Goal: Task Accomplishment & Management: Manage account settings

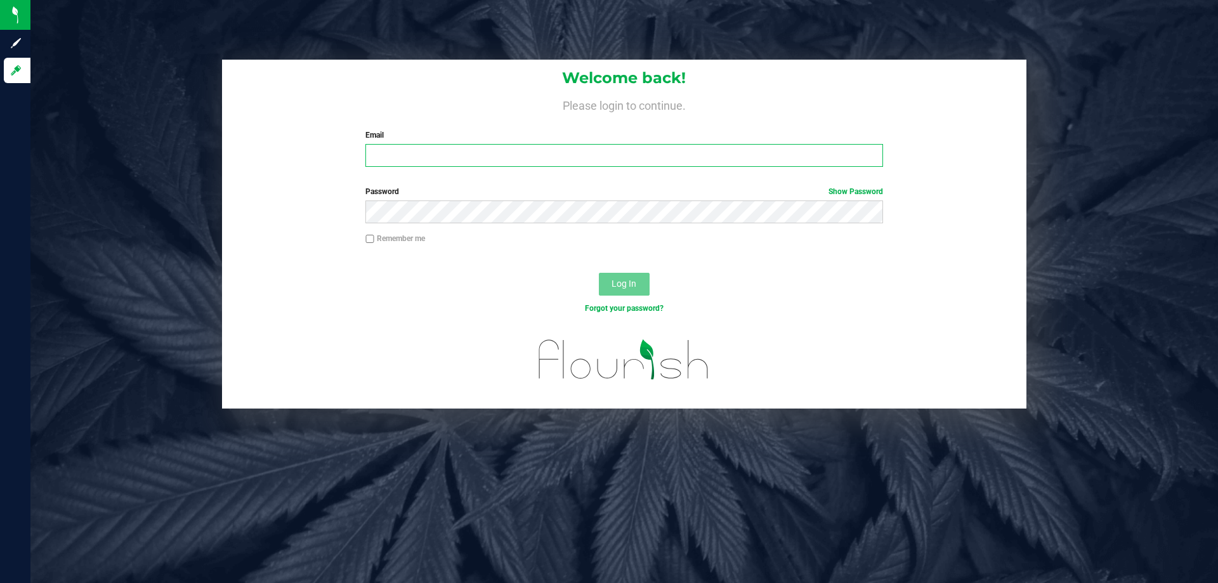
click at [402, 159] on input "Email" at bounding box center [623, 155] width 517 height 23
type input "[EMAIL_ADDRESS][DOMAIN_NAME]"
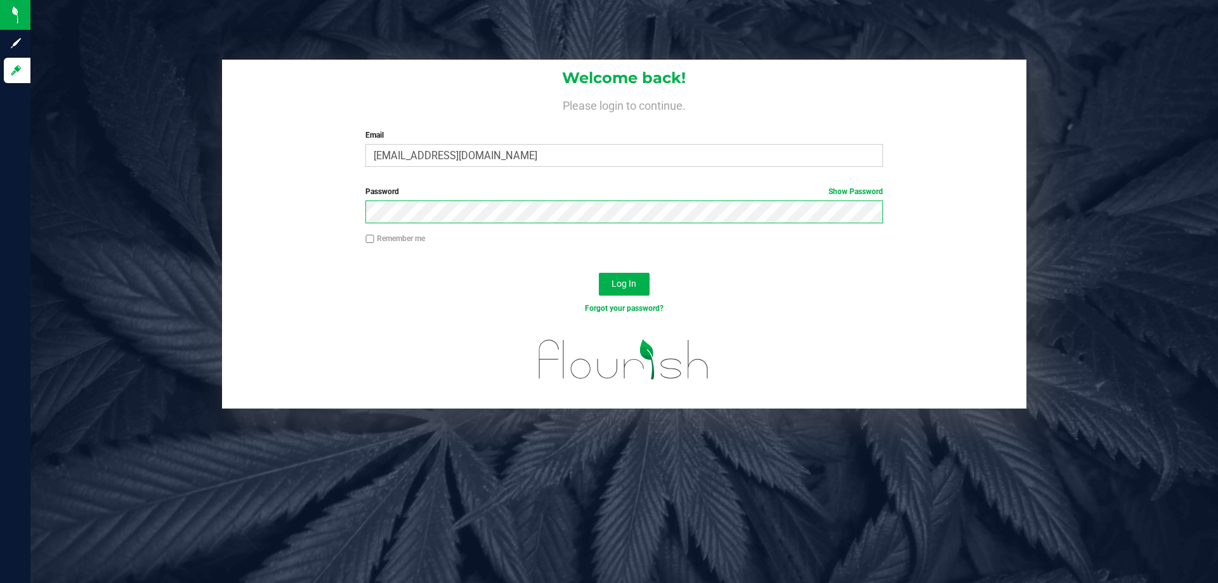
click at [599, 273] on button "Log In" at bounding box center [624, 284] width 51 height 23
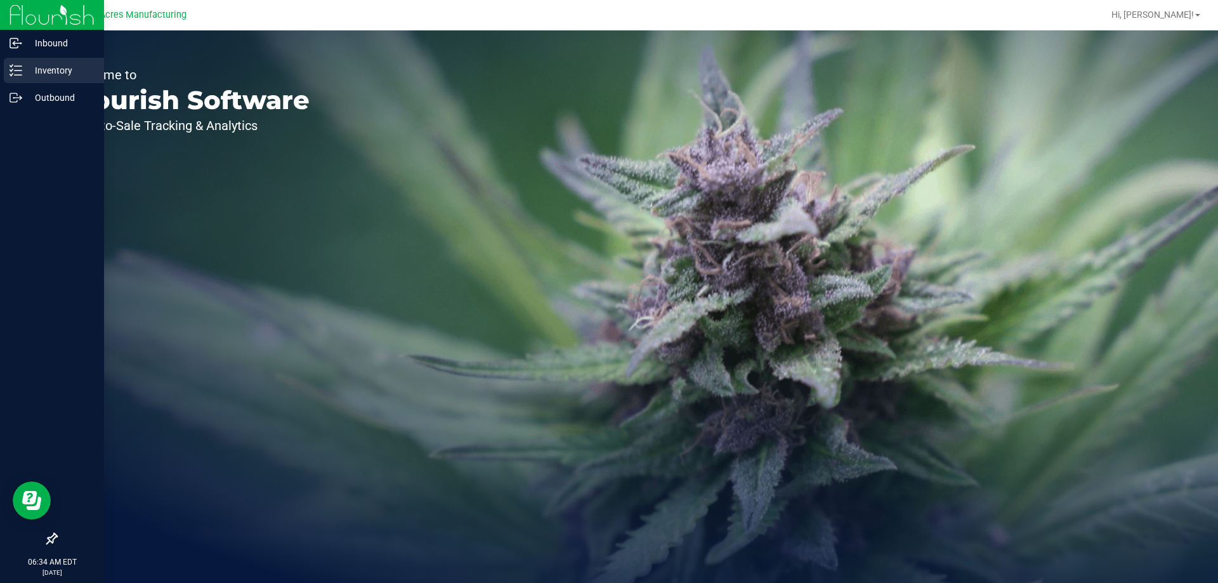
click at [56, 72] on p "Inventory" at bounding box center [60, 70] width 76 height 15
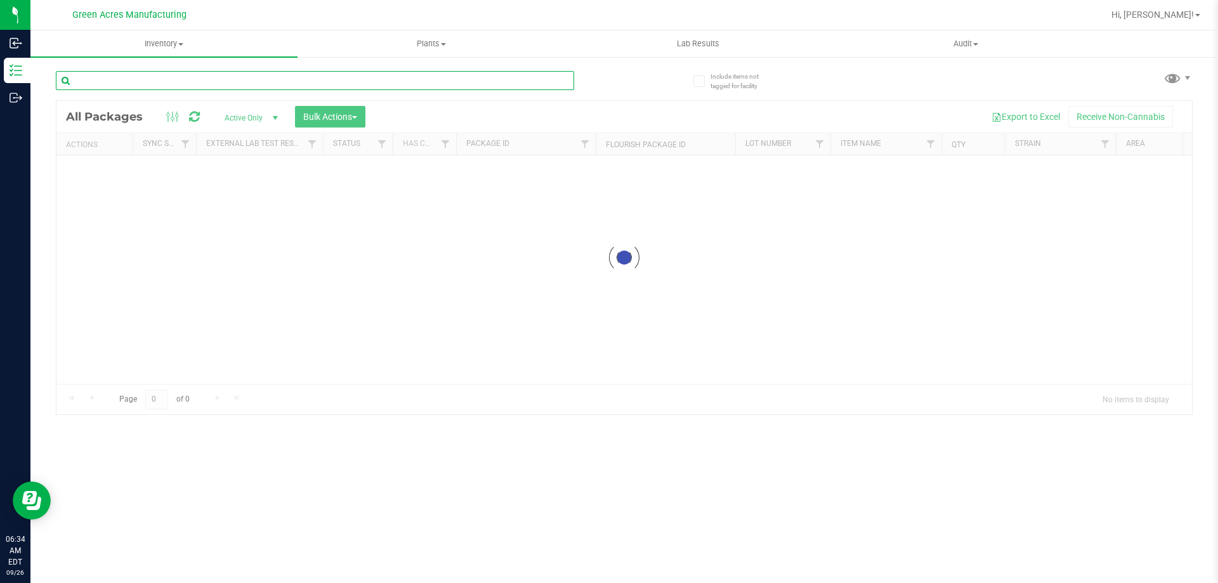
click at [169, 83] on input "text" at bounding box center [315, 80] width 518 height 19
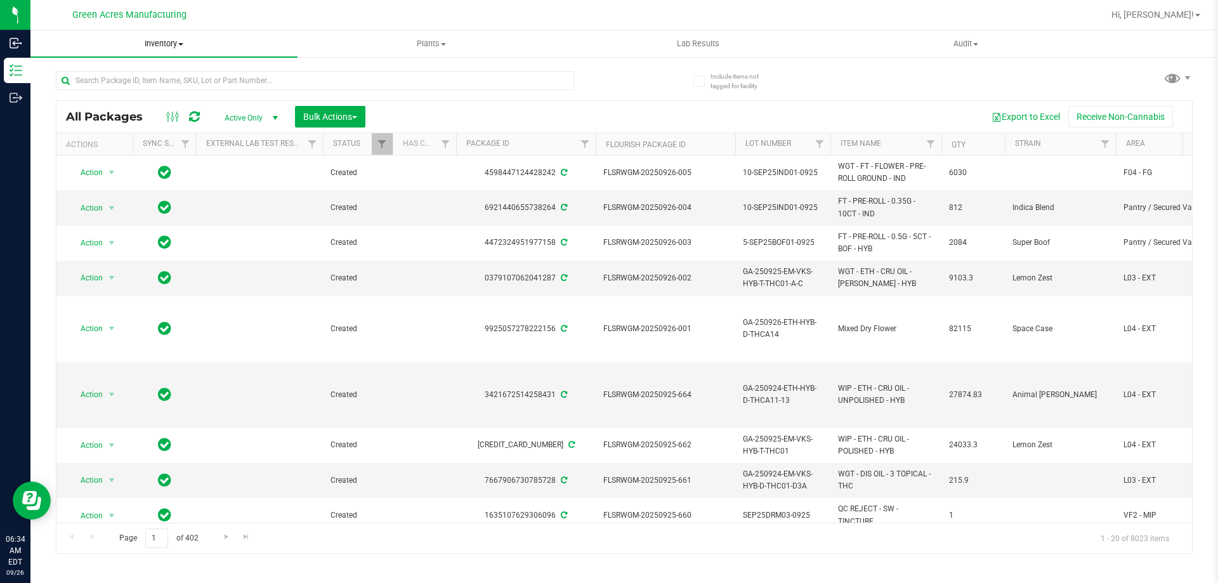
click at [155, 47] on span "Inventory" at bounding box center [163, 43] width 267 height 11
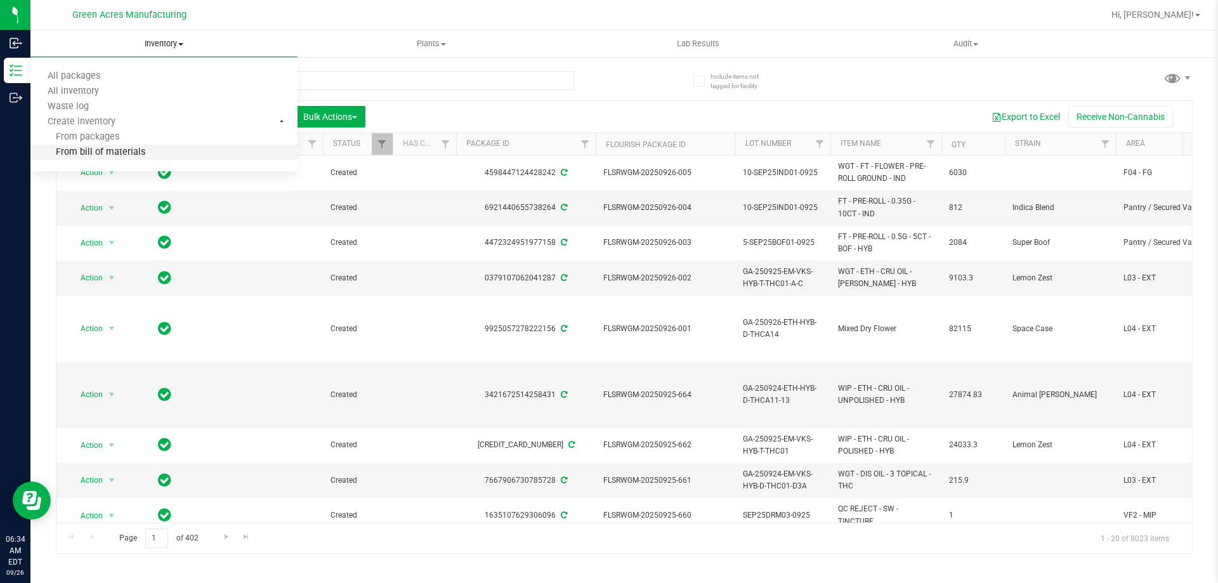
click at [140, 150] on span "From bill of materials" at bounding box center [87, 152] width 115 height 11
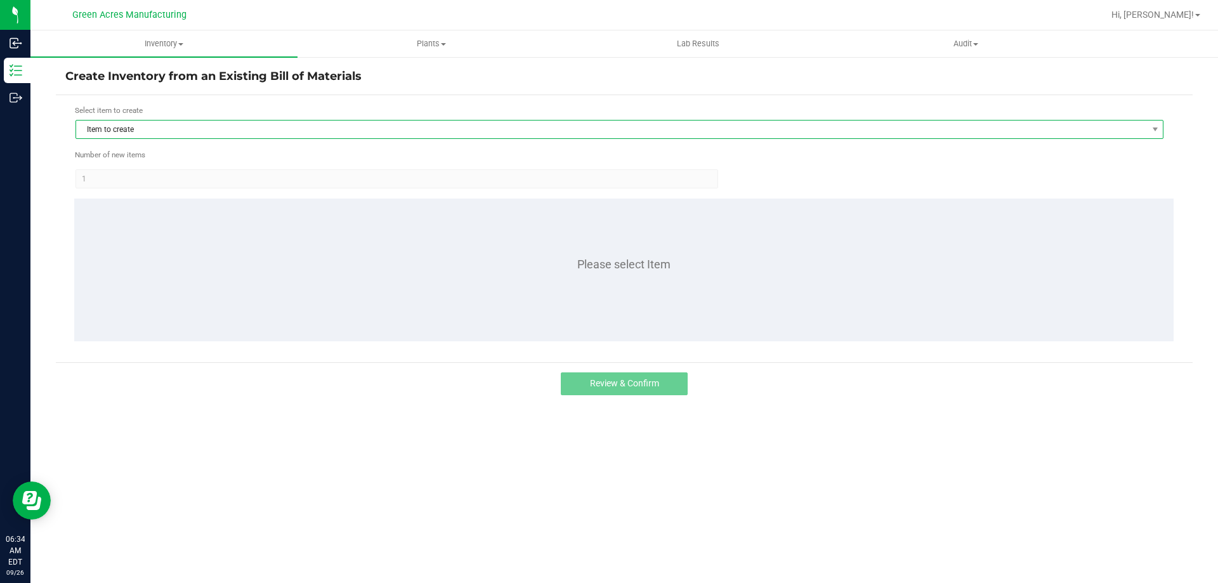
click at [258, 121] on span "Item to create" at bounding box center [611, 130] width 1071 height 18
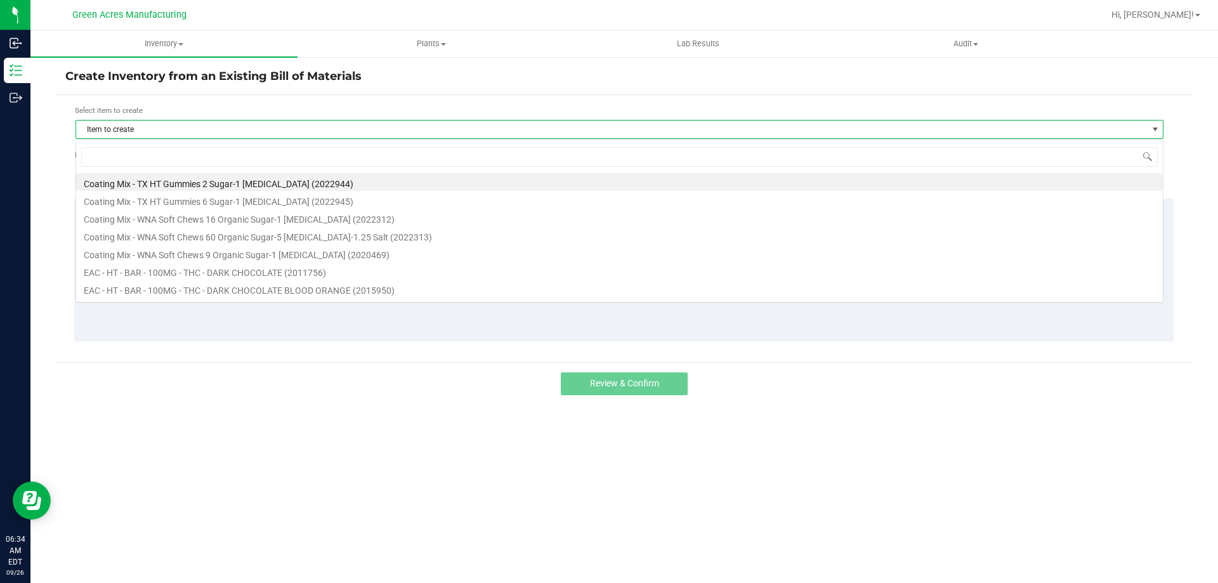
scroll to position [19, 1088]
type input "1019961"
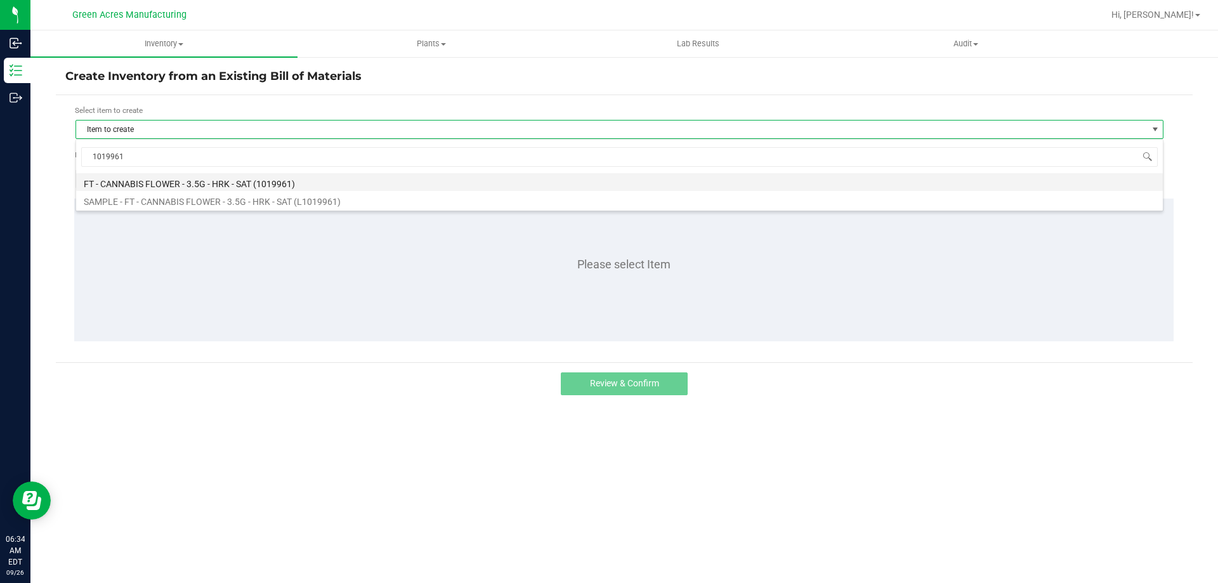
click at [271, 188] on li "FT - CANNABIS FLOWER - 3.5G - HRK - SAT (1019961)" at bounding box center [619, 182] width 1087 height 18
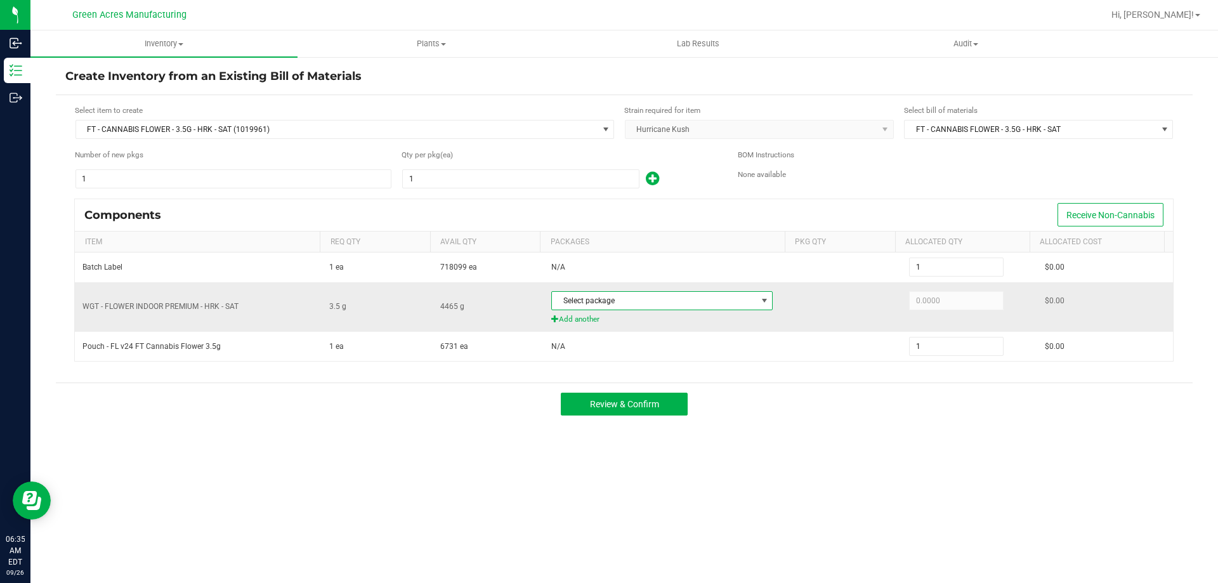
click at [683, 304] on span "Select package" at bounding box center [654, 301] width 204 height 18
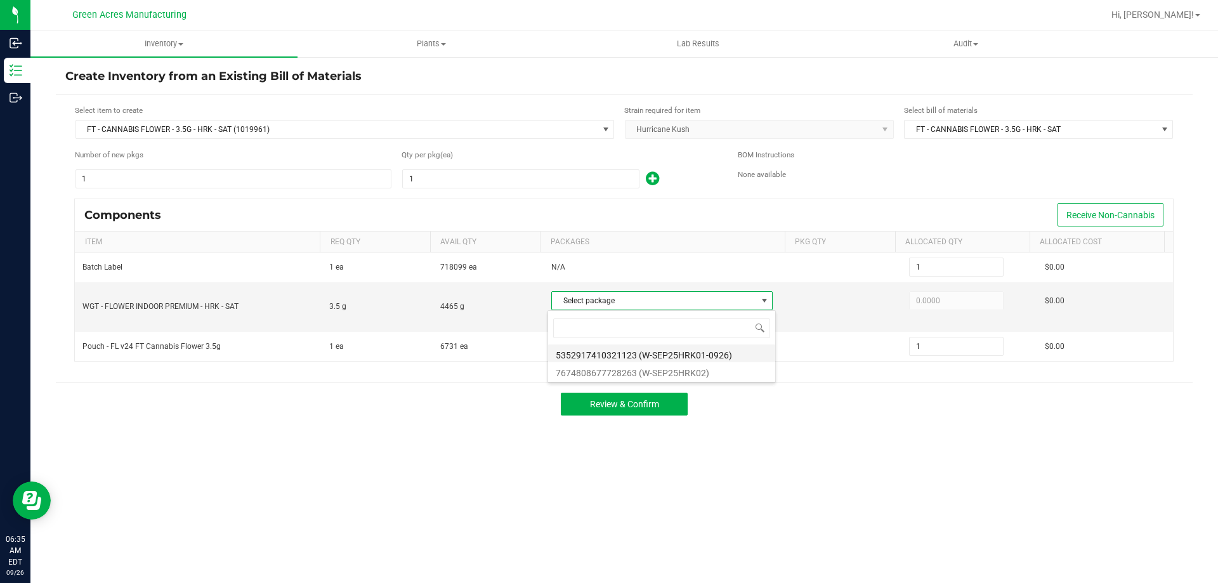
click at [690, 357] on li "5352917410321123 (W-SEP25HRK01-0926)" at bounding box center [661, 354] width 227 height 18
type input "3.5000"
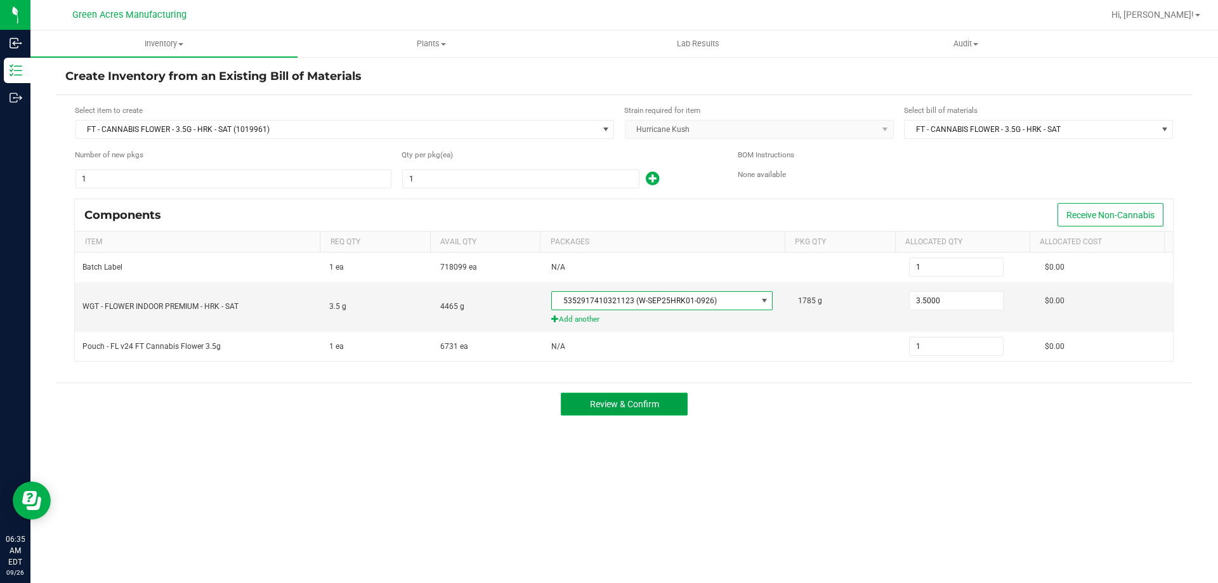
click at [647, 407] on span "Review & Confirm" at bounding box center [624, 404] width 69 height 10
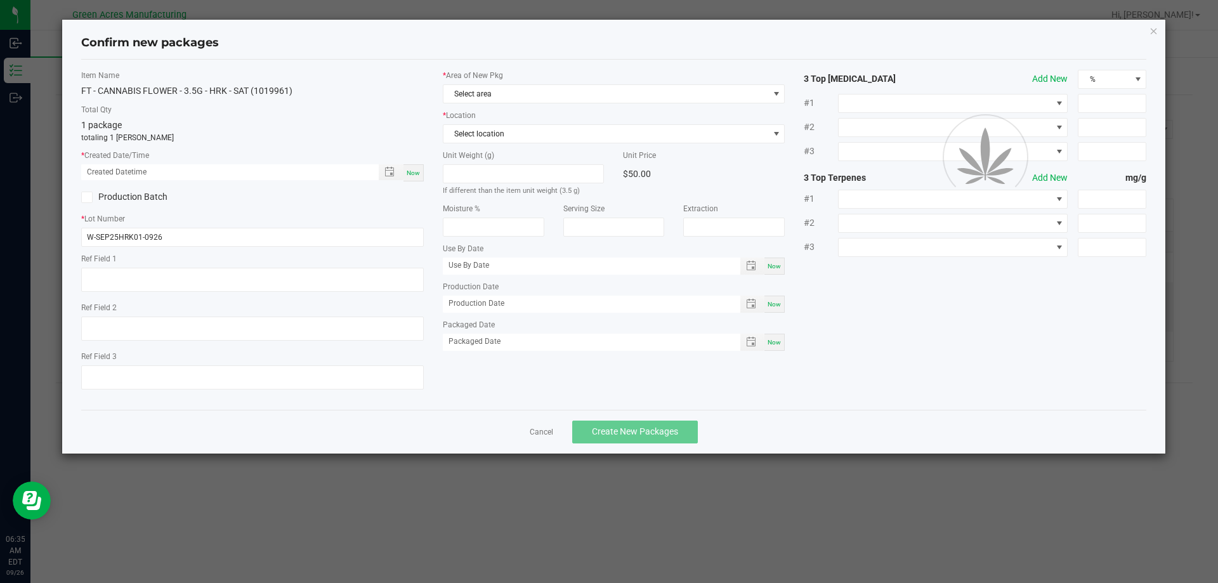
type textarea "<LOQ PBO"
click at [414, 176] on span "Now" at bounding box center [413, 172] width 13 height 7
type input "[DATE] 06:35 AM"
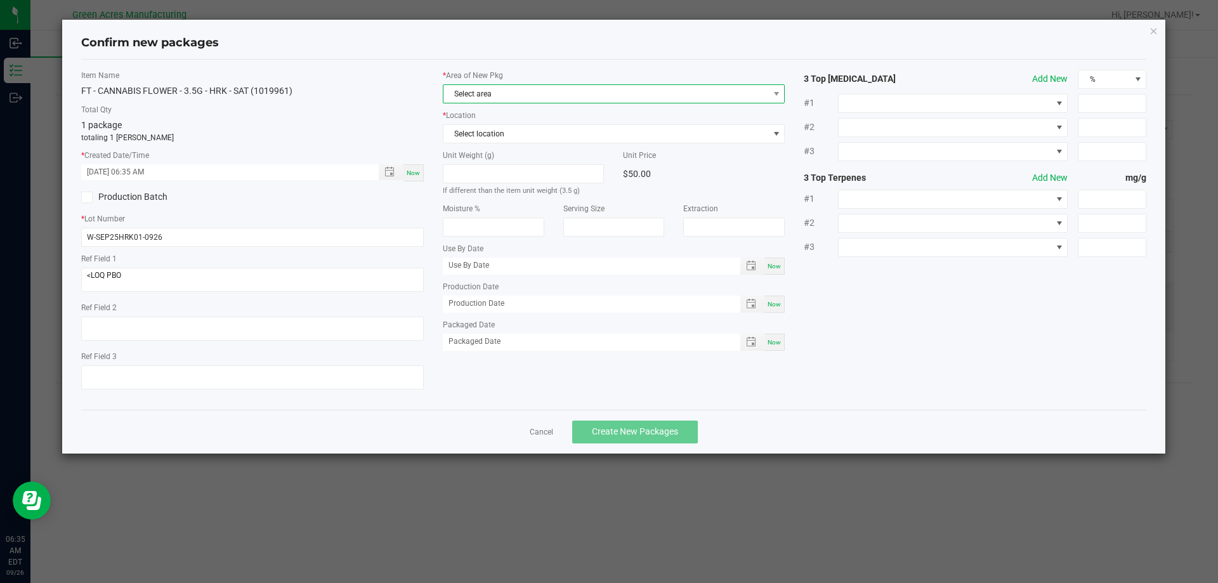
click at [491, 97] on span "Select area" at bounding box center [605, 94] width 325 height 18
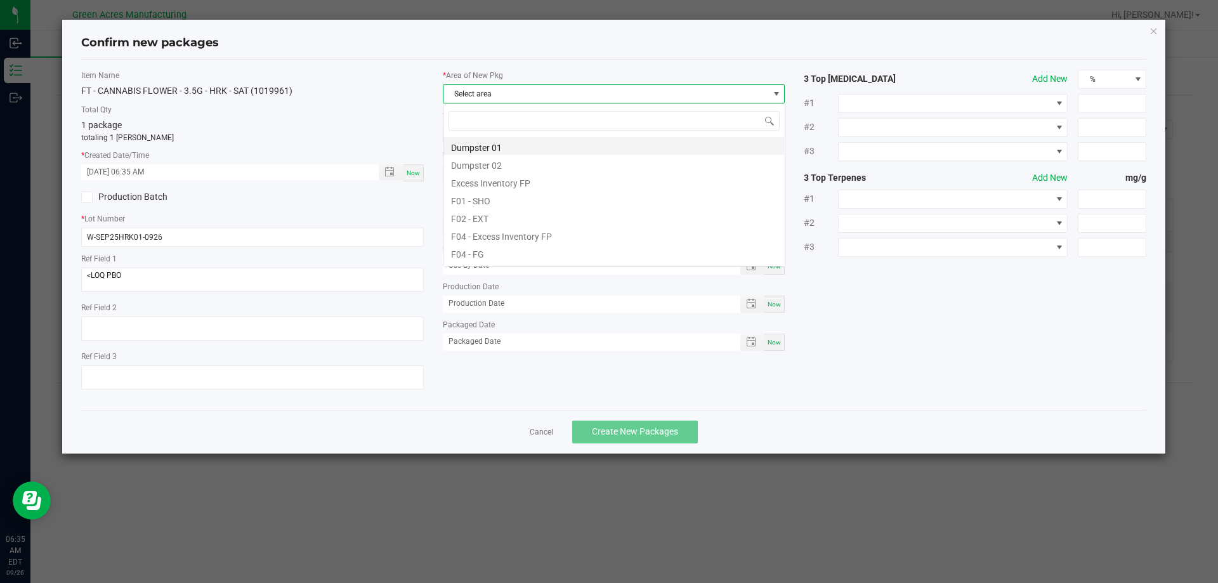
scroll to position [19, 343]
click at [492, 258] on li "F04 - FG" at bounding box center [613, 253] width 341 height 18
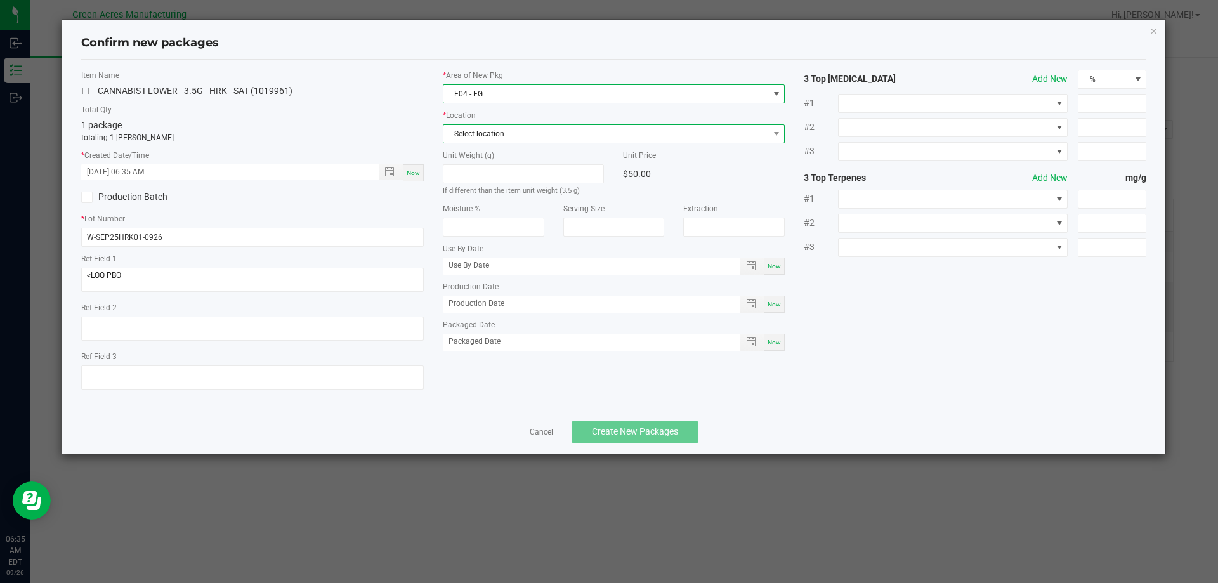
click at [499, 135] on span "Select location" at bounding box center [605, 134] width 325 height 18
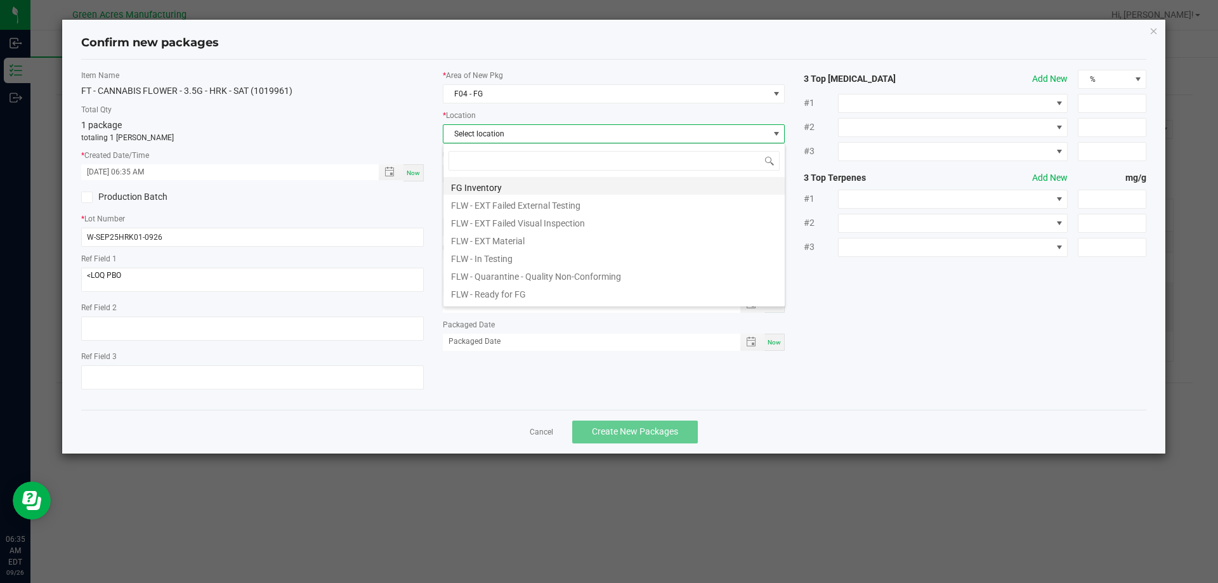
click at [505, 190] on li "FG Inventory" at bounding box center [613, 186] width 341 height 18
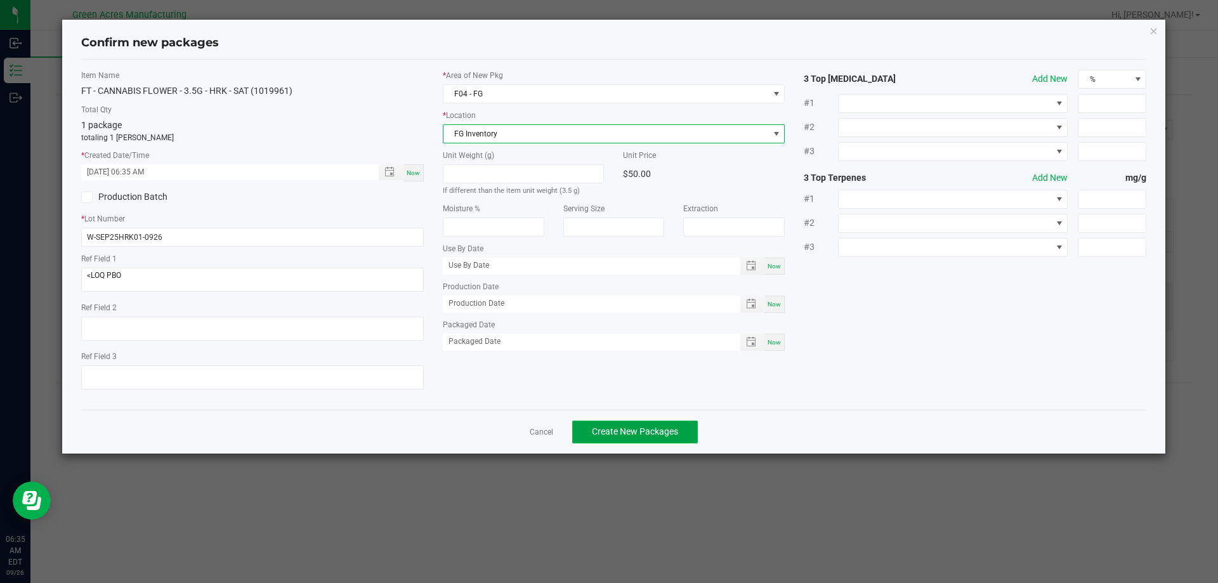
click at [628, 431] on span "Create New Packages" at bounding box center [635, 431] width 86 height 10
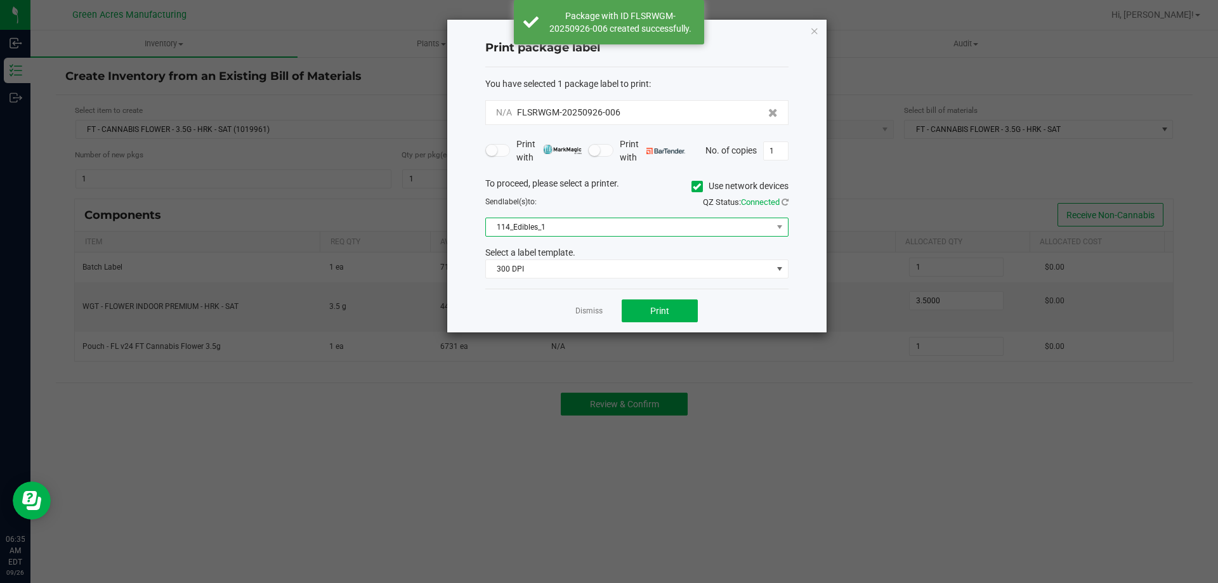
click at [725, 225] on span "114_Edibles_1" at bounding box center [629, 227] width 286 height 18
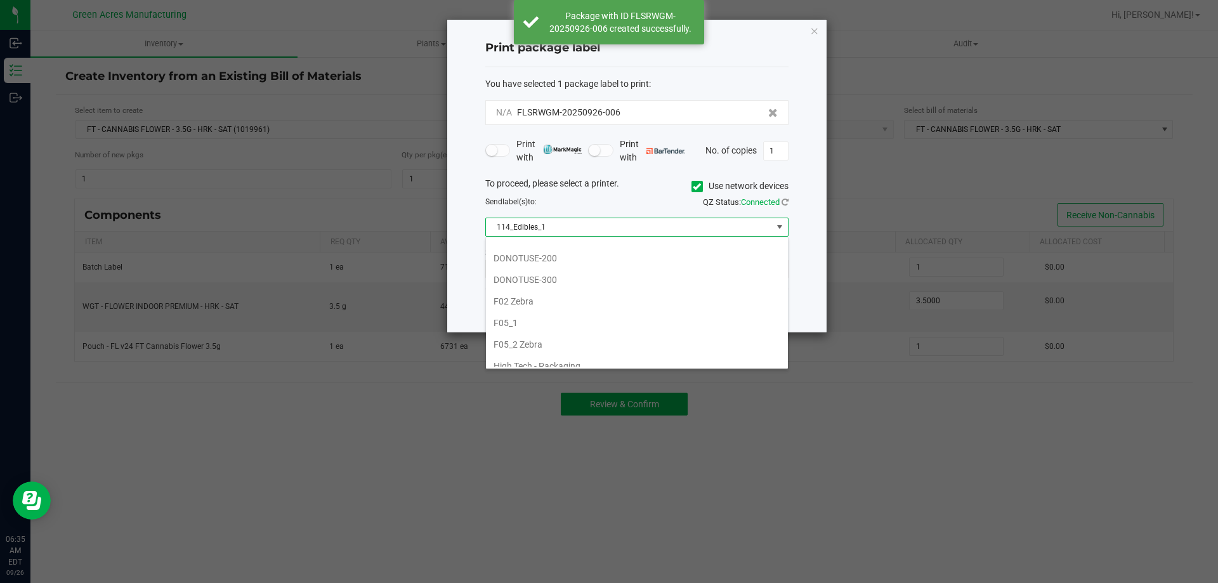
scroll to position [317, 0]
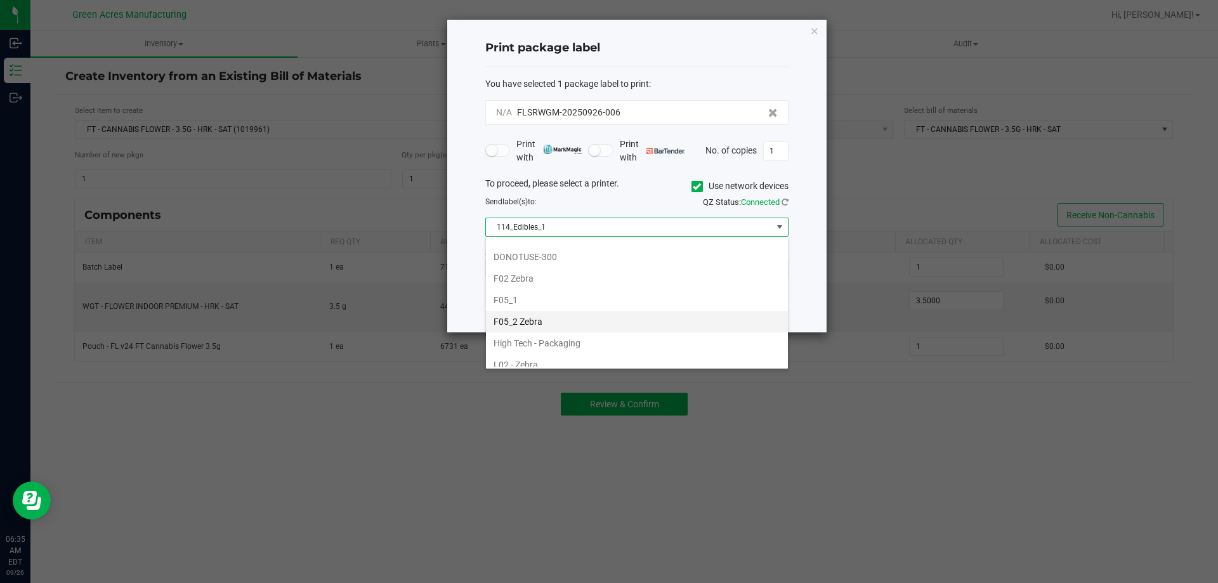
click at [626, 324] on li "F05_2 Zebra" at bounding box center [637, 322] width 302 height 22
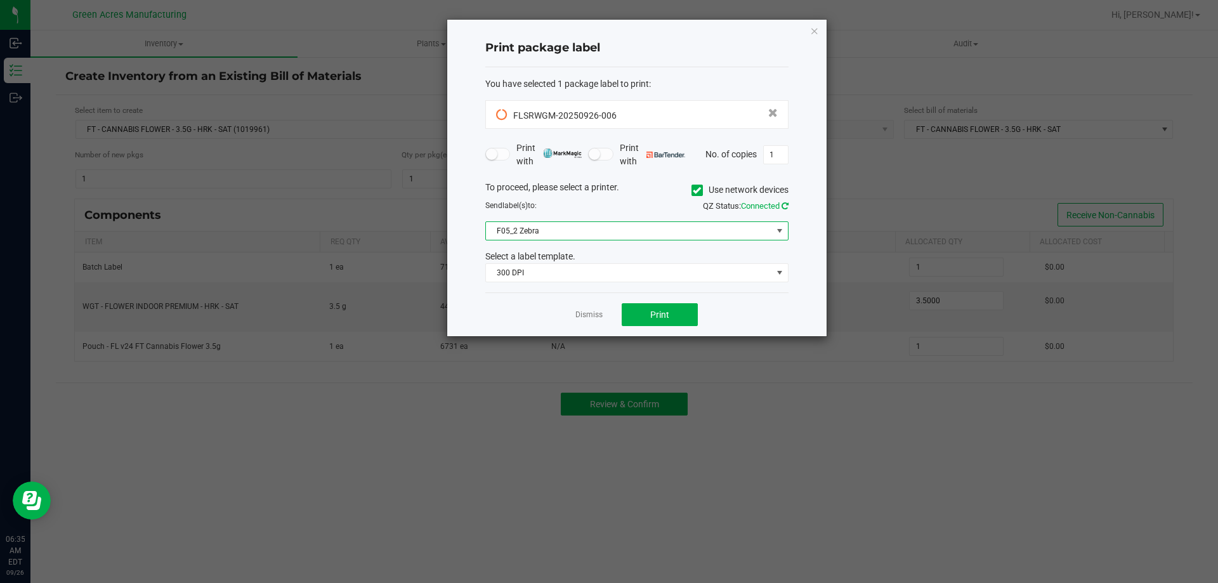
click at [786, 206] on icon at bounding box center [785, 206] width 7 height 8
click at [687, 319] on button "Print" at bounding box center [660, 314] width 76 height 23
click at [822, 32] on div "Print package label You have selected 1 package label to print : 08814336517501…" at bounding box center [636, 178] width 379 height 317
click at [813, 29] on icon "button" at bounding box center [814, 30] width 9 height 15
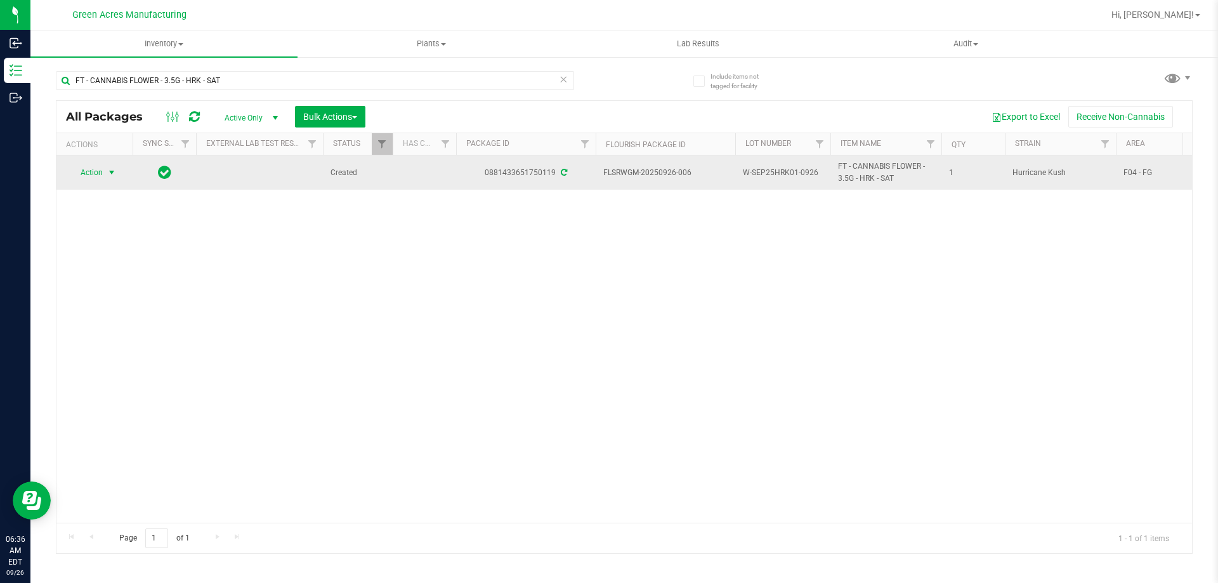
click at [91, 177] on span "Action" at bounding box center [86, 173] width 34 height 18
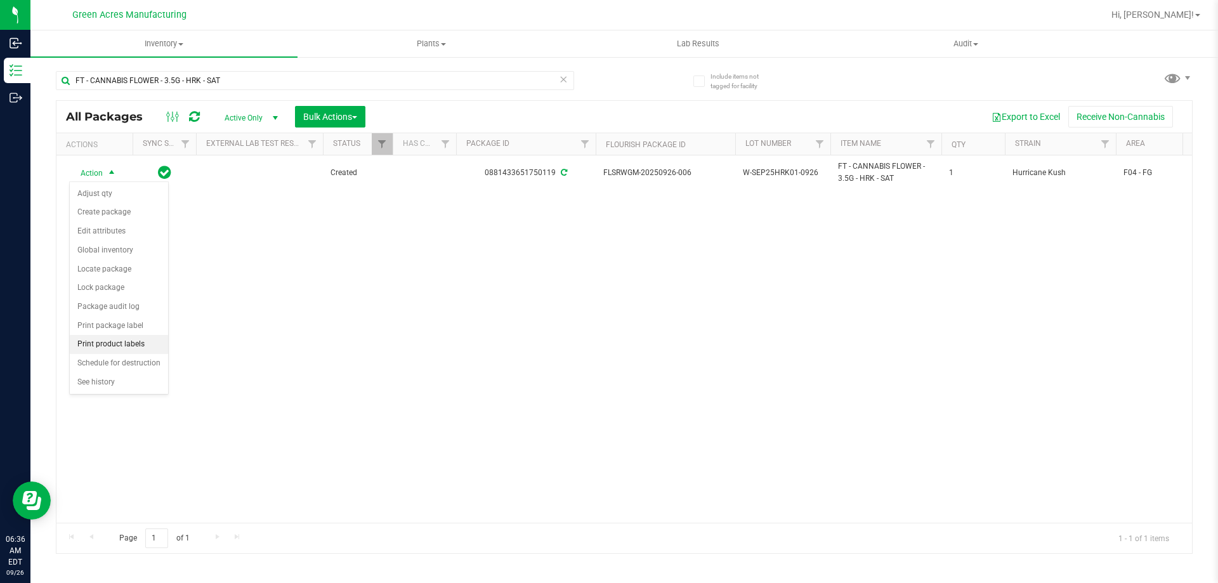
click at [131, 345] on li "Print product labels" at bounding box center [119, 344] width 98 height 19
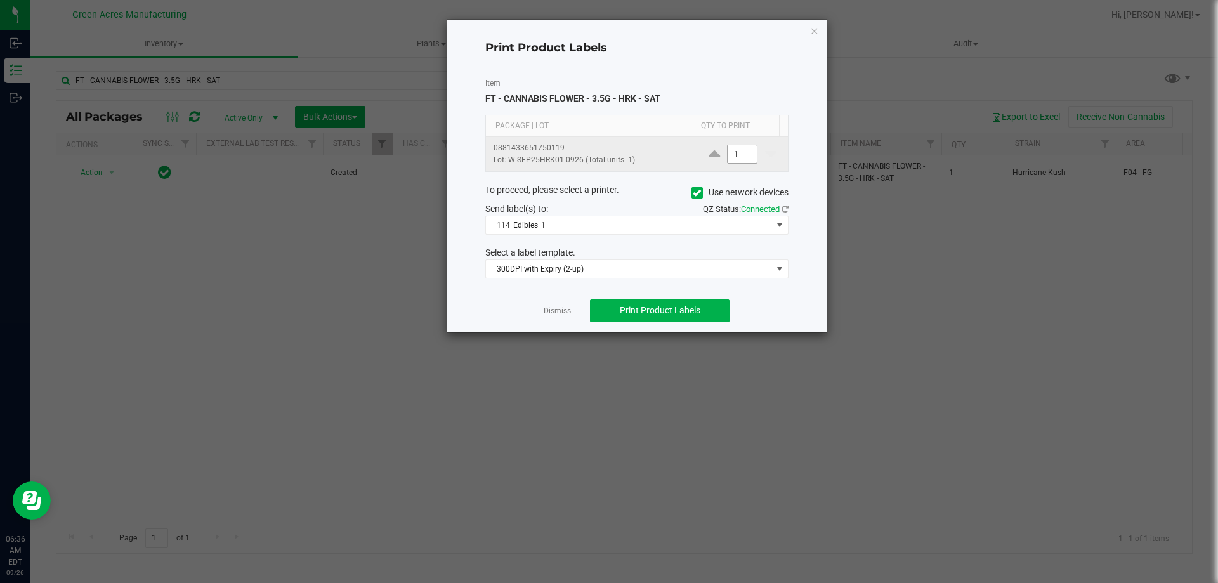
click at [734, 159] on input "1" at bounding box center [742, 154] width 29 height 18
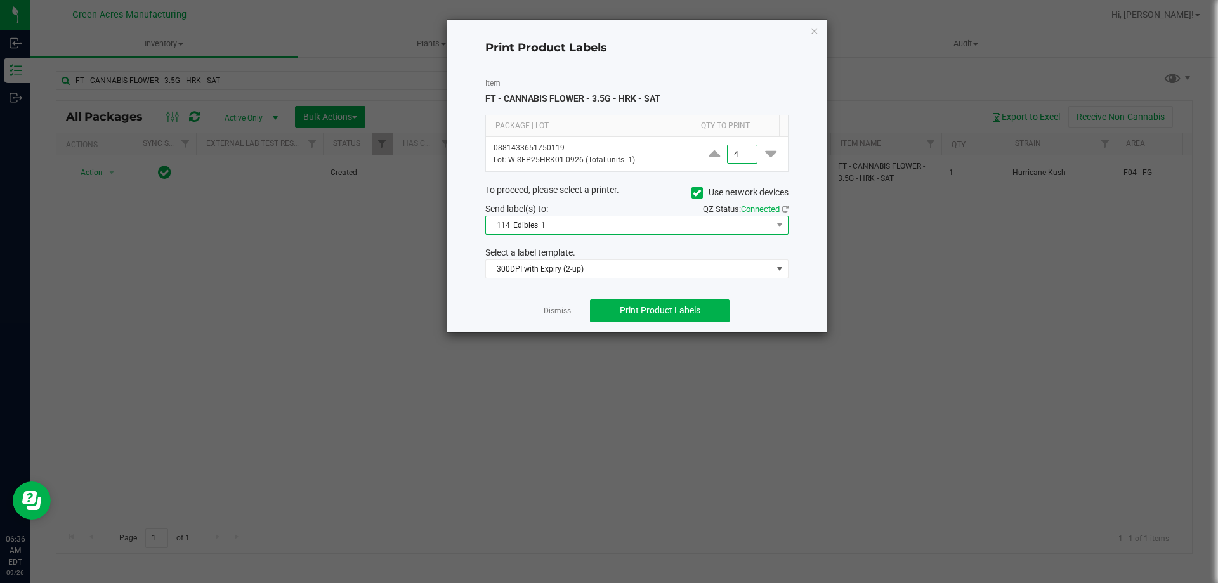
click at [647, 226] on span "114_Edibles_1" at bounding box center [629, 225] width 286 height 18
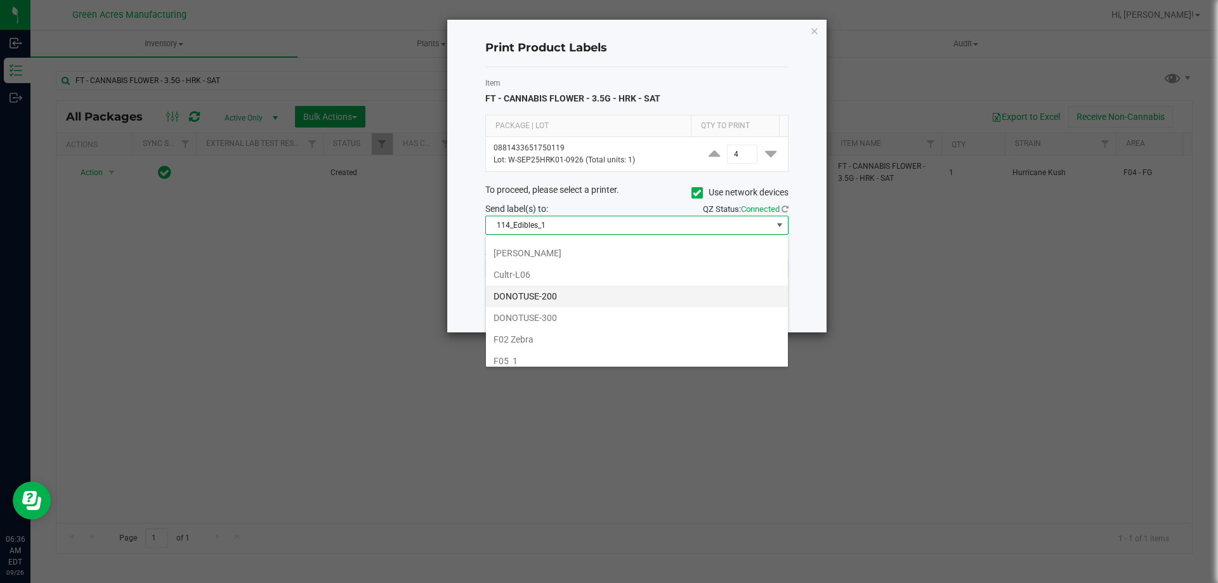
scroll to position [317, 0]
click at [570, 303] on li "F05_1" at bounding box center [637, 298] width 302 height 22
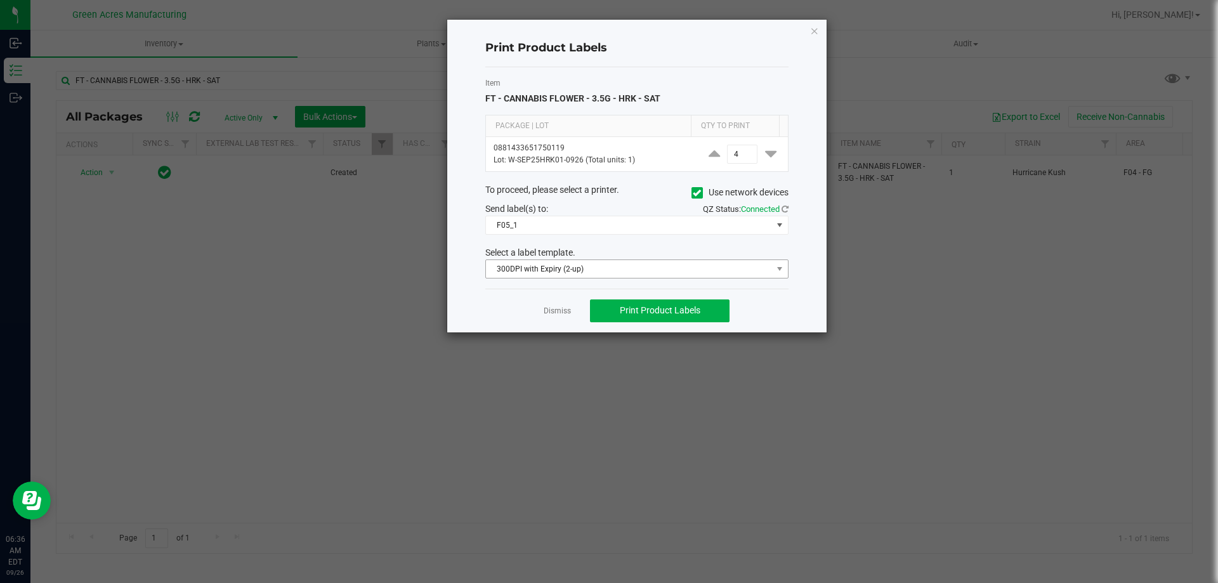
click at [584, 258] on div "Select a label template." at bounding box center [637, 252] width 322 height 13
click at [584, 263] on span "300DPI with Expiry (2-up)" at bounding box center [629, 269] width 286 height 18
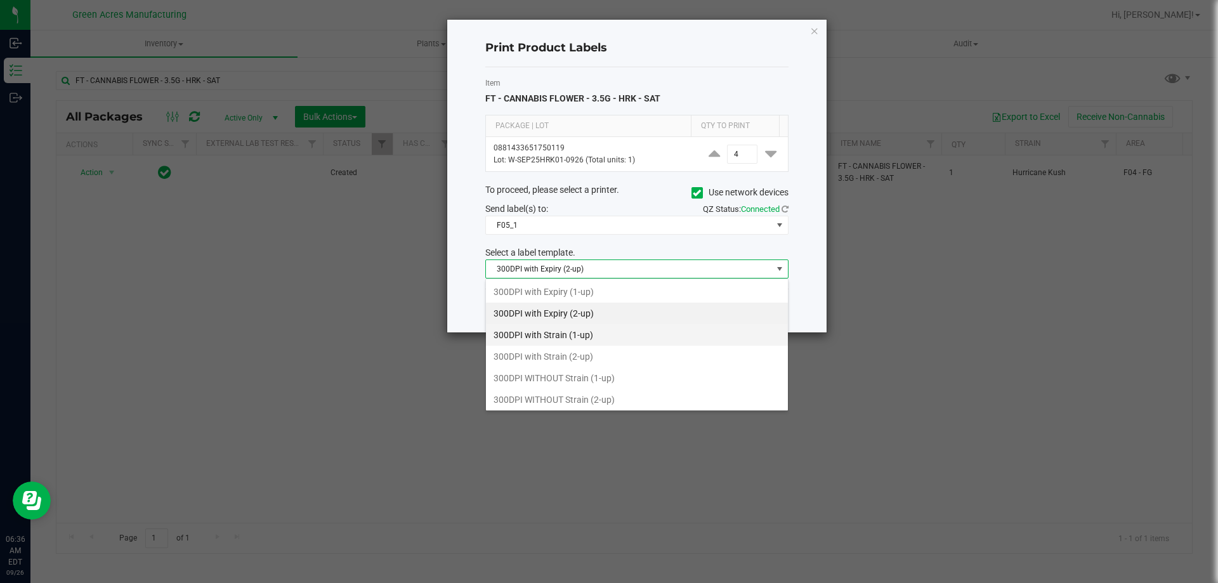
scroll to position [19, 303]
click at [579, 362] on li "300DPI with Strain (2-up)" at bounding box center [637, 357] width 302 height 22
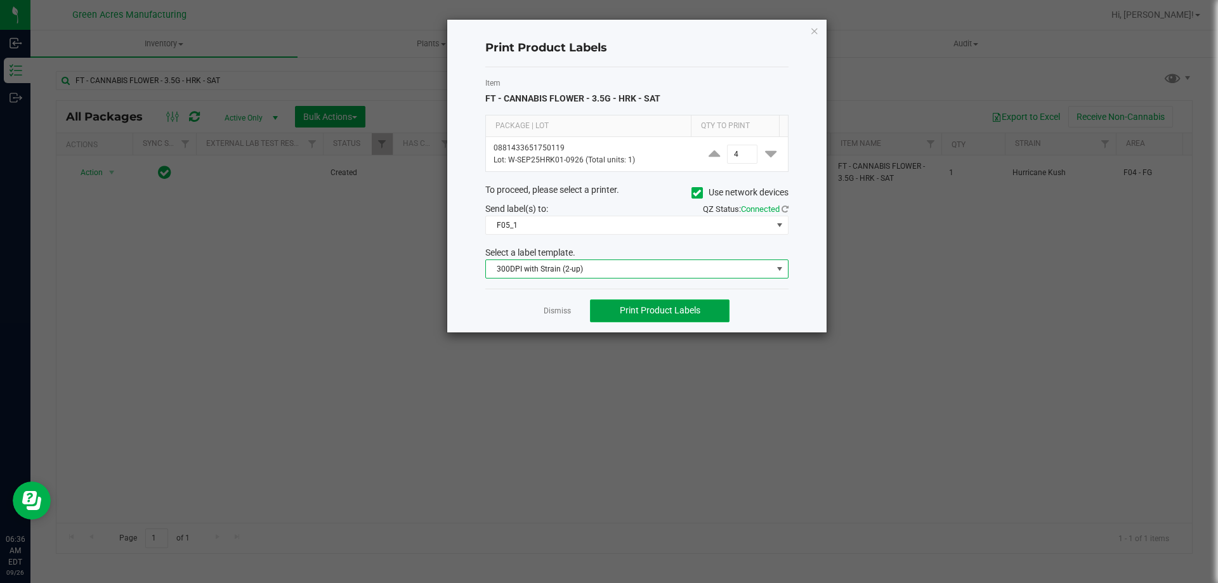
click at [647, 315] on span "Print Product Labels" at bounding box center [660, 310] width 81 height 10
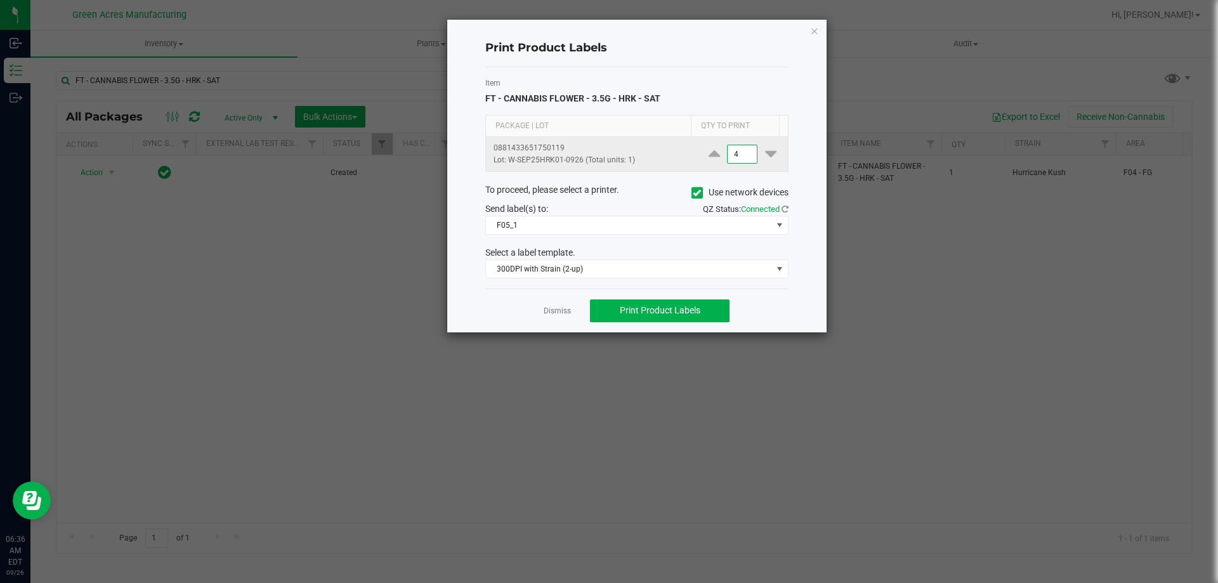
click at [737, 152] on input "4" at bounding box center [742, 154] width 29 height 18
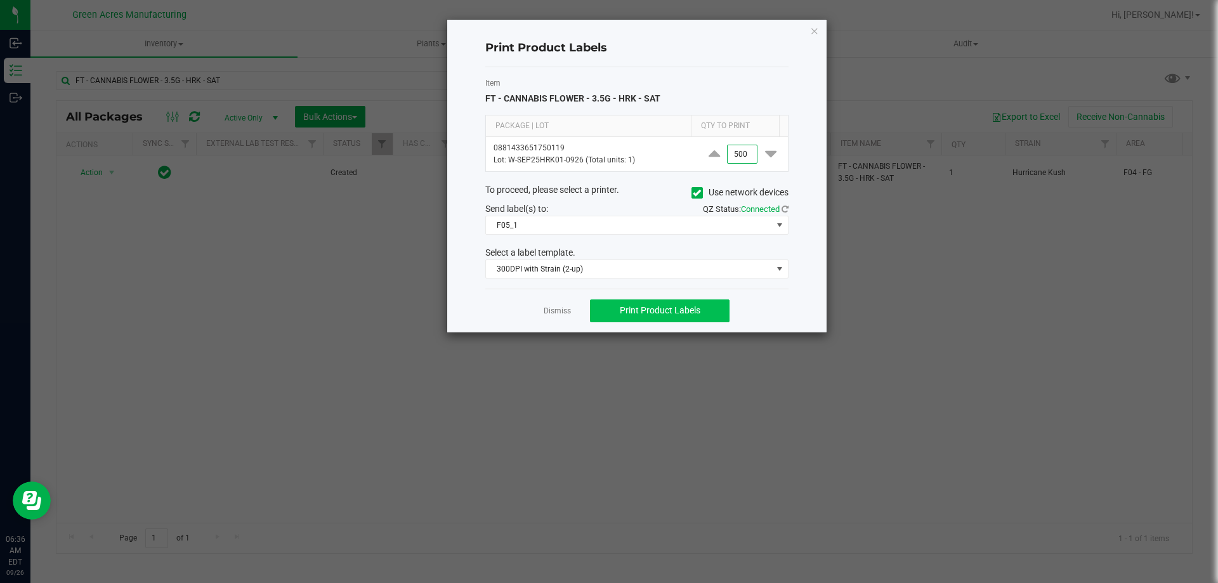
type input "500"
click at [709, 310] on button "Print Product Labels" at bounding box center [660, 310] width 140 height 23
click at [817, 29] on icon "button" at bounding box center [814, 30] width 9 height 15
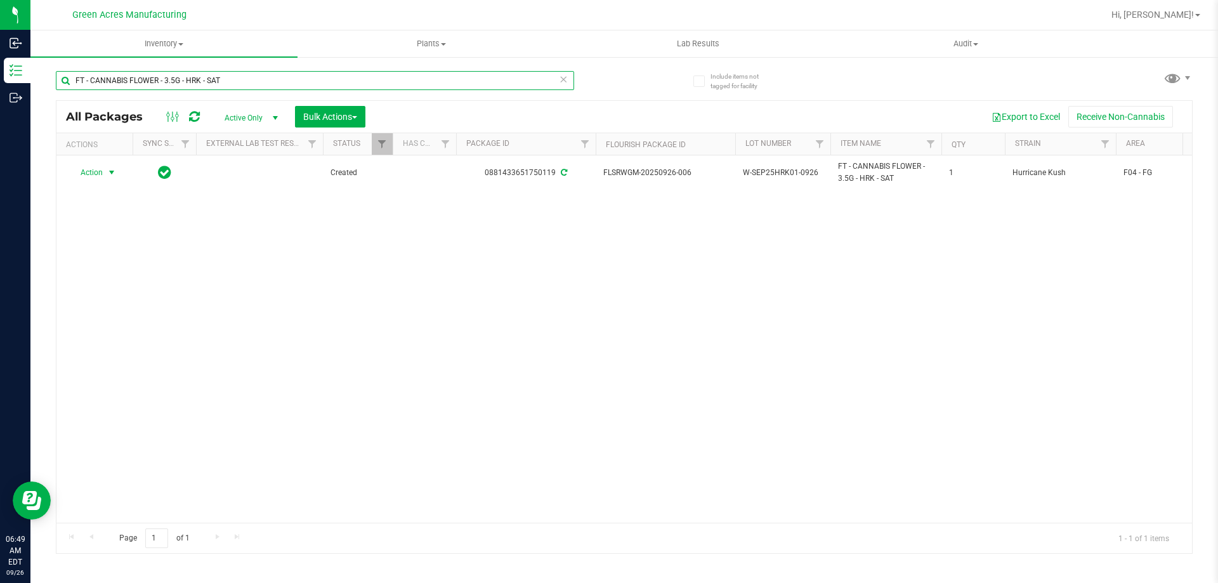
click at [251, 82] on input "FT - CANNABIS FLOWER - 3.5G - HRK - SAT" at bounding box center [315, 80] width 518 height 19
type input "F"
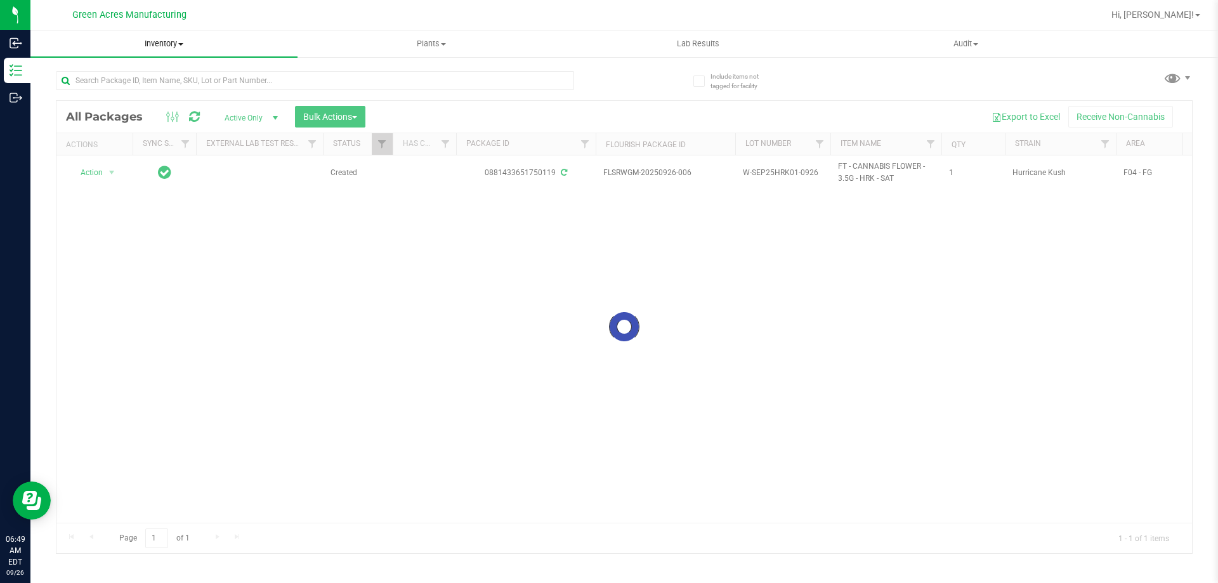
click at [183, 45] on span at bounding box center [180, 44] width 5 height 3
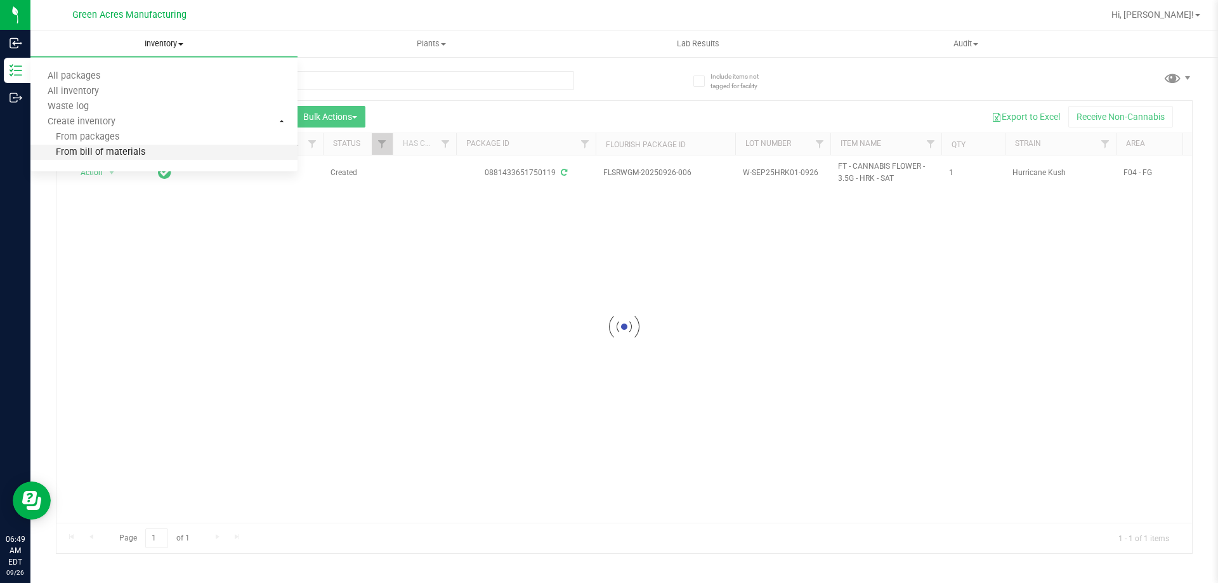
click at [141, 157] on span "From bill of materials" at bounding box center [87, 152] width 115 height 11
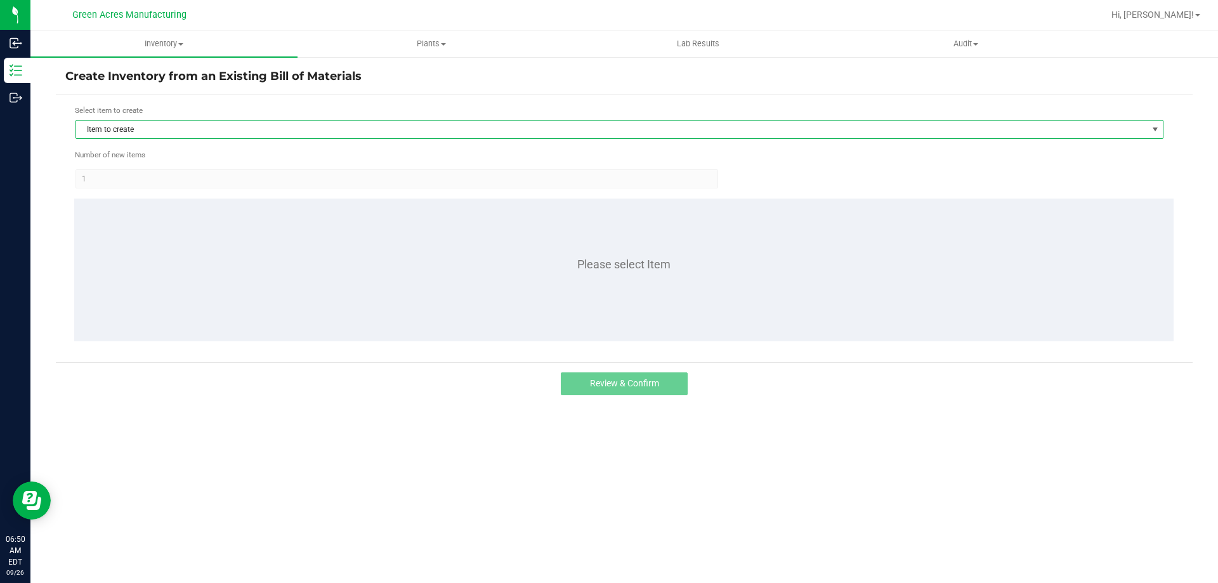
click at [182, 133] on span "Item to create" at bounding box center [611, 130] width 1071 height 18
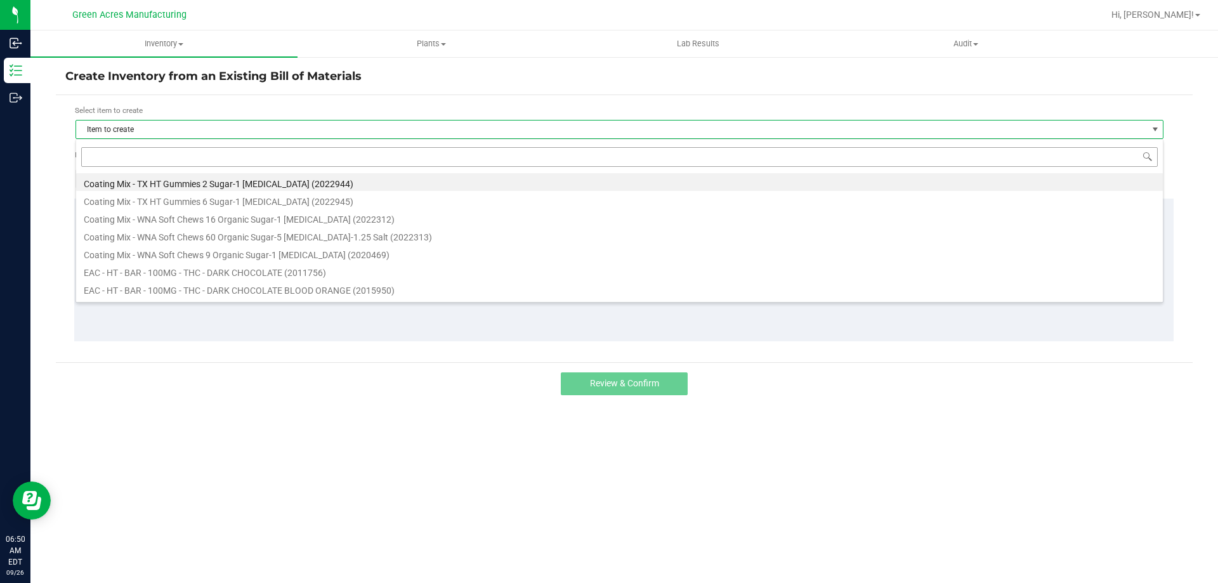
scroll to position [19, 1088]
click at [157, 166] on input at bounding box center [619, 157] width 1077 height 20
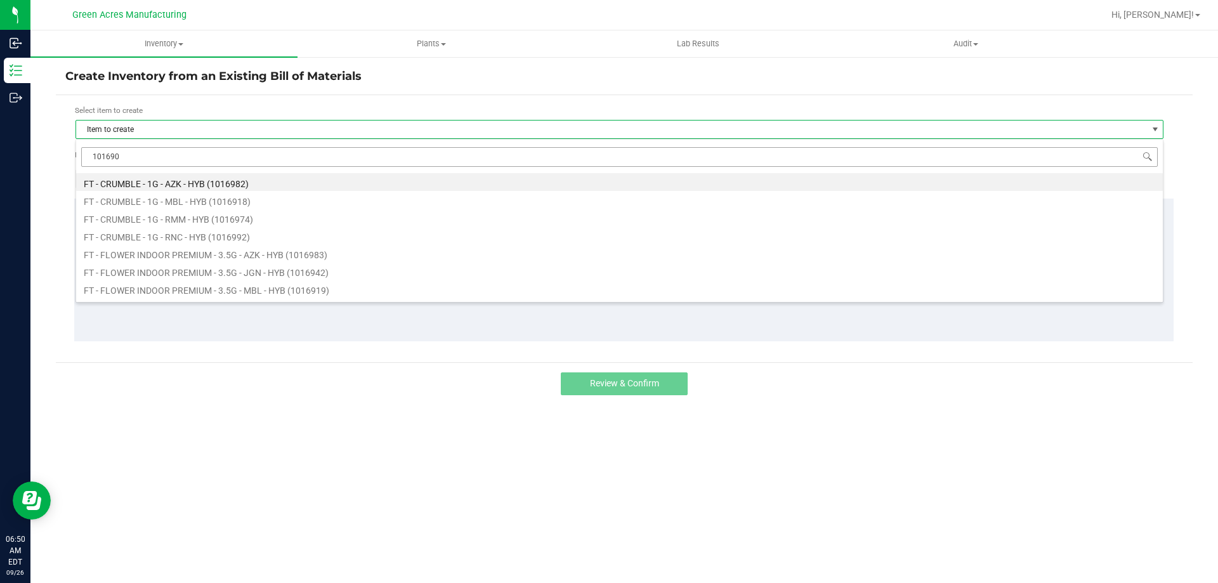
type input "1016903"
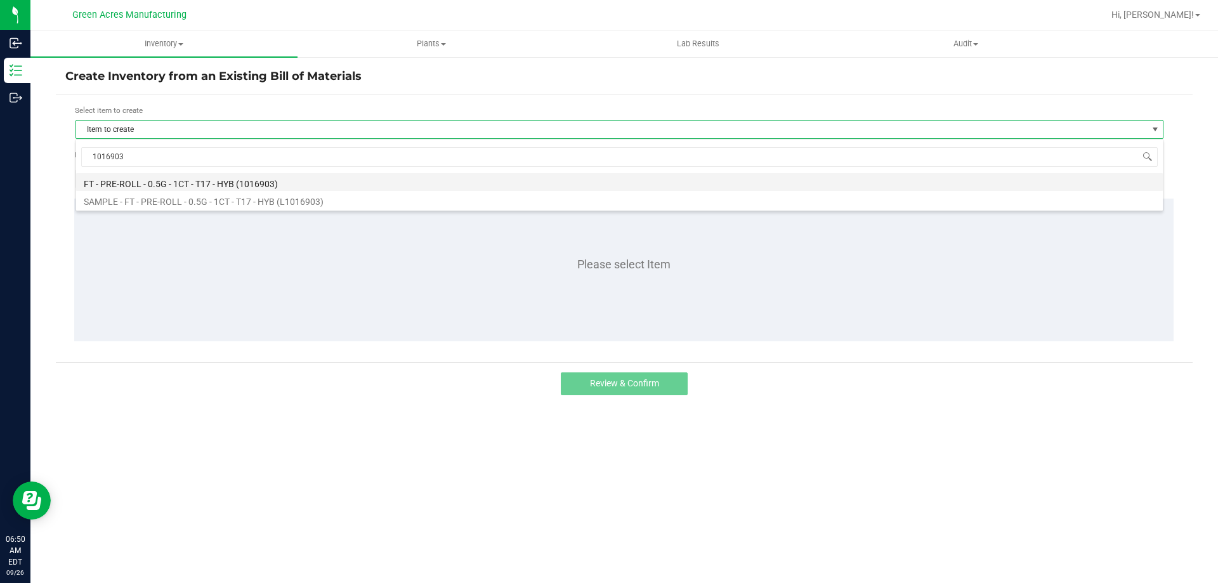
click at [179, 186] on li "FT - PRE-ROLL - 0.5G - 1CT - T17 - HYB (1016903)" at bounding box center [619, 182] width 1087 height 18
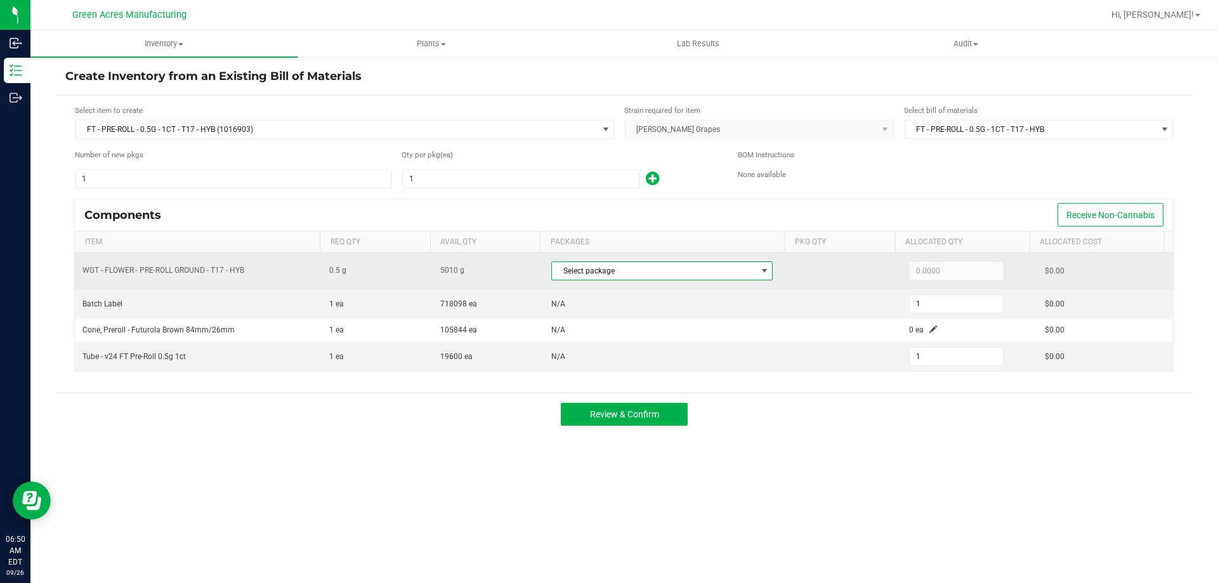
click at [724, 274] on span "Select package" at bounding box center [654, 271] width 204 height 18
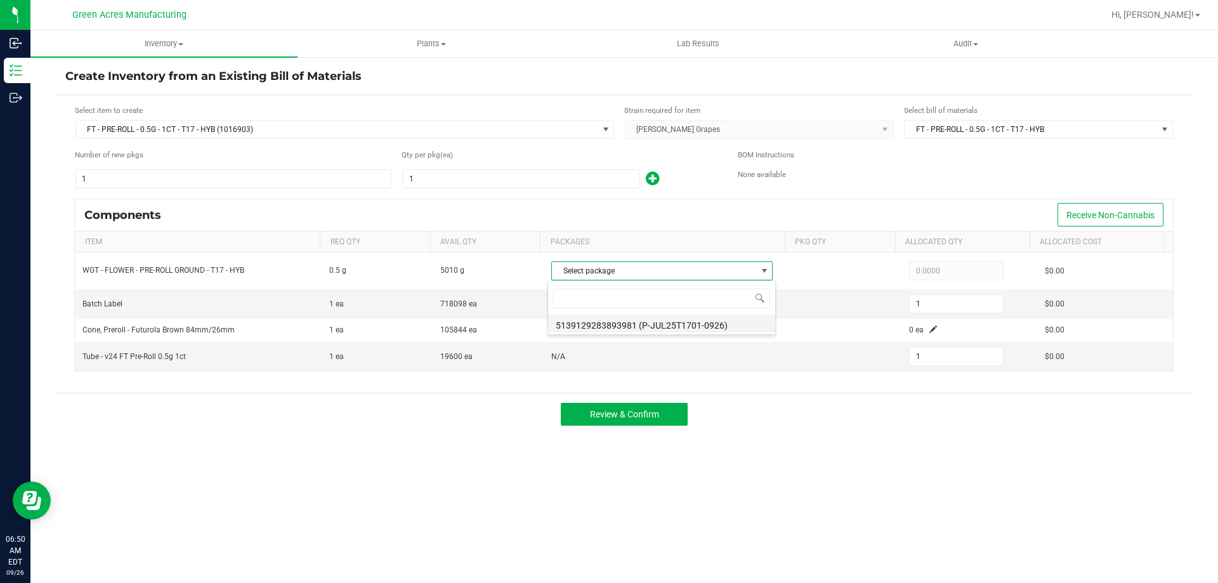
scroll to position [19, 219]
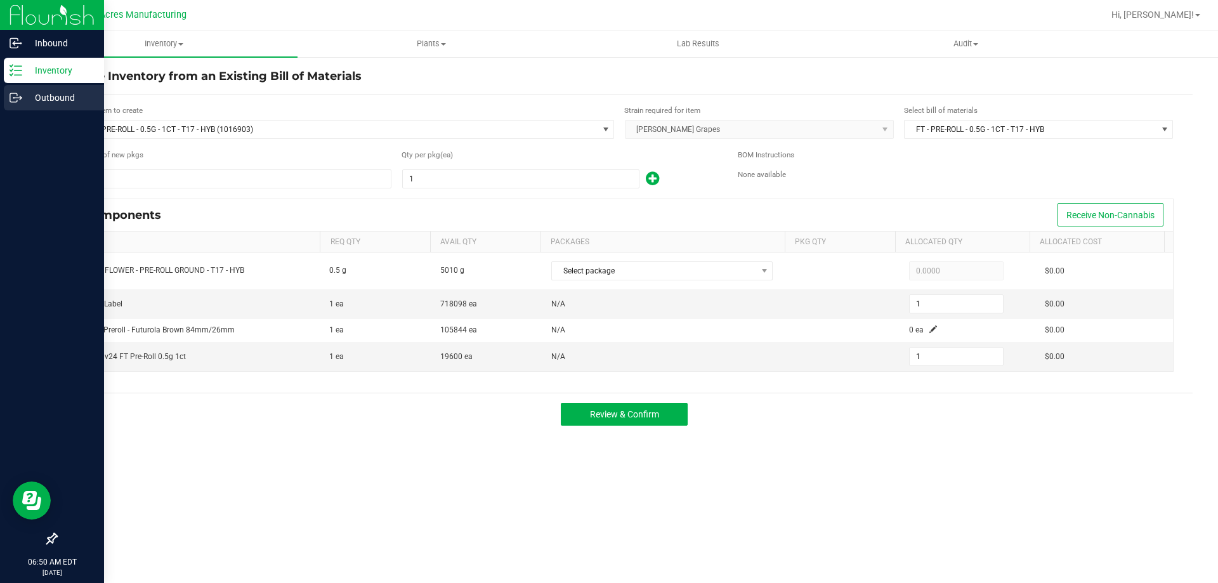
click at [60, 100] on p "Outbound" at bounding box center [60, 97] width 76 height 15
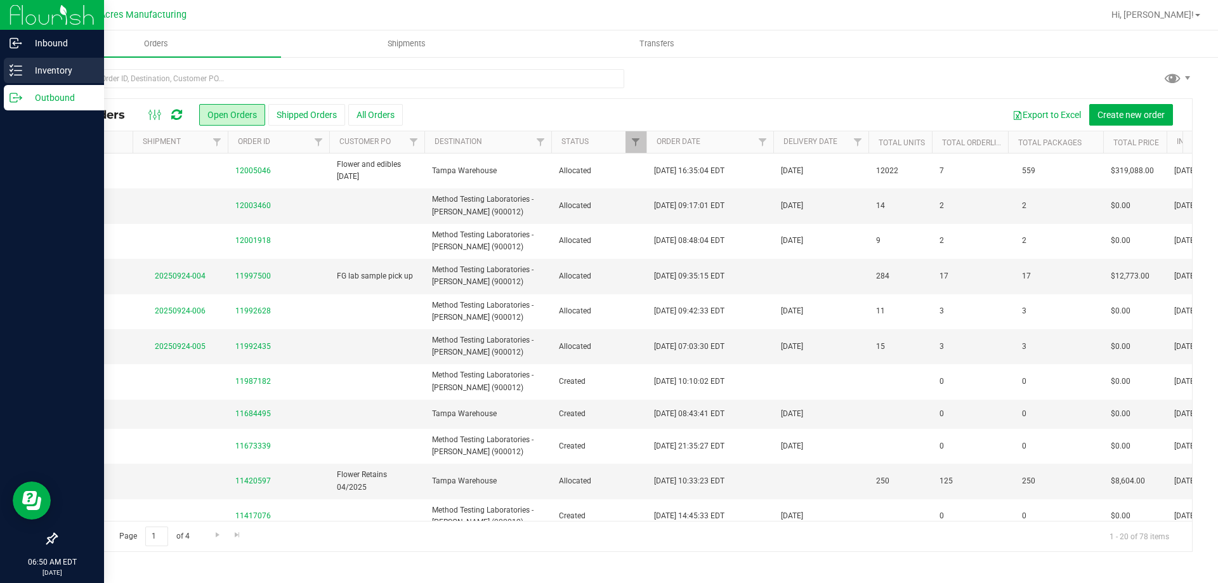
click at [64, 70] on p "Inventory" at bounding box center [60, 70] width 76 height 15
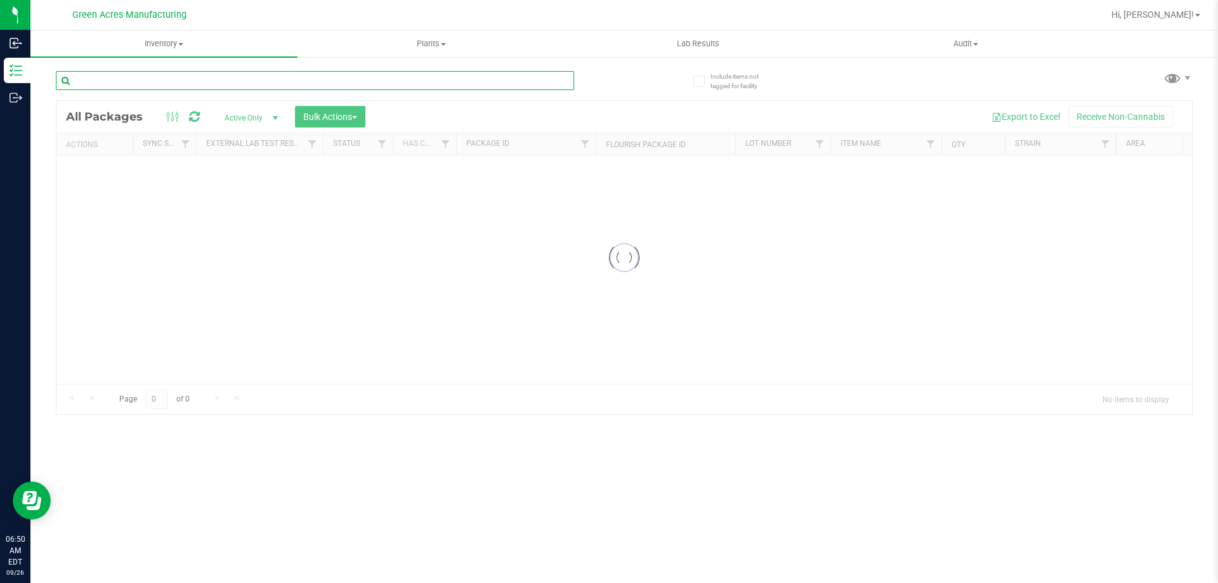
click at [194, 84] on input "text" at bounding box center [315, 80] width 518 height 19
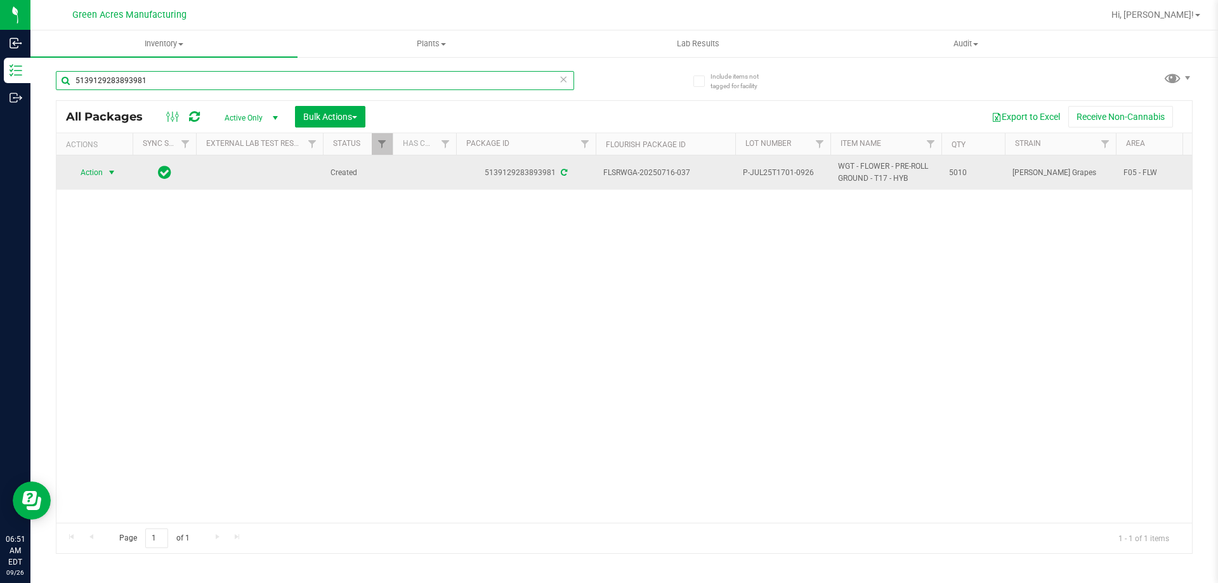
type input "5139129283893981"
click at [103, 174] on span "Action" at bounding box center [86, 173] width 34 height 18
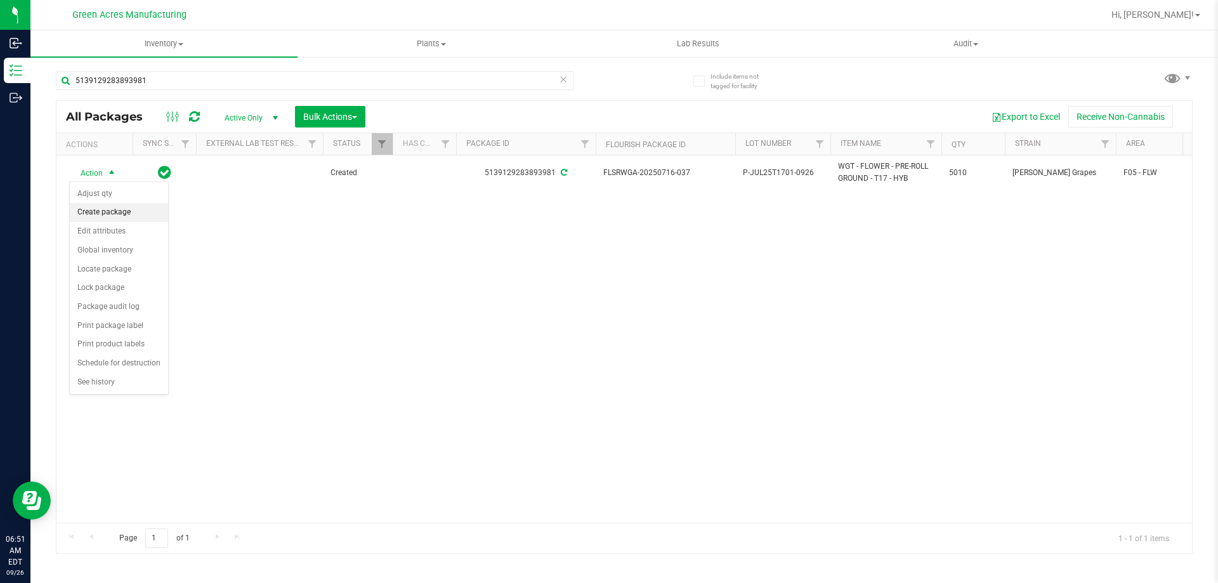
click at [119, 214] on li "Create package" at bounding box center [119, 212] width 98 height 19
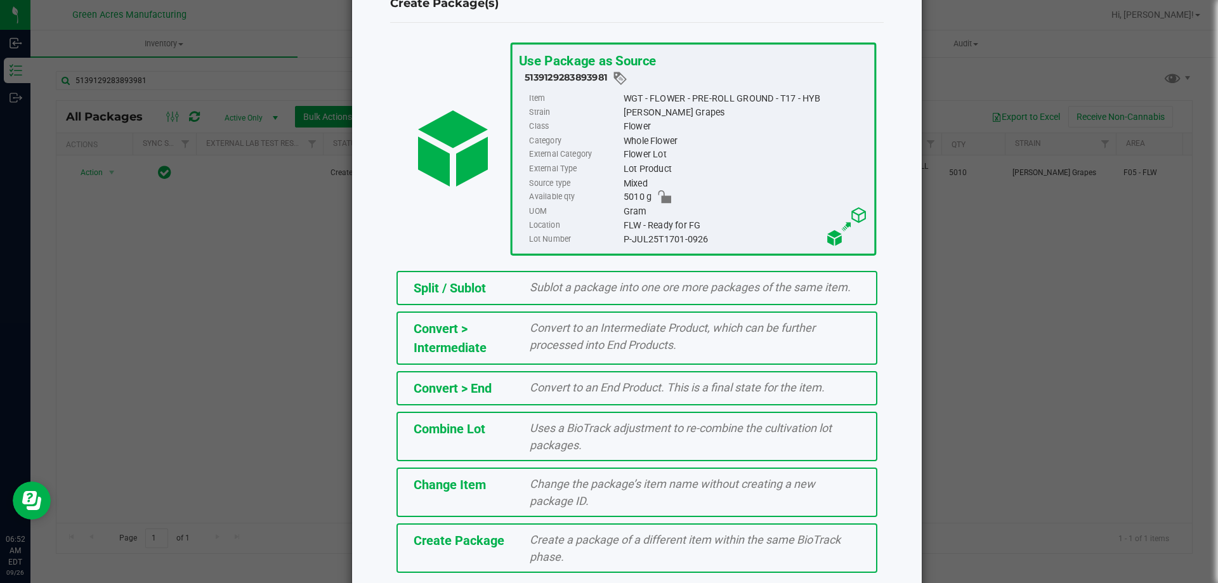
scroll to position [91, 0]
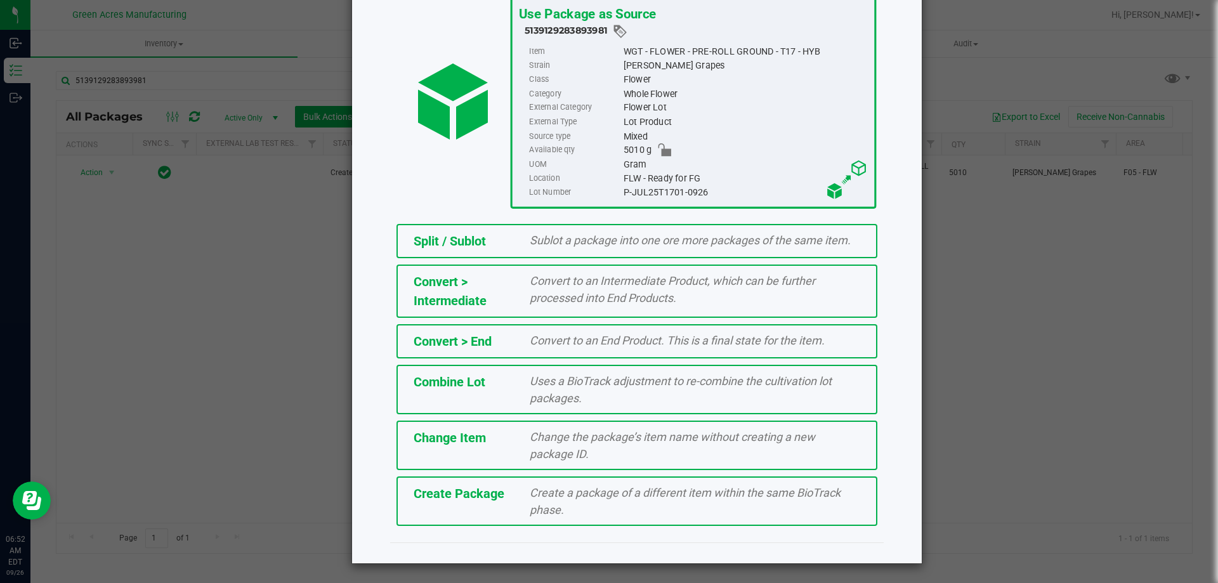
click at [473, 518] on div "Create Package Create a package of a different item within the same BioTrack ph…" at bounding box center [637, 500] width 481 height 49
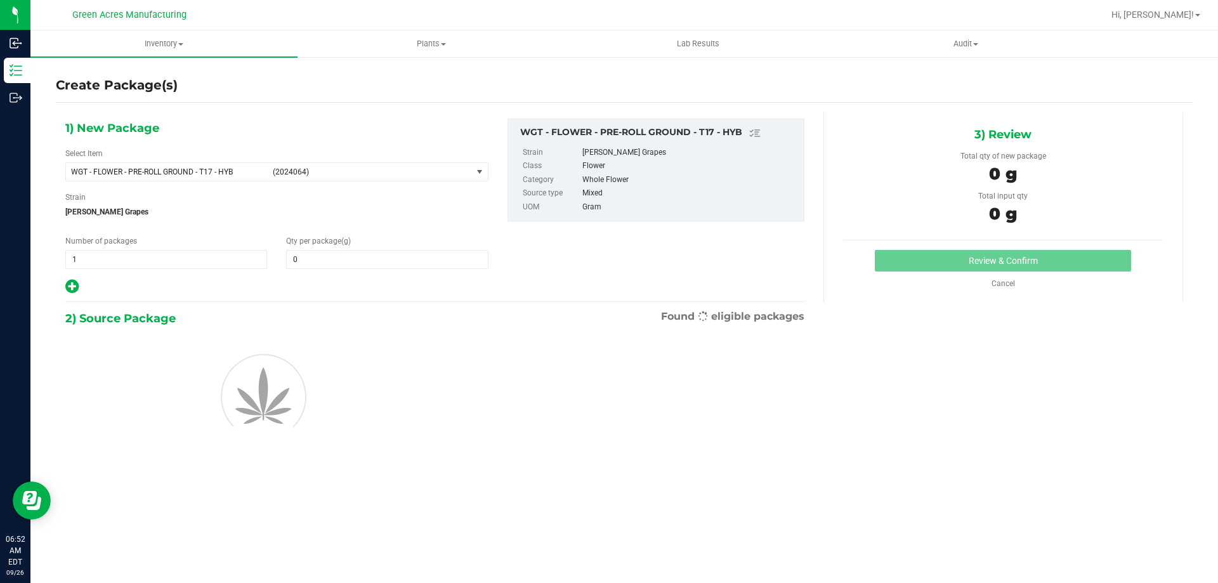
type input "0.0000"
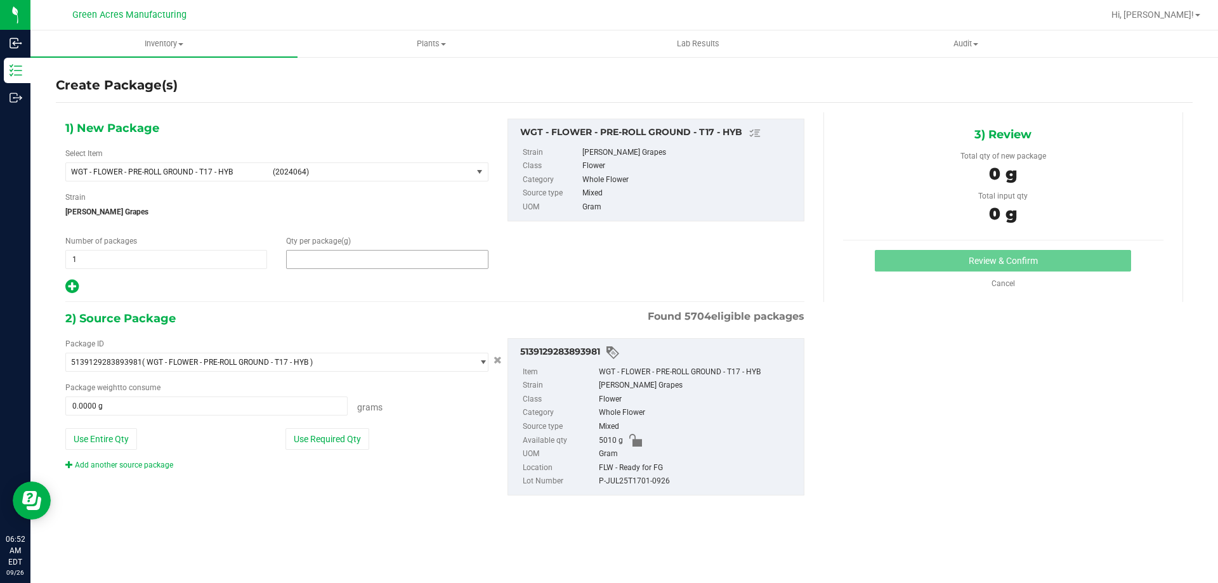
click at [322, 265] on span at bounding box center [387, 259] width 202 height 19
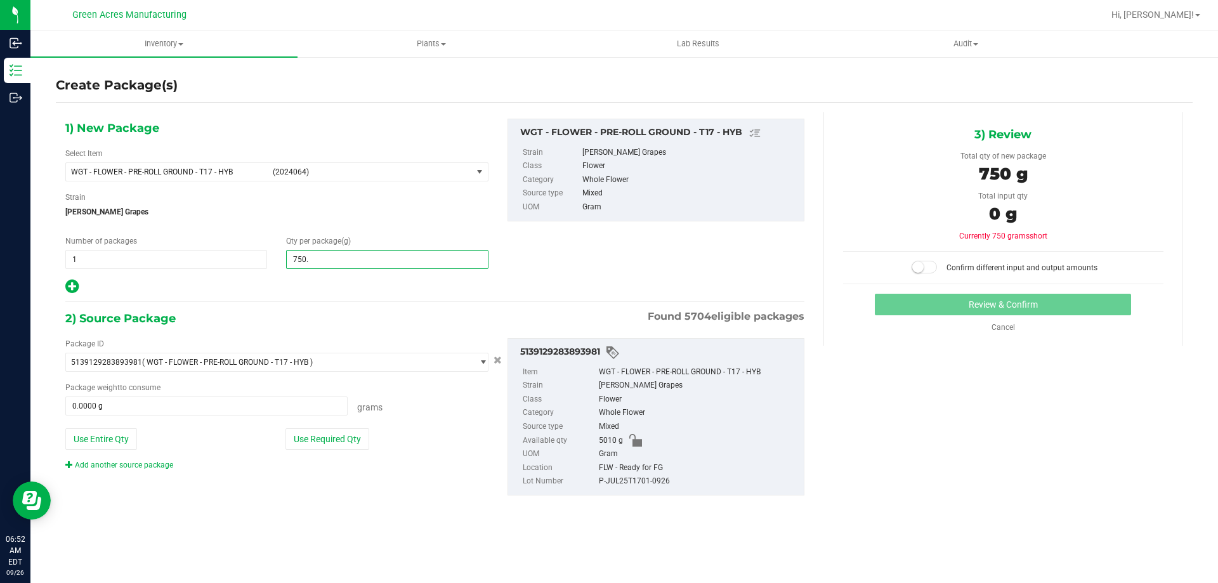
type input "750.5"
type input "750.5000"
click at [343, 435] on button "Use Required Qty" at bounding box center [328, 439] width 84 height 22
type input "750.5000 g"
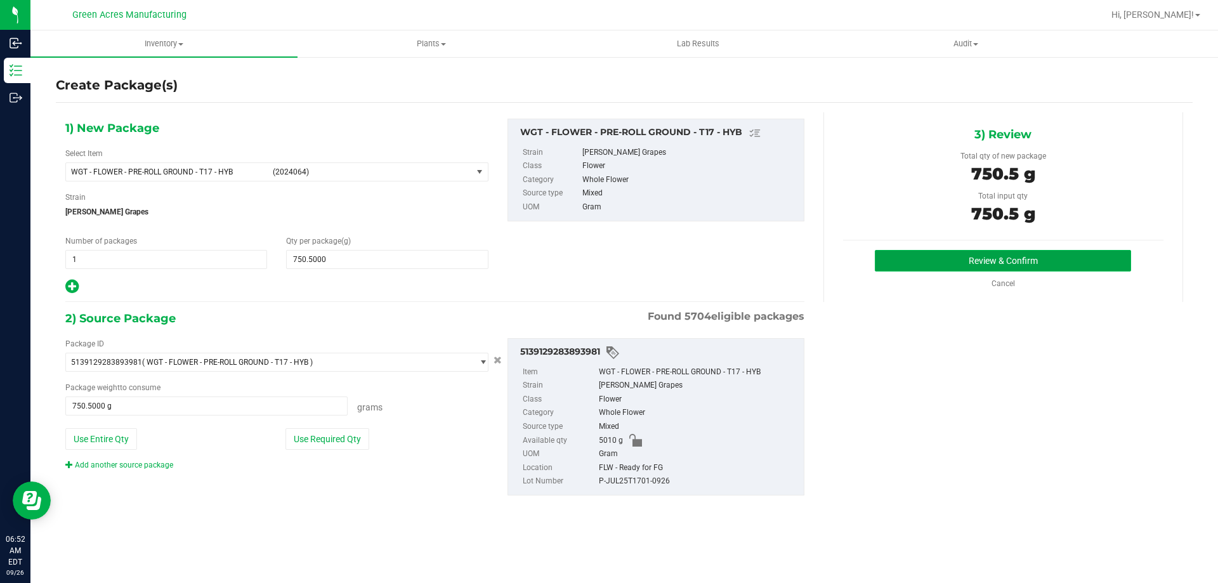
click at [917, 262] on button "Review & Confirm" at bounding box center [1003, 261] width 256 height 22
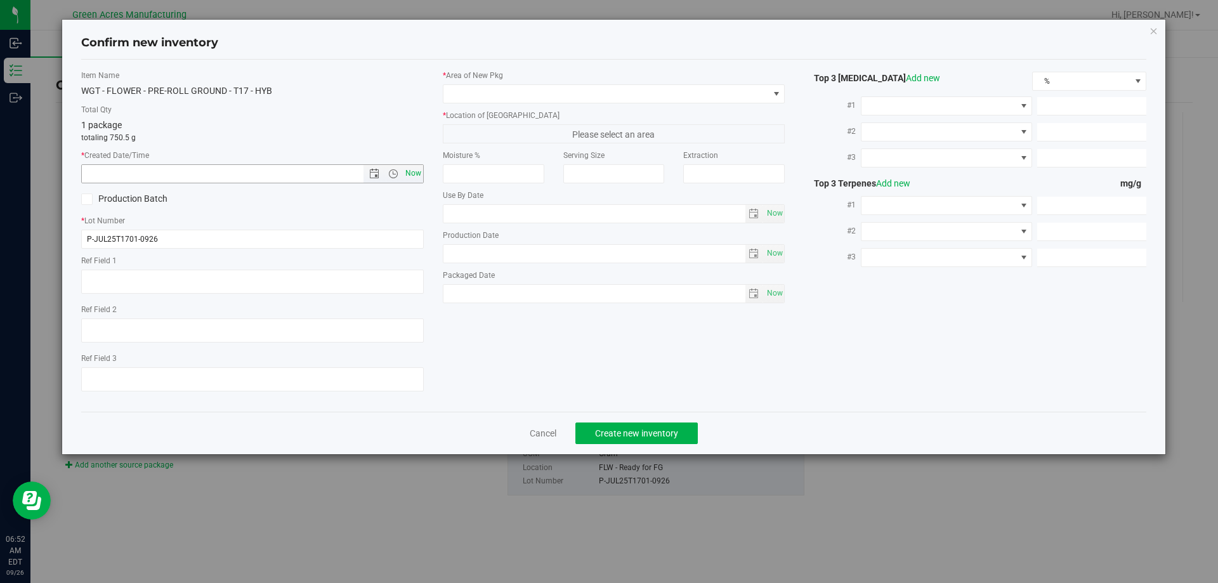
click at [416, 174] on span "Now" at bounding box center [413, 173] width 22 height 18
type input "[DATE] 6:52 AM"
click at [91, 238] on input "P-JUL25T1701-0926" at bounding box center [252, 239] width 343 height 19
type input "1-JUL25T1701-0926"
click at [476, 91] on span at bounding box center [605, 94] width 325 height 18
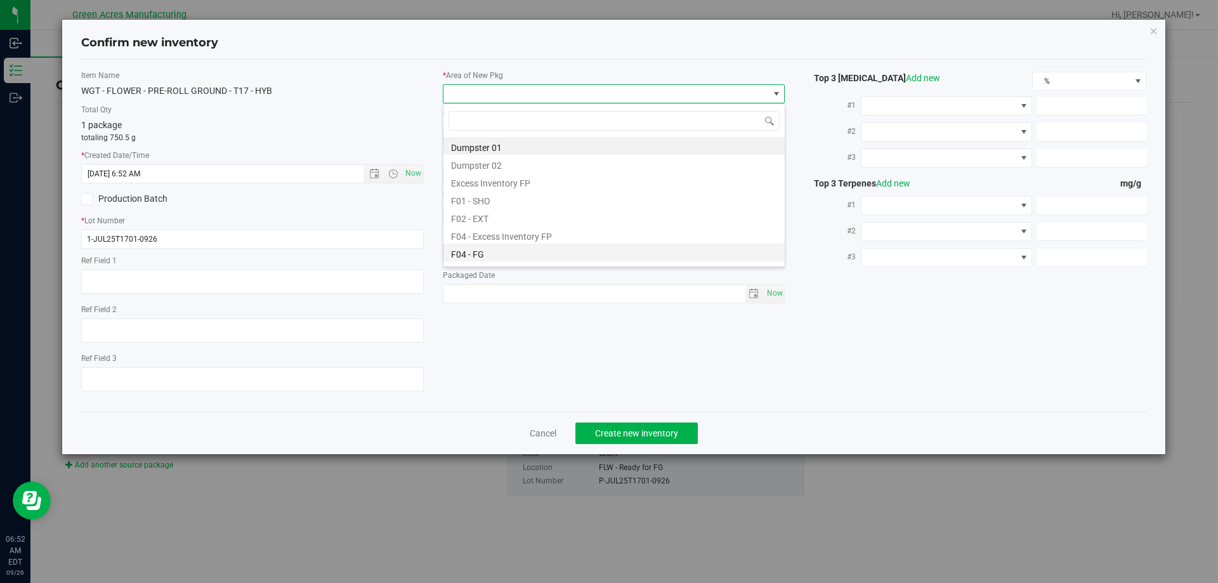
scroll to position [19, 343]
drag, startPoint x: 496, startPoint y: 250, endPoint x: 502, endPoint y: 187, distance: 63.1
click at [497, 250] on li "F04 - FG" at bounding box center [613, 253] width 341 height 18
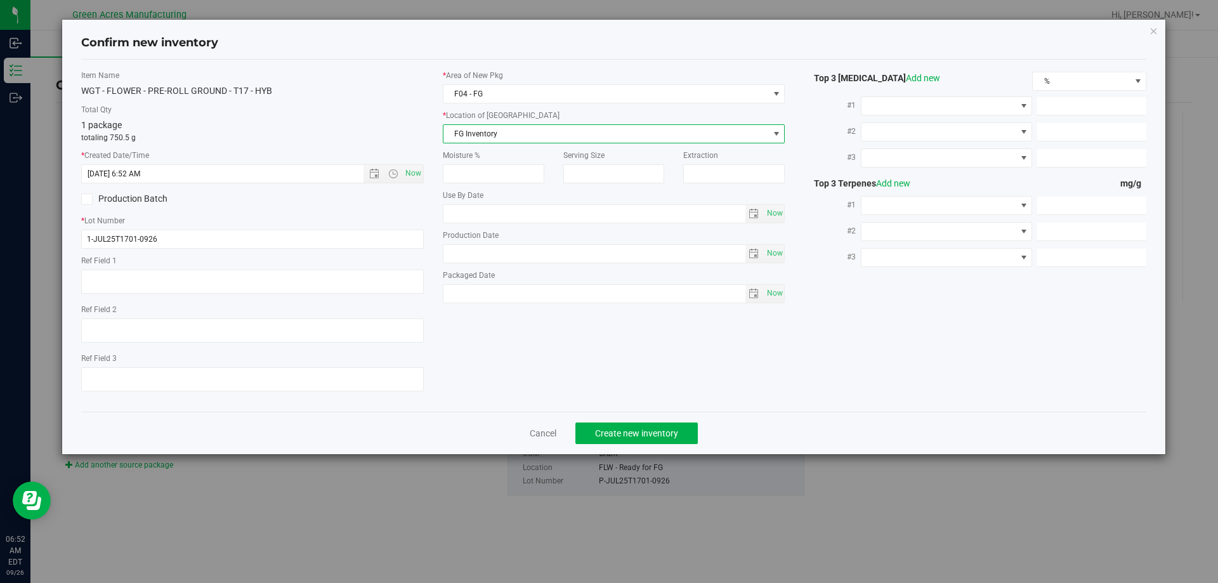
click at [511, 133] on span "FG Inventory" at bounding box center [605, 134] width 325 height 18
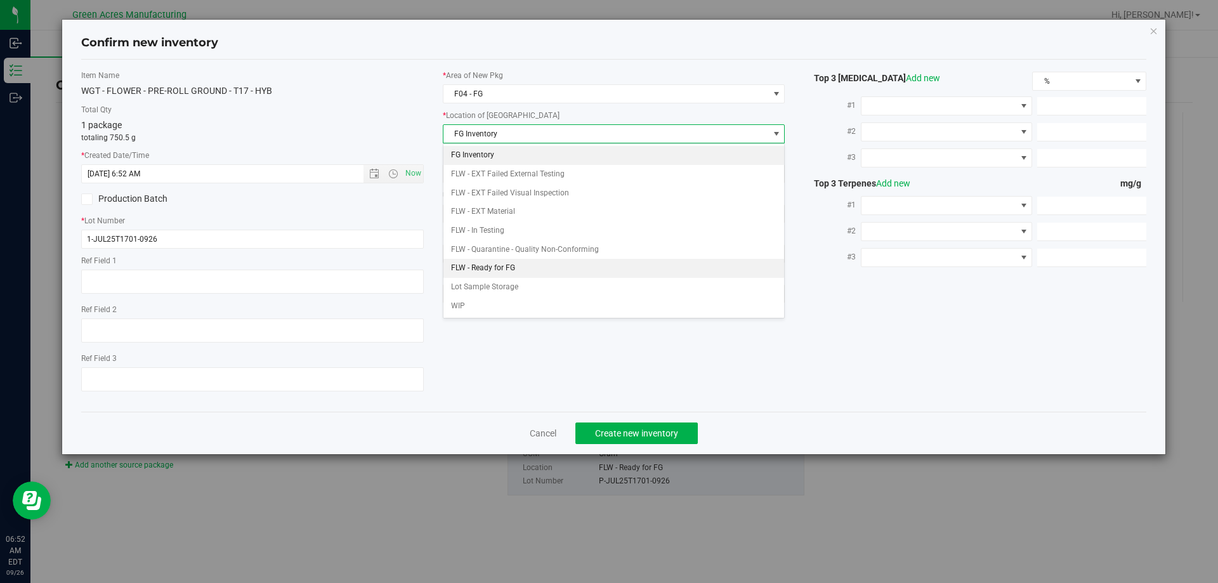
click at [513, 269] on li "FLW - Ready for FG" at bounding box center [613, 268] width 341 height 19
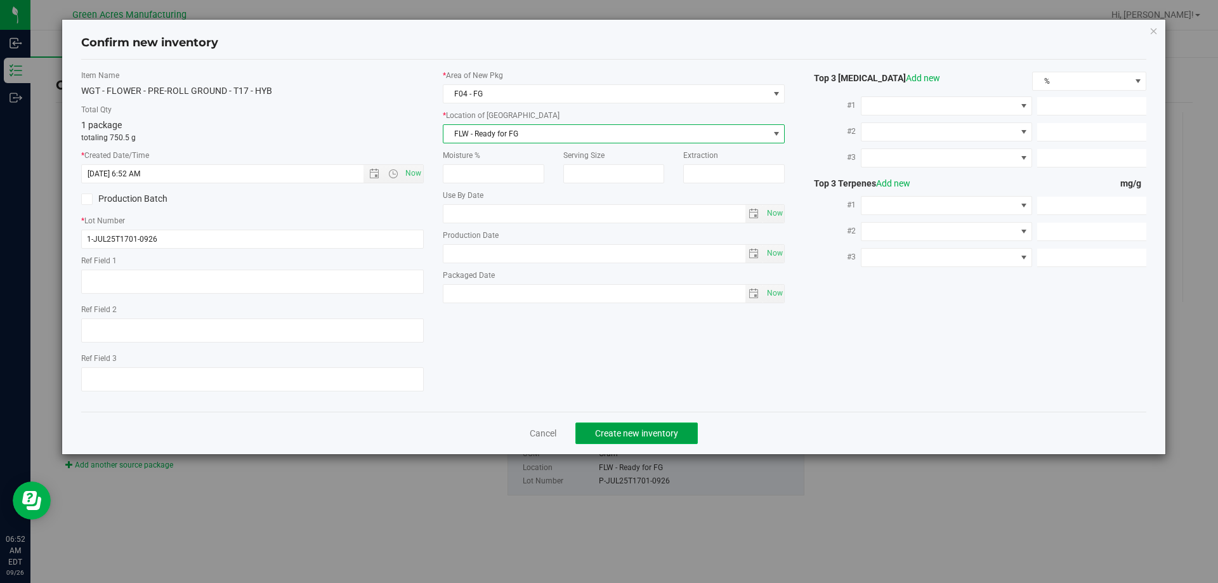
click at [625, 435] on span "Create new inventory" at bounding box center [636, 433] width 83 height 10
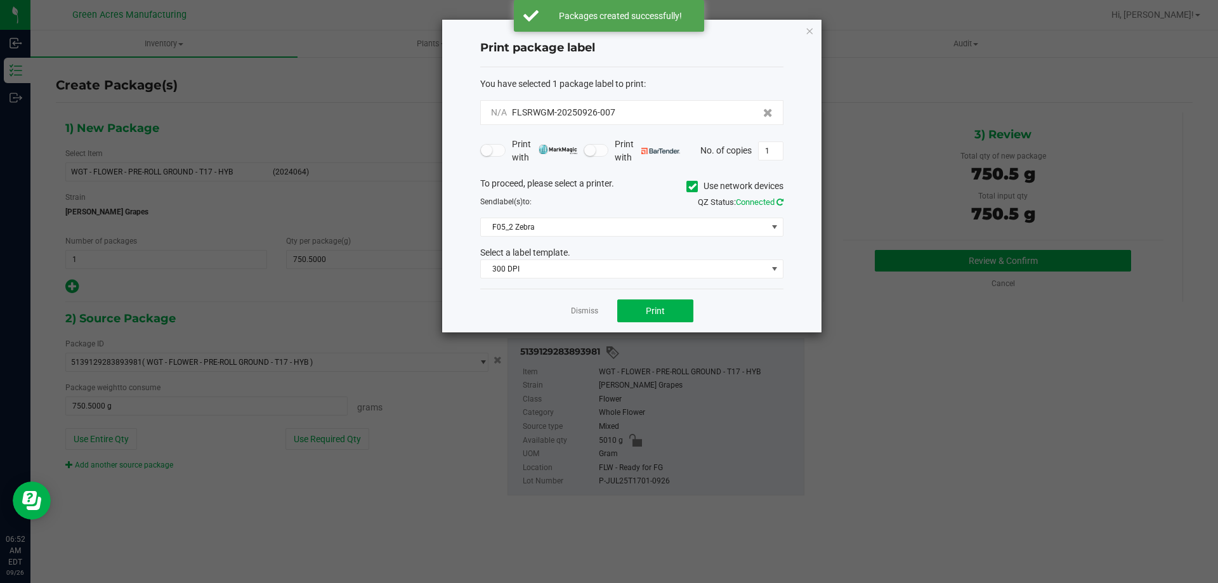
click at [782, 201] on icon at bounding box center [780, 202] width 7 height 8
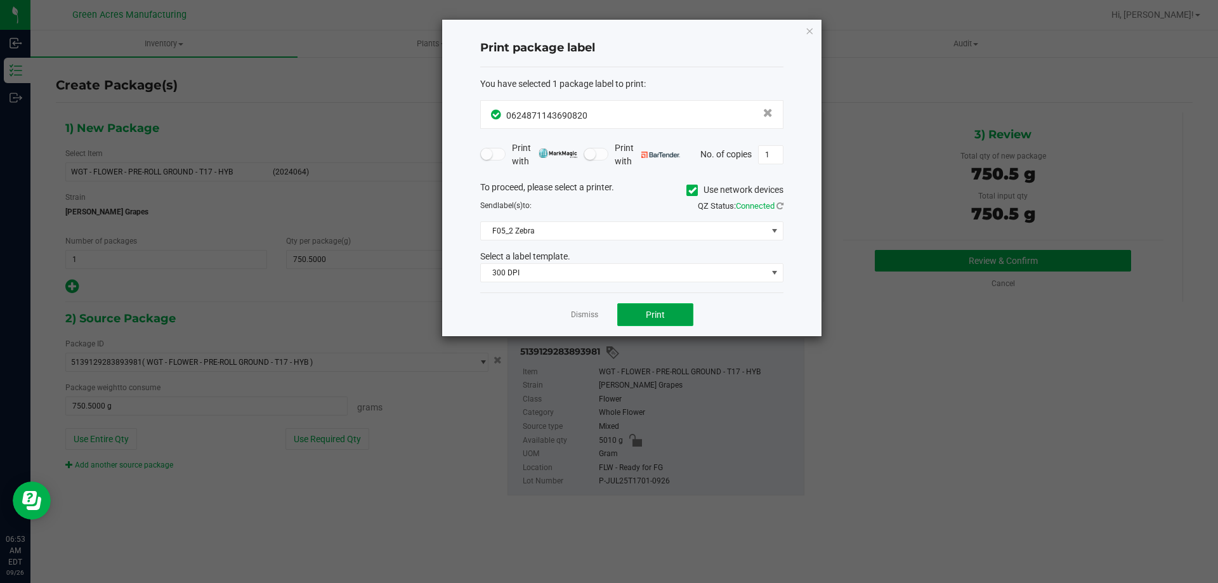
click at [648, 308] on button "Print" at bounding box center [655, 314] width 76 height 23
click at [815, 34] on div "Print package label You have selected 1 package label to print : 06248711436908…" at bounding box center [631, 178] width 379 height 317
click at [810, 33] on icon "button" at bounding box center [809, 30] width 9 height 15
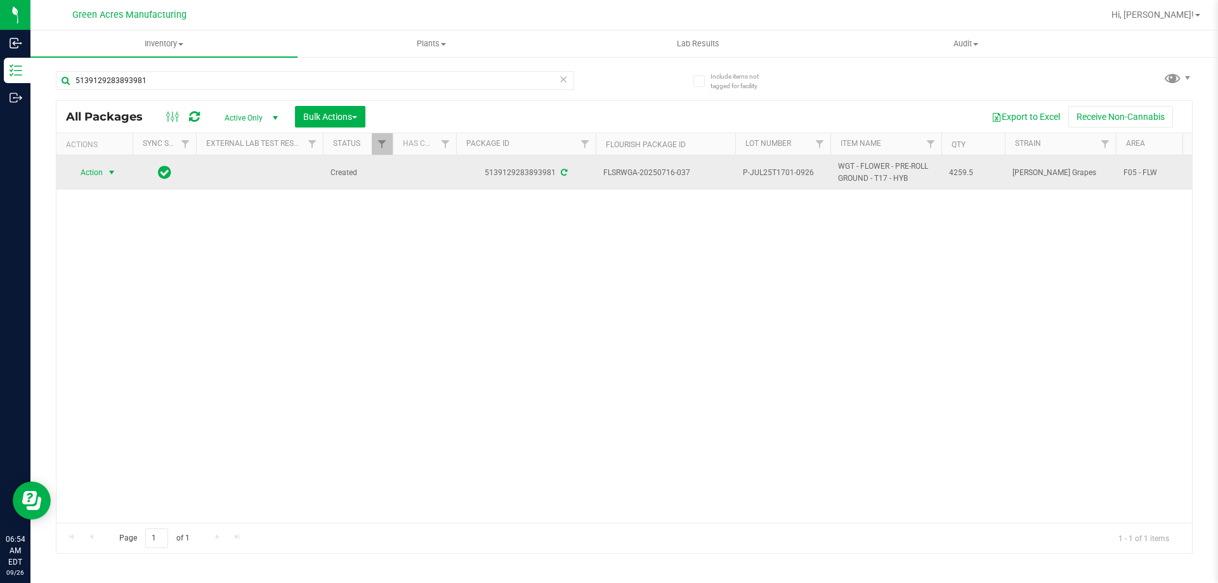
click at [112, 171] on span "select" at bounding box center [112, 173] width 10 height 10
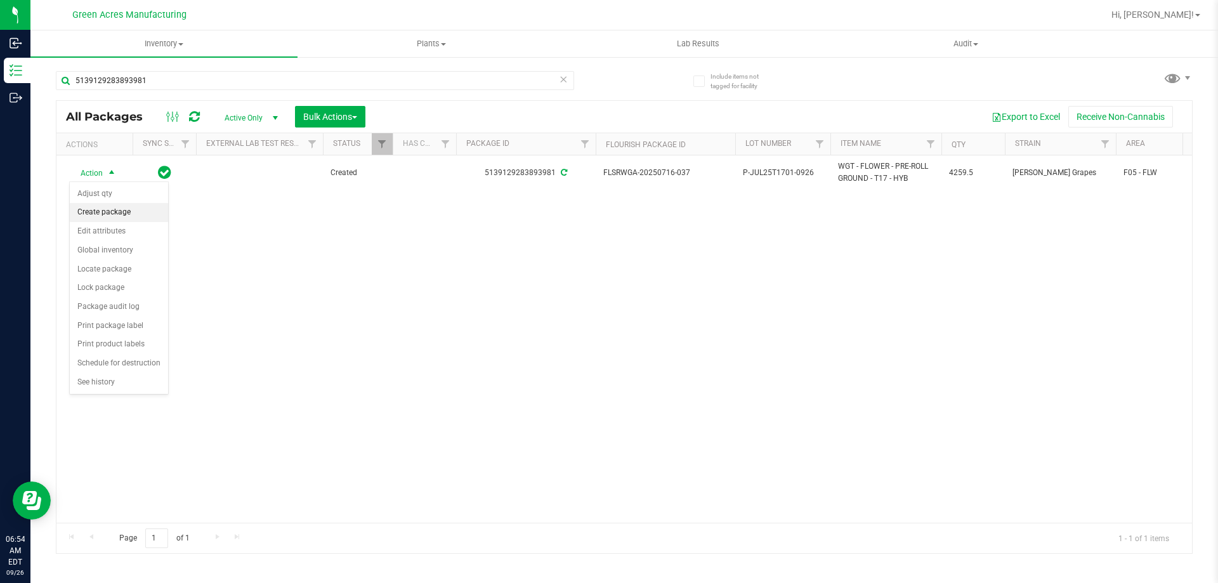
click at [135, 213] on li "Create package" at bounding box center [119, 212] width 98 height 19
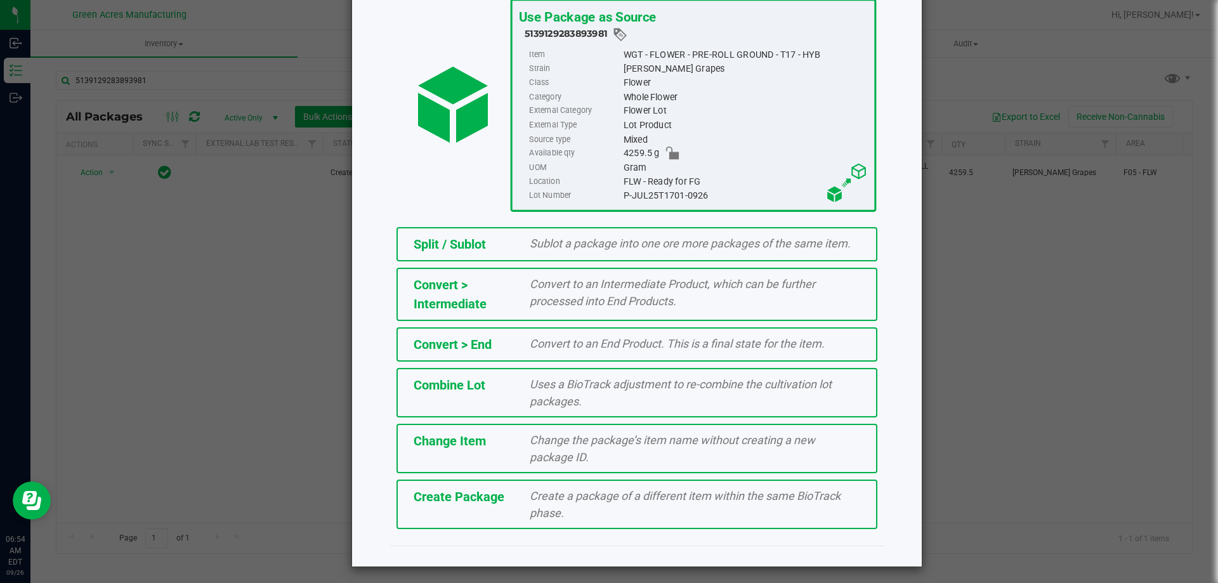
scroll to position [91, 0]
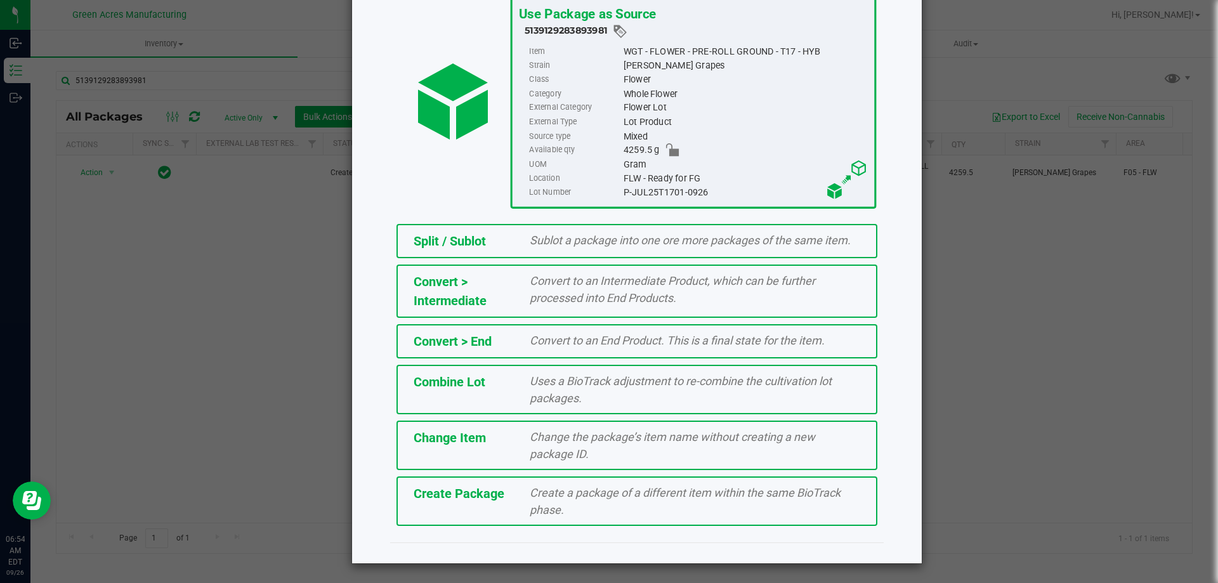
click at [500, 502] on div "Create Package" at bounding box center [462, 493] width 117 height 19
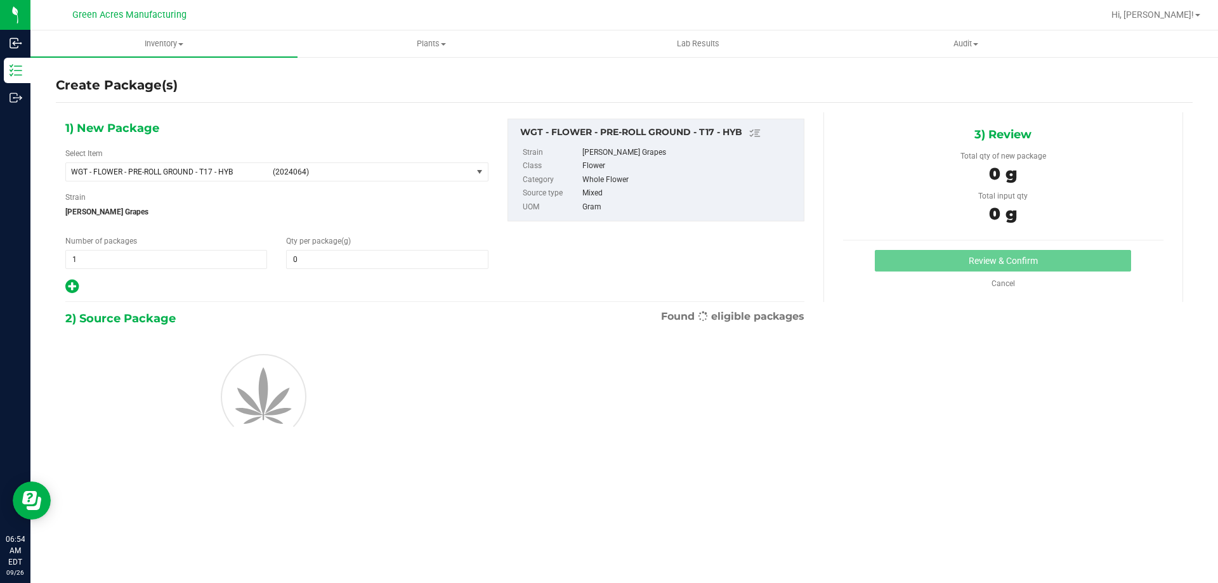
type input "0.0000"
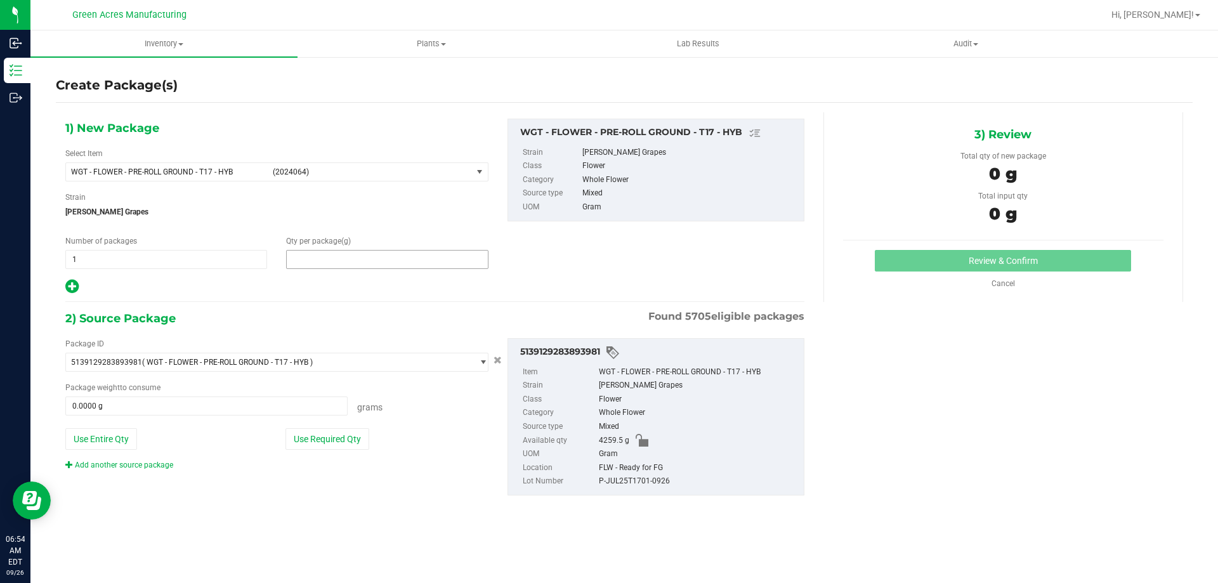
click at [336, 263] on span at bounding box center [387, 259] width 202 height 19
type input "0.0000"
type input "0"
click at [114, 442] on button "Use Entire Qty" at bounding box center [101, 439] width 72 height 22
type input "4259.5000 g"
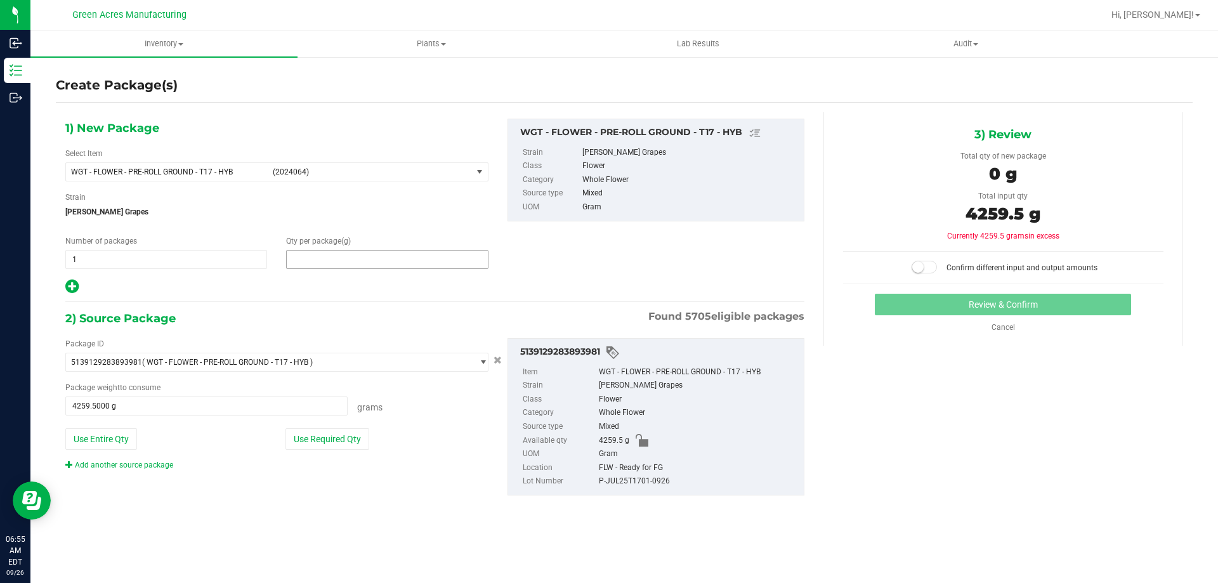
click at [353, 263] on span at bounding box center [387, 259] width 202 height 19
type input "4259.5"
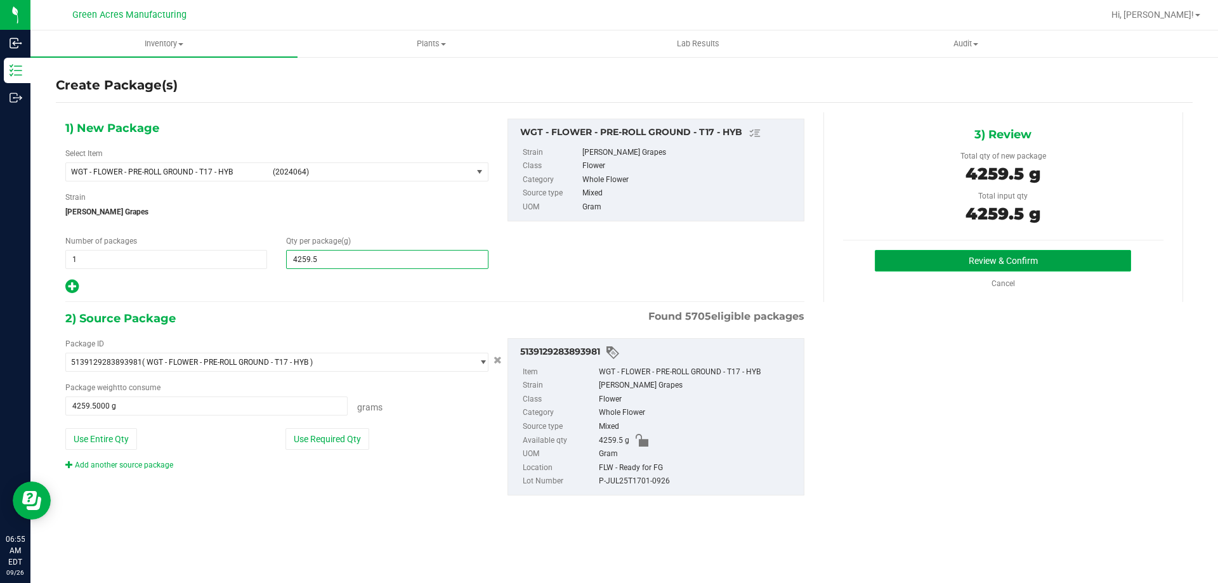
type input "4,259.5000"
click at [953, 268] on button "Review & Confirm" at bounding box center [1003, 261] width 256 height 22
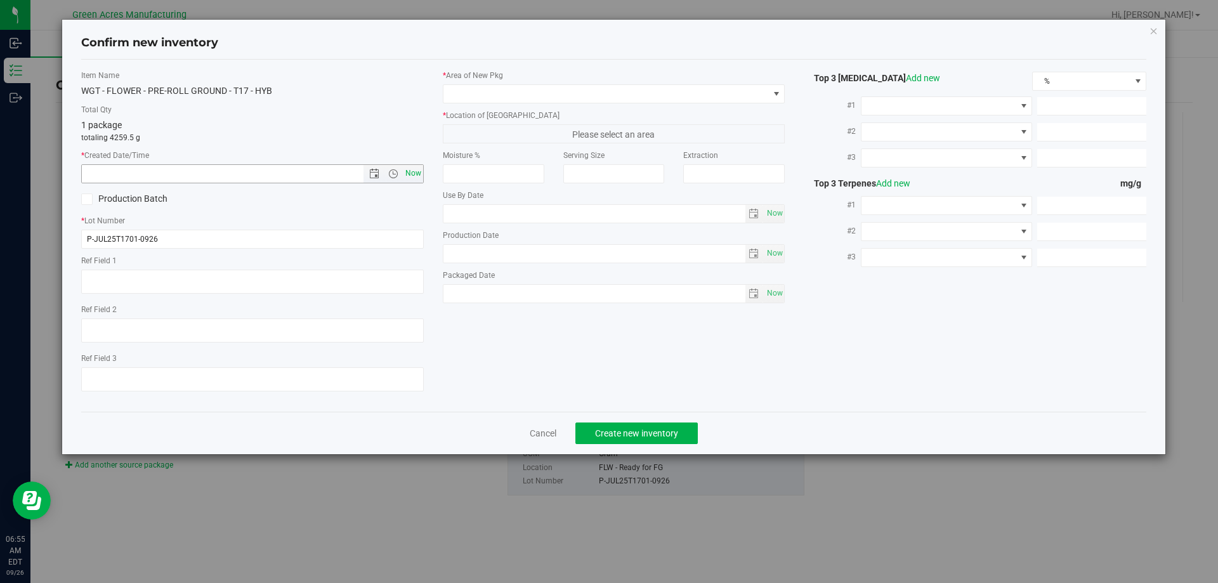
click at [418, 177] on span "Now" at bounding box center [413, 173] width 22 height 18
type input "[DATE] 6:55 AM"
click at [93, 239] on input "P-JUL25T1701-0926" at bounding box center [252, 239] width 343 height 19
click at [91, 240] on input "P-JUL25T1701-0926" at bounding box center [252, 239] width 343 height 19
type input "5-JUL25T1701-0926"
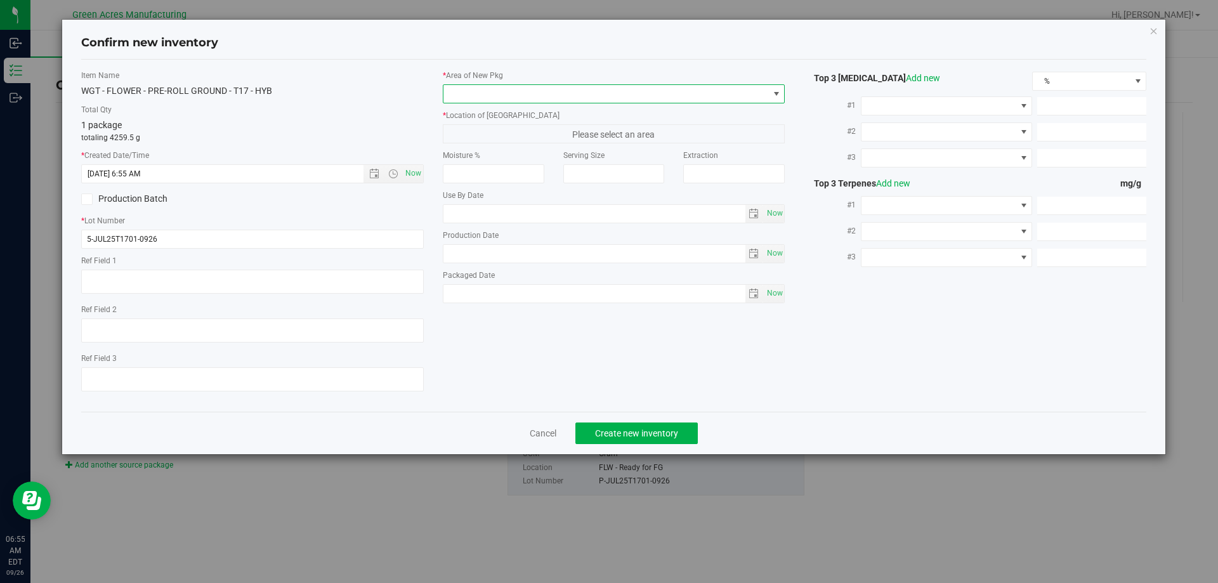
click at [504, 93] on span at bounding box center [605, 94] width 325 height 18
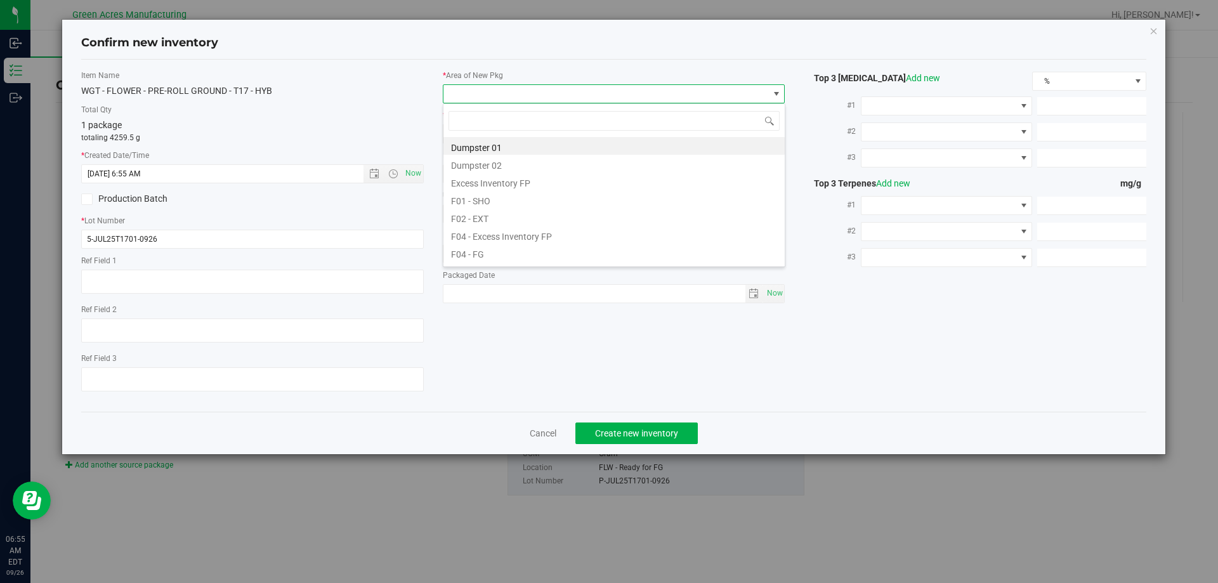
scroll to position [19, 343]
click at [490, 254] on li "F04 - FG" at bounding box center [613, 253] width 341 height 18
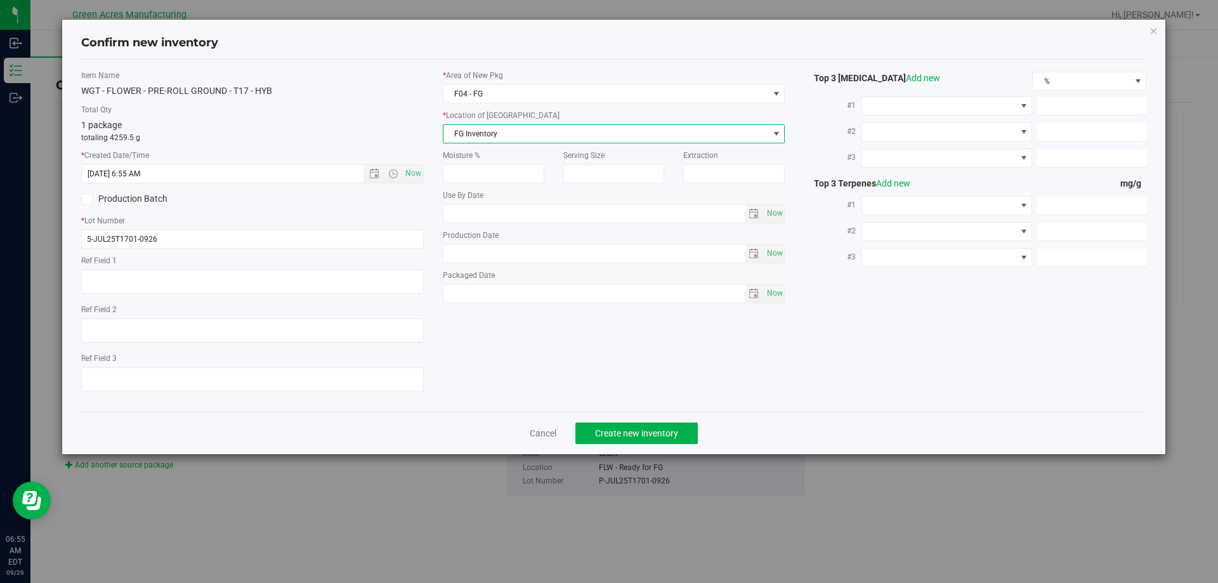
click at [511, 135] on span "FG Inventory" at bounding box center [605, 134] width 325 height 18
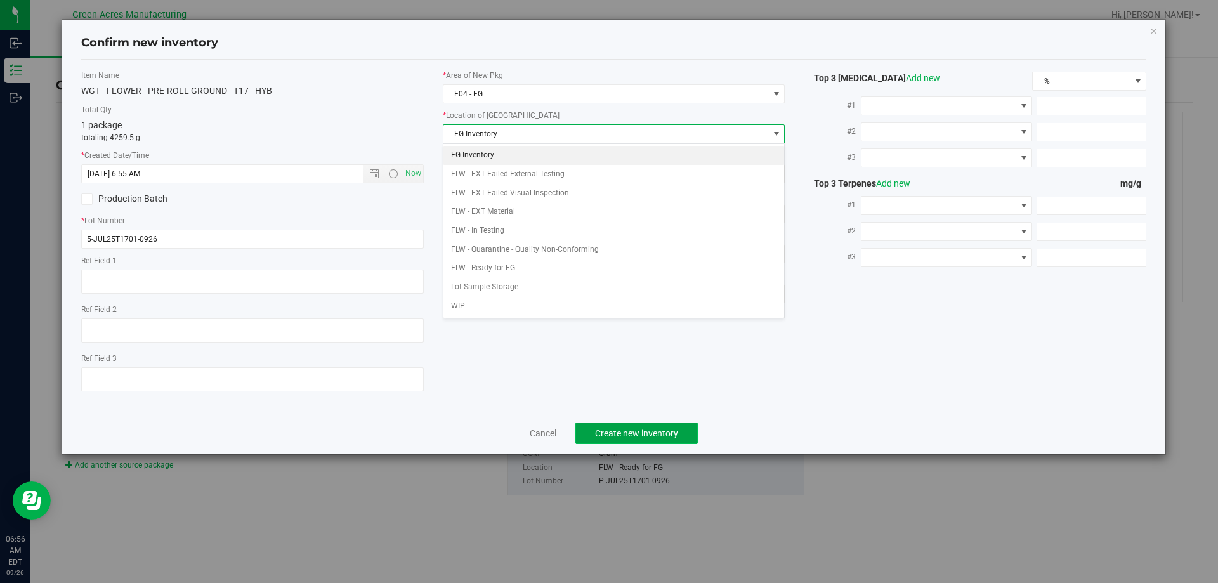
click at [656, 433] on span "Create new inventory" at bounding box center [636, 433] width 83 height 10
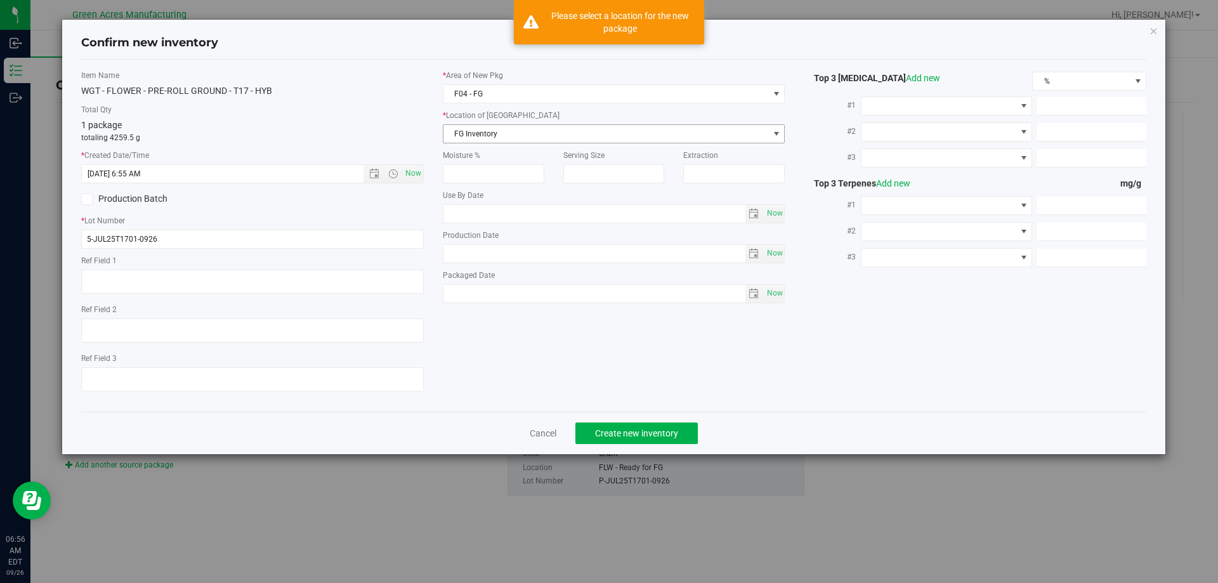
click at [542, 131] on span "FG Inventory" at bounding box center [605, 134] width 325 height 18
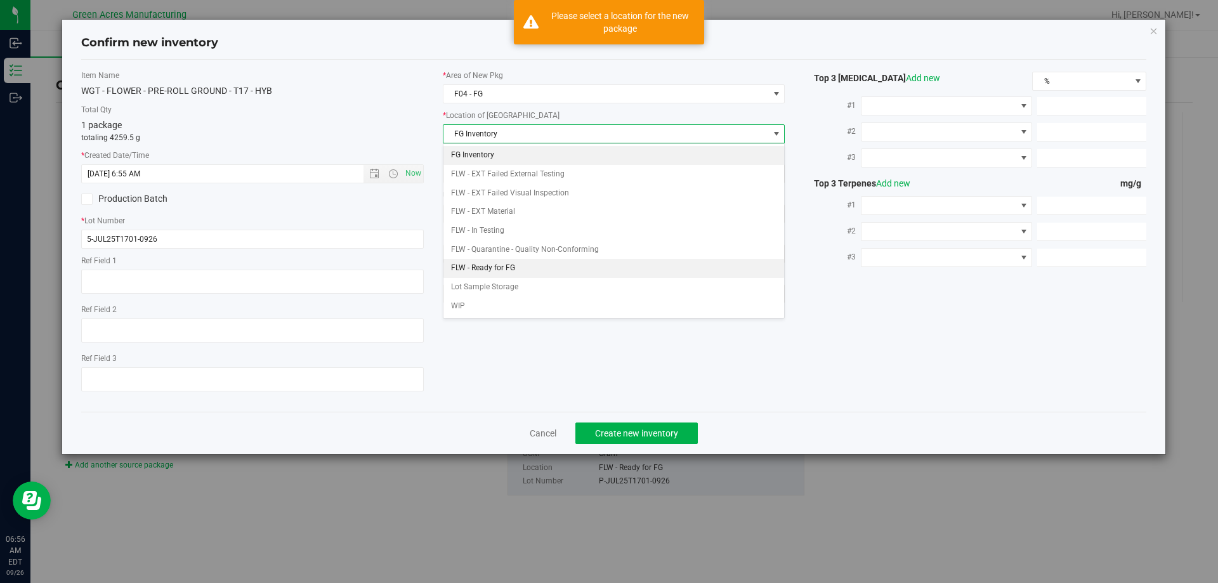
click at [504, 268] on li "FLW - Ready for FG" at bounding box center [613, 268] width 341 height 19
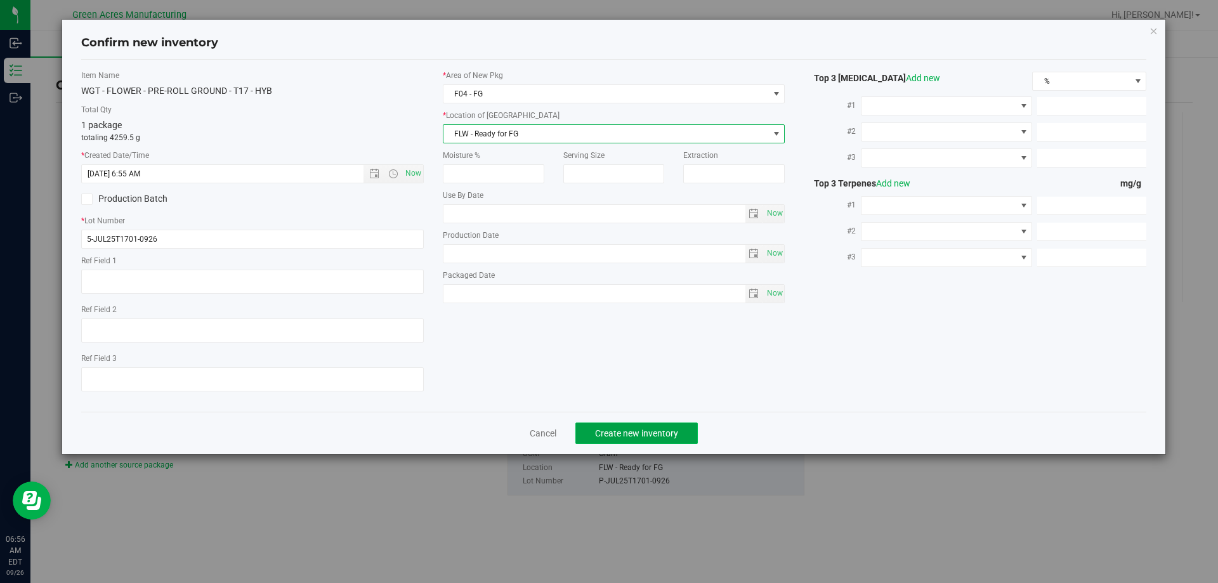
click at [662, 440] on button "Create new inventory" at bounding box center [636, 434] width 122 height 22
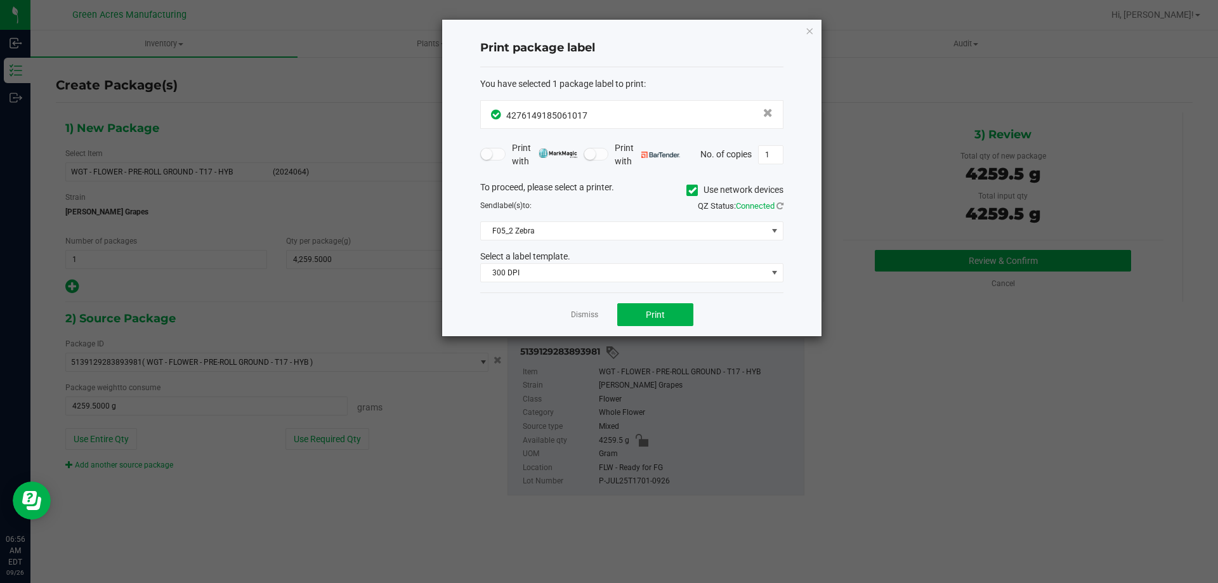
click at [656, 327] on div "Dismiss Print" at bounding box center [631, 314] width 303 height 44
click at [663, 320] on button "Print" at bounding box center [655, 314] width 76 height 23
click at [810, 33] on icon "button" at bounding box center [809, 30] width 9 height 15
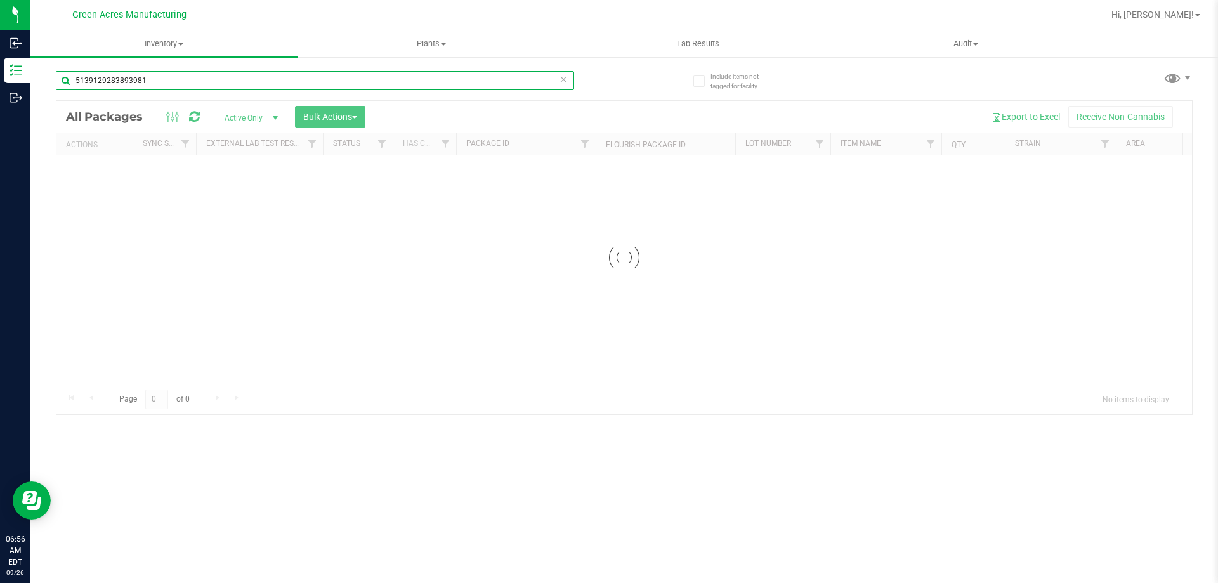
click at [147, 83] on input "5139129283893981" at bounding box center [315, 80] width 518 height 19
type input "5"
click at [162, 44] on span "Inventory" at bounding box center [163, 43] width 267 height 11
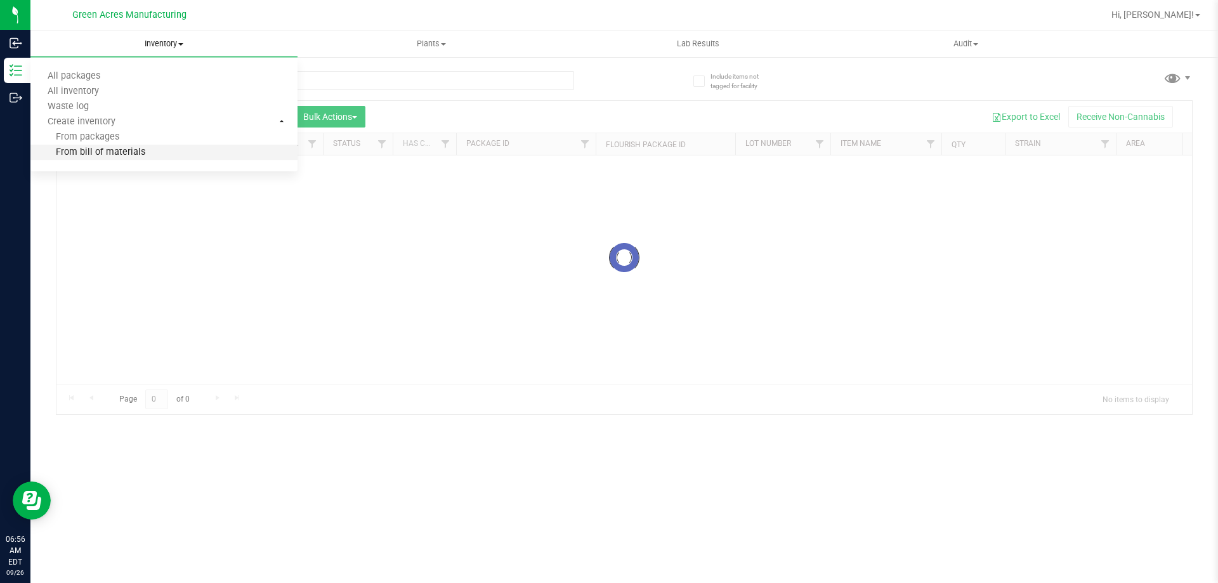
click at [108, 151] on span "From bill of materials" at bounding box center [87, 152] width 115 height 11
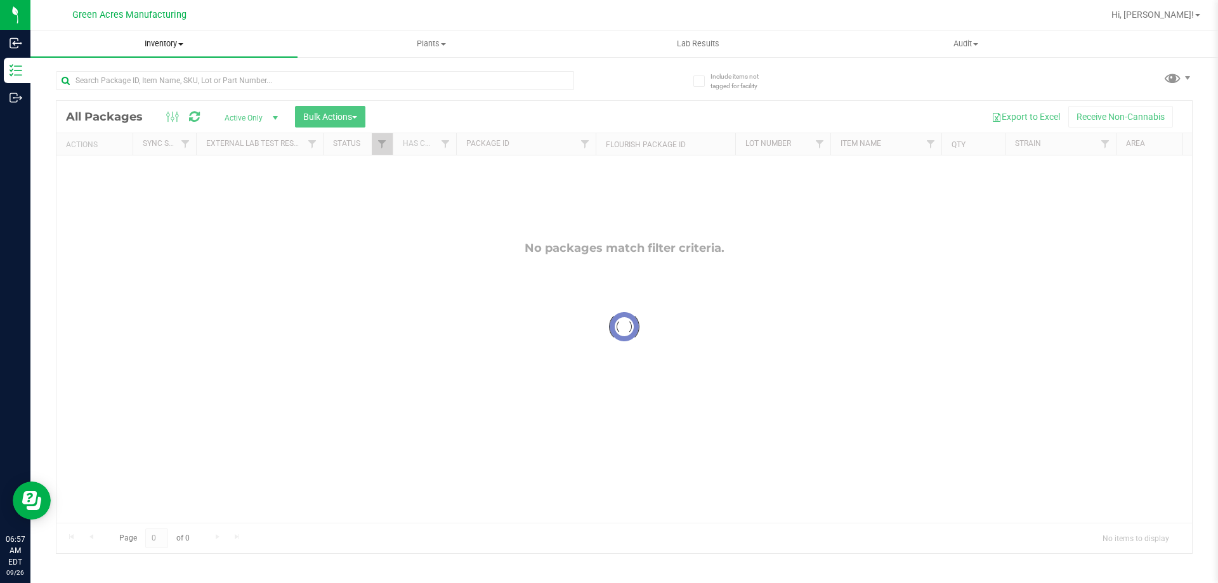
click at [155, 48] on span "Inventory" at bounding box center [163, 43] width 267 height 11
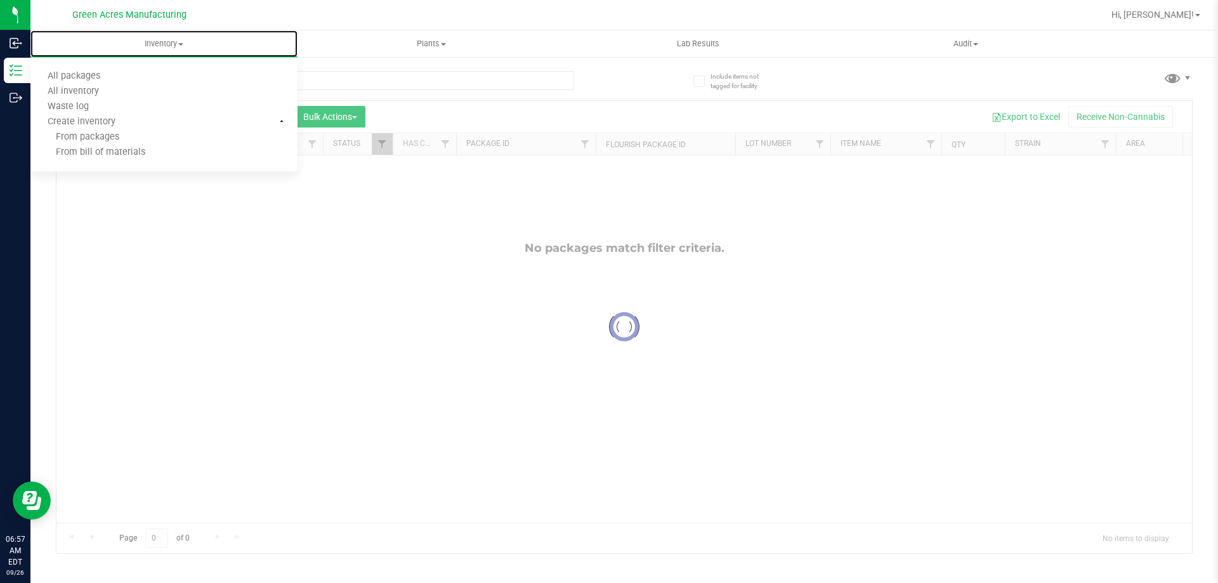
click at [113, 152] on span "From bill of materials" at bounding box center [87, 152] width 115 height 11
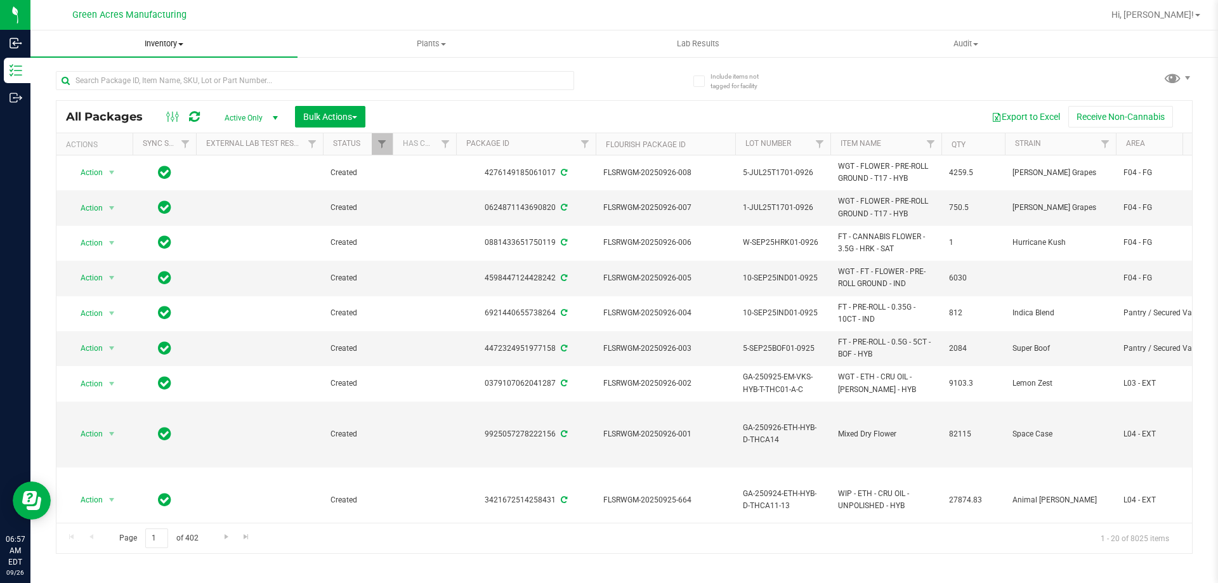
click at [160, 44] on span "Inventory" at bounding box center [163, 43] width 267 height 11
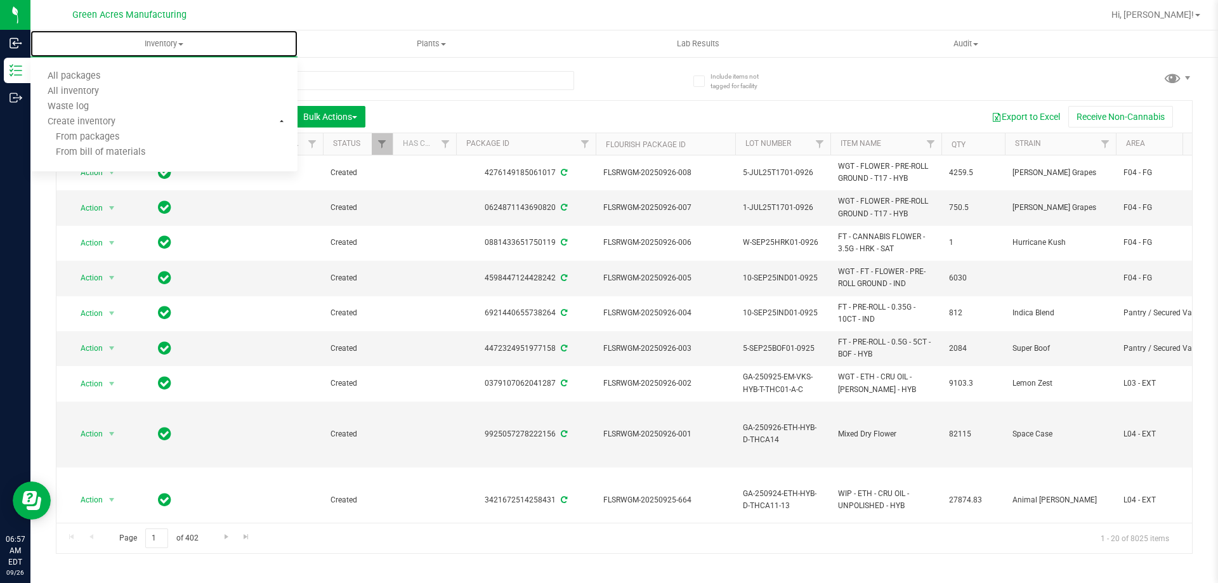
click at [136, 154] on span "From bill of materials" at bounding box center [87, 152] width 115 height 11
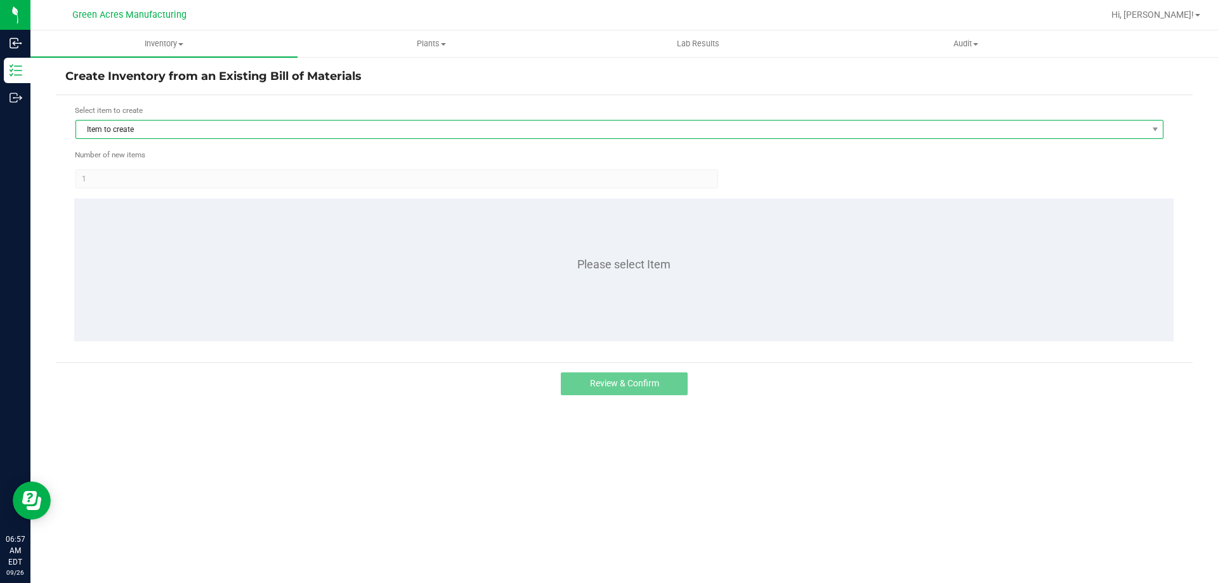
click at [165, 131] on span "Item to create" at bounding box center [611, 130] width 1071 height 18
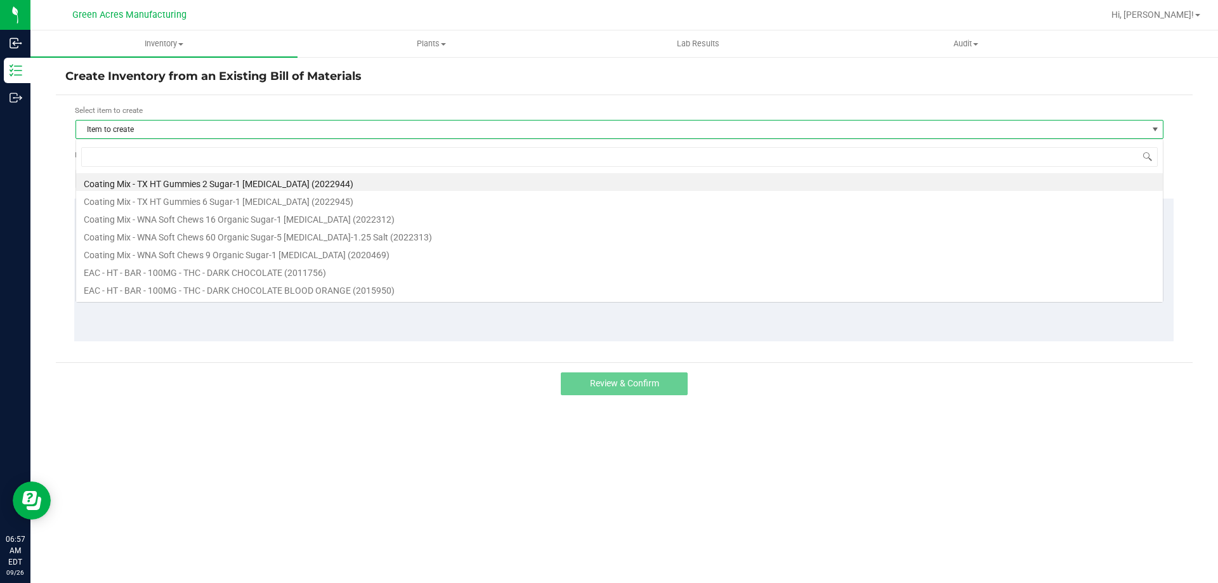
scroll to position [19, 1088]
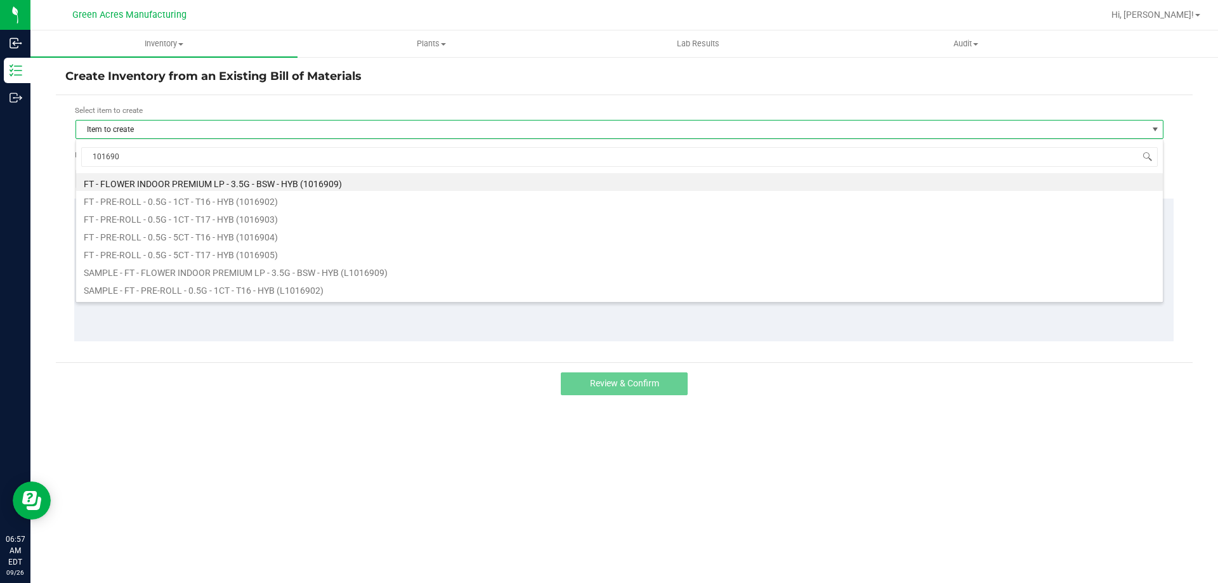
type input "1016903"
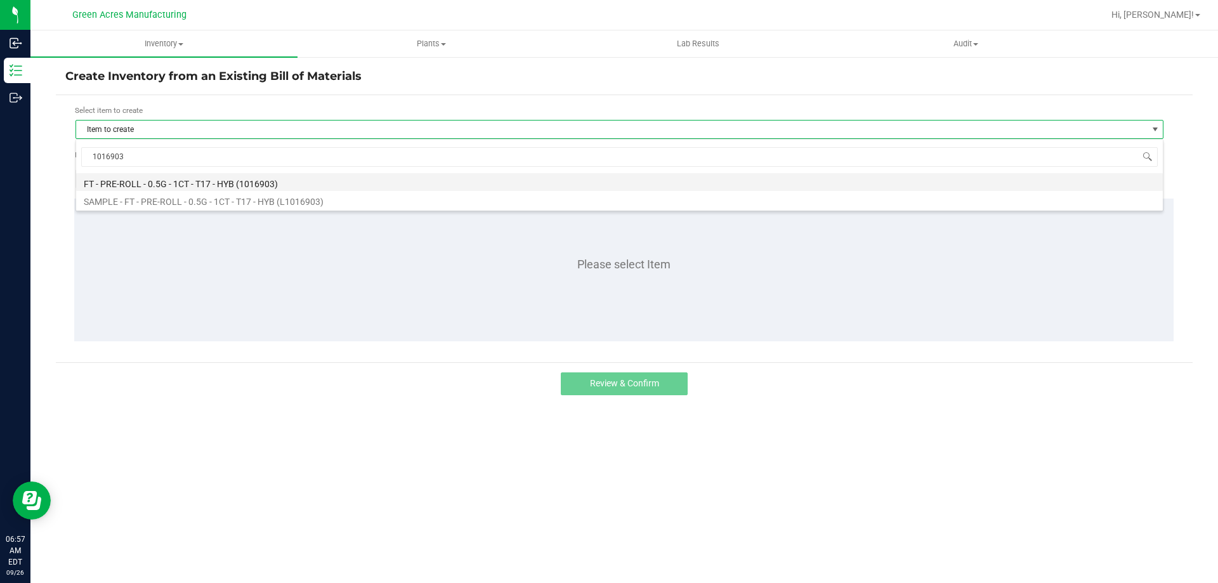
click at [211, 187] on li "FT - PRE-ROLL - 0.5G - 1CT - T17 - HYB (1016903)" at bounding box center [619, 182] width 1087 height 18
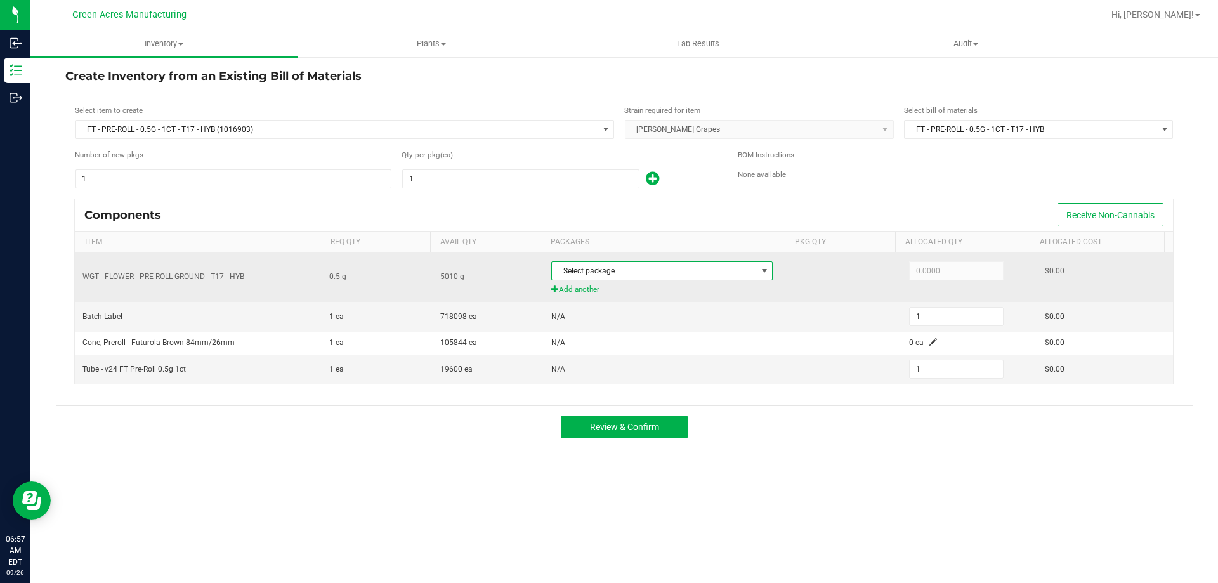
click at [625, 275] on span "Select package" at bounding box center [654, 271] width 204 height 18
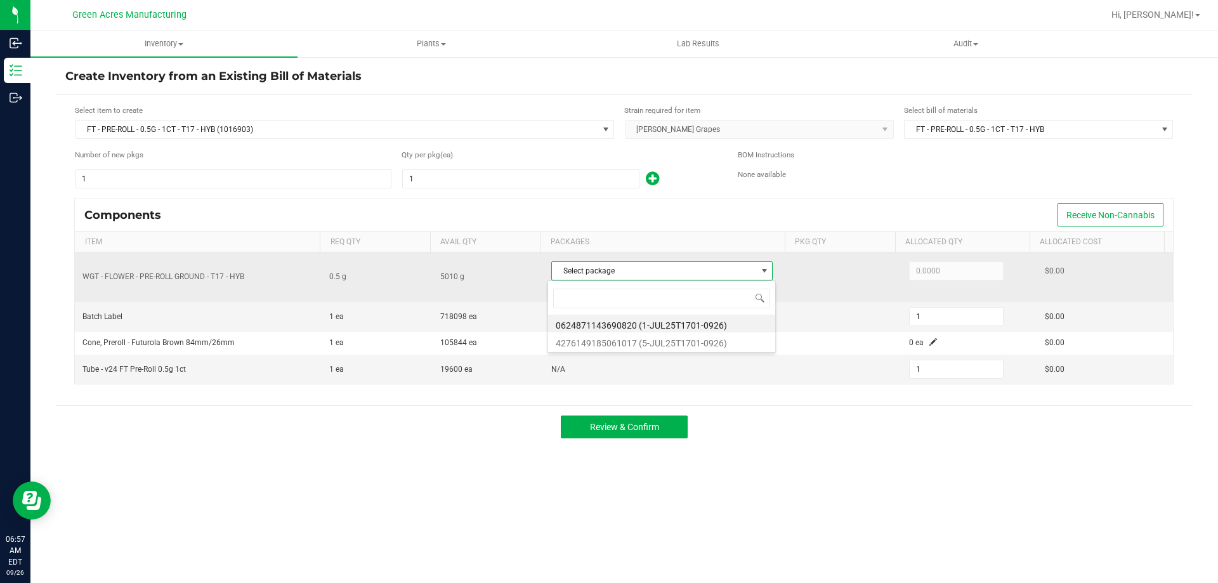
scroll to position [19, 219]
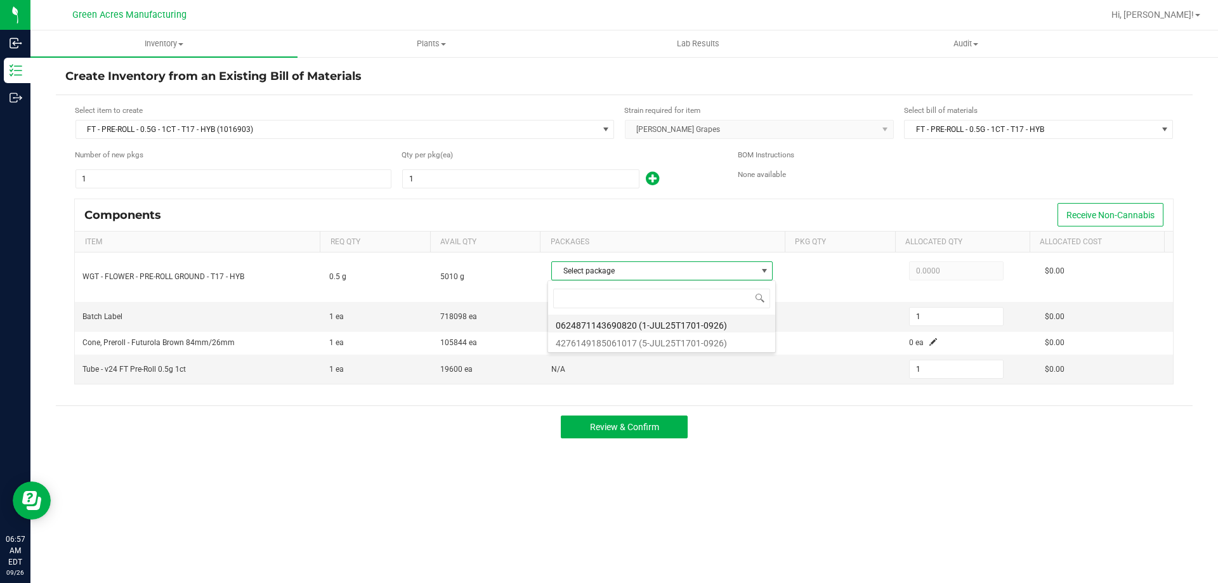
click at [687, 324] on li "0624871143690820 (1-JUL25T1701-0926)" at bounding box center [661, 324] width 227 height 18
type input "0.5000"
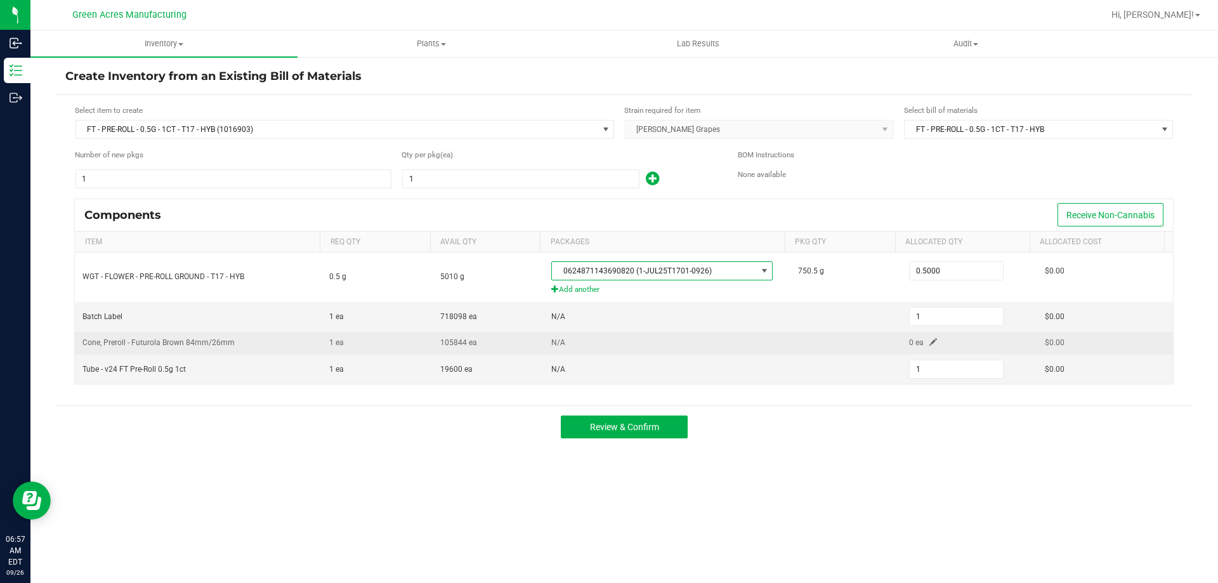
click at [930, 341] on span at bounding box center [934, 342] width 8 height 8
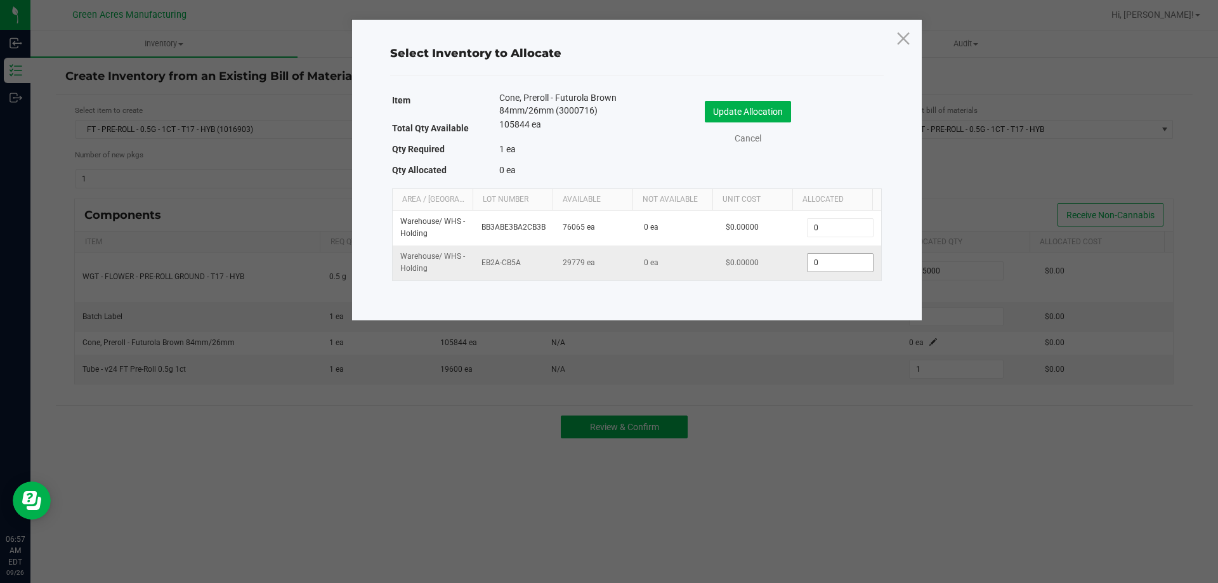
click at [823, 260] on input "0" at bounding box center [840, 263] width 65 height 18
type input "1"
click at [772, 120] on button "Update Allocation" at bounding box center [748, 112] width 86 height 22
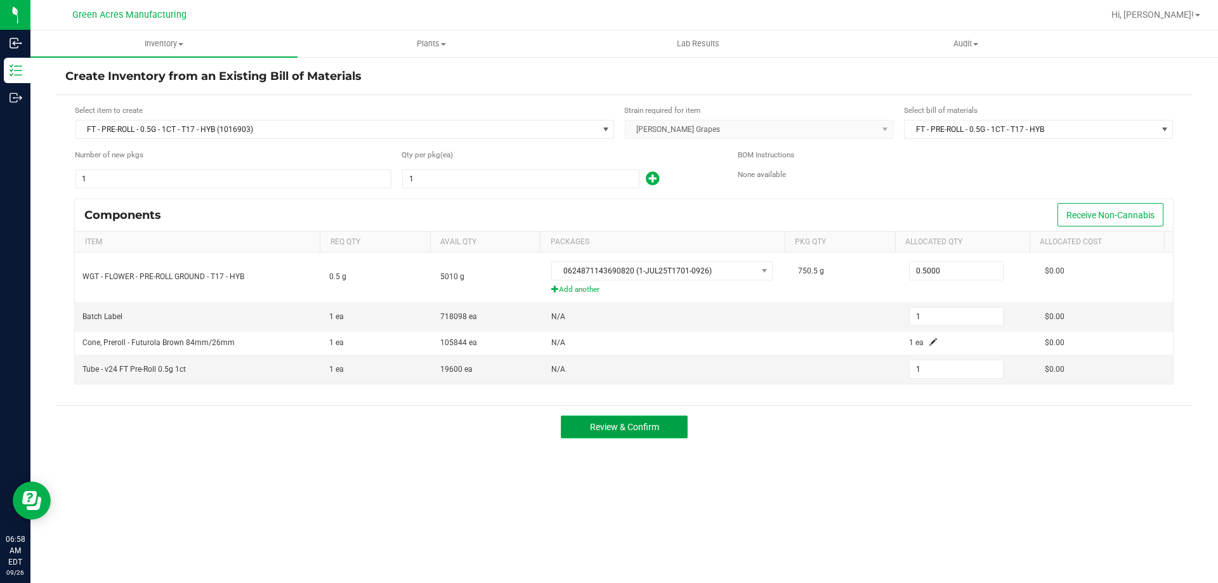
click at [642, 422] on span "Review & Confirm" at bounding box center [624, 427] width 69 height 10
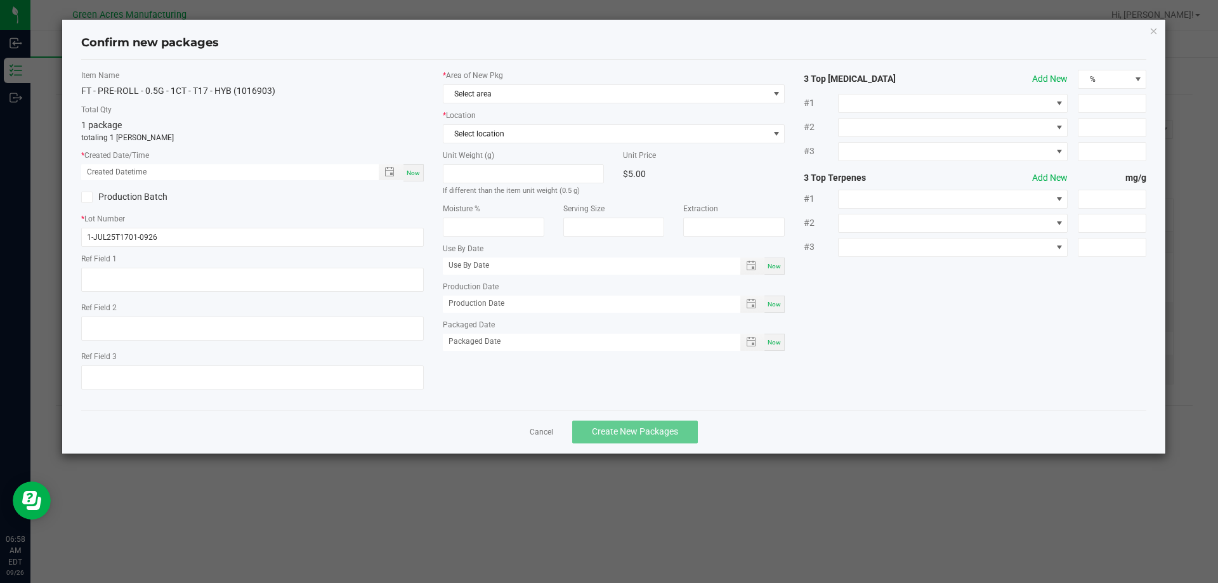
click at [417, 176] on span "Now" at bounding box center [413, 172] width 13 height 7
type input "[DATE] 06:58 AM"
click at [509, 91] on span "Select area" at bounding box center [605, 94] width 325 height 18
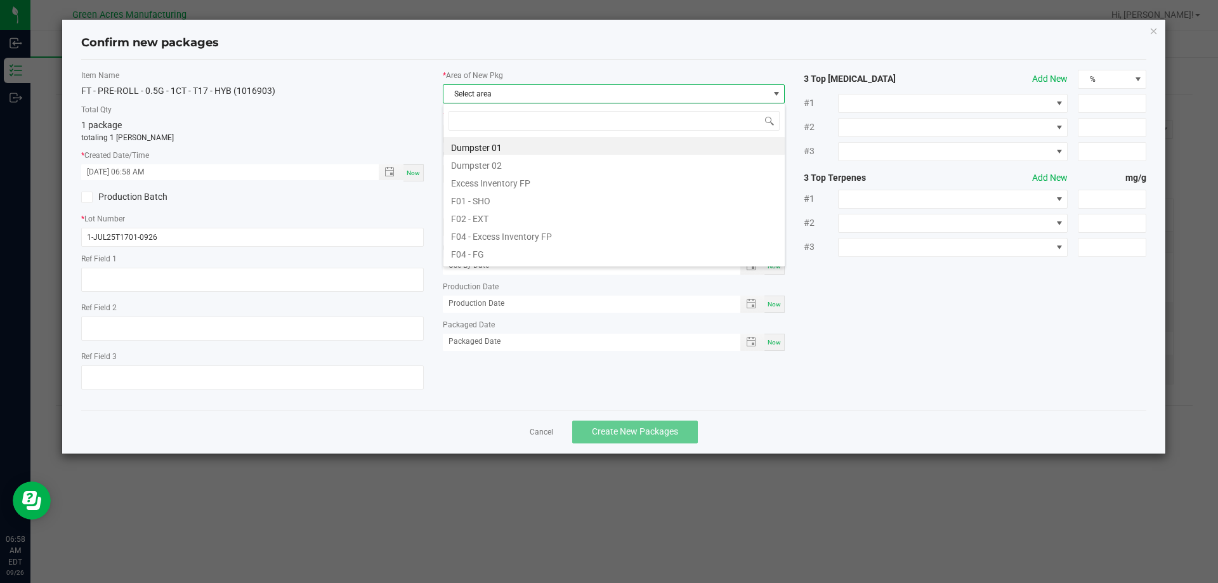
scroll to position [19, 343]
click at [497, 248] on li "F04 - FG" at bounding box center [613, 253] width 341 height 18
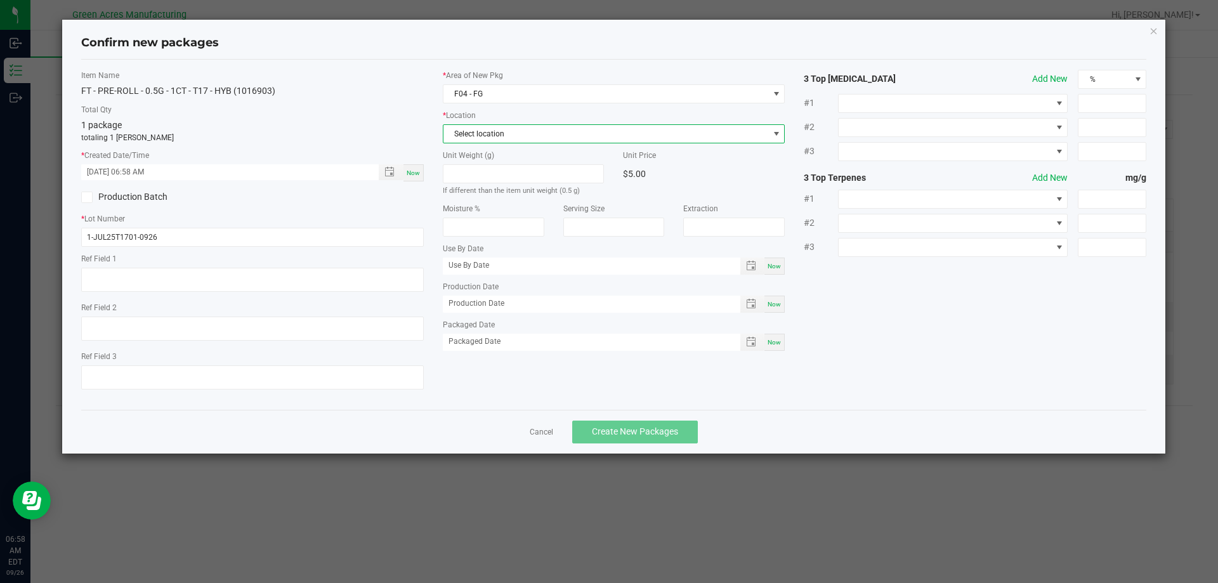
click at [518, 133] on span "Select location" at bounding box center [605, 134] width 325 height 18
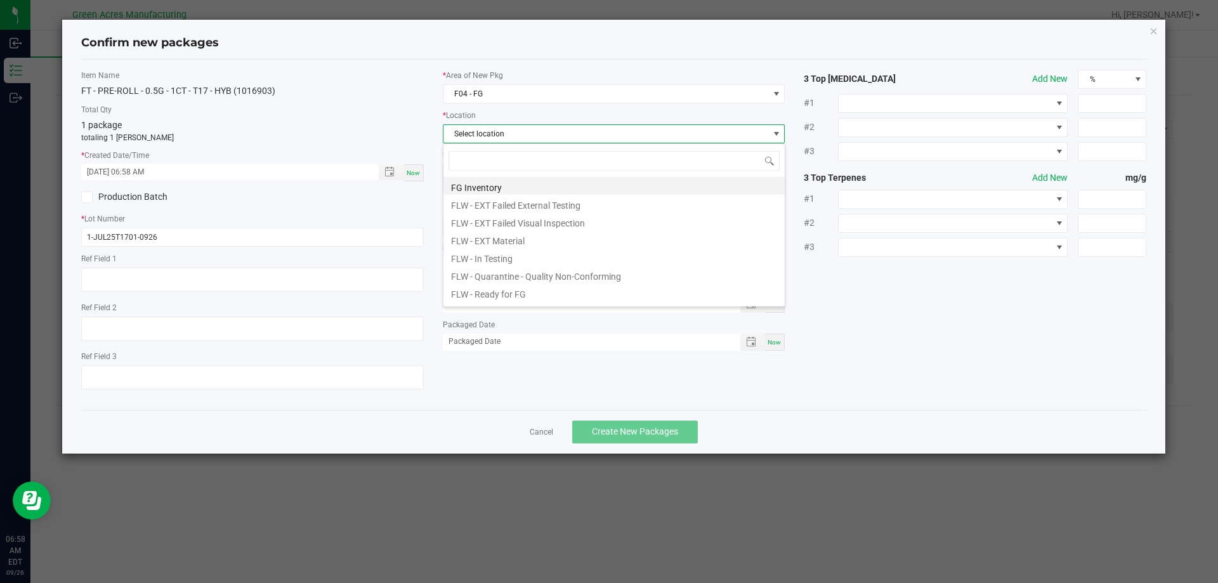
click at [514, 188] on li "FG Inventory" at bounding box center [613, 186] width 341 height 18
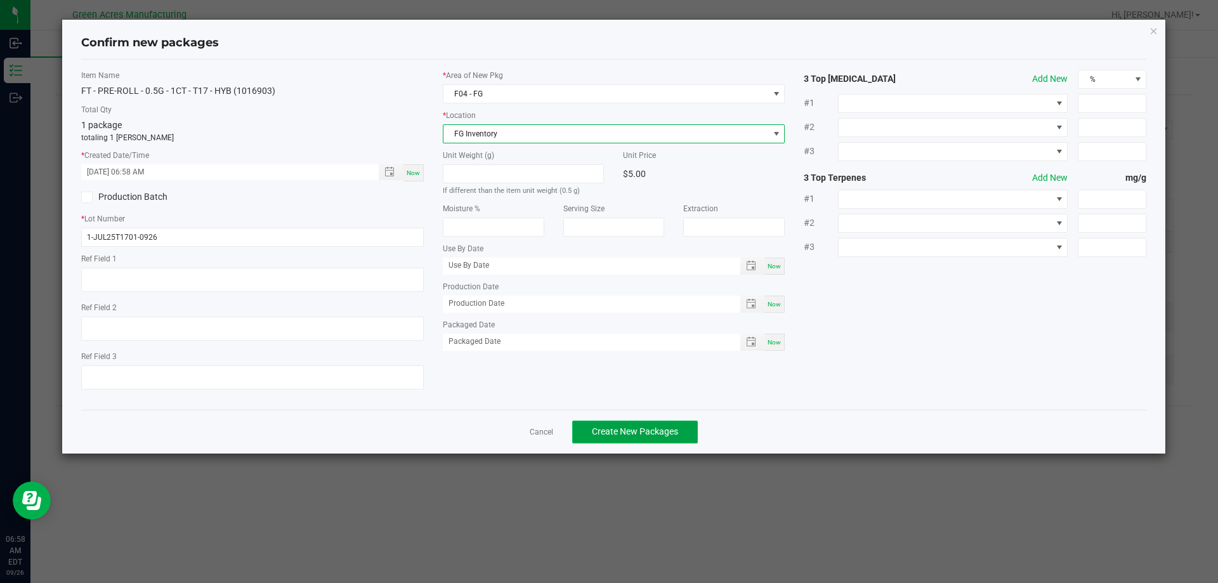
click at [643, 437] on span "Create New Packages" at bounding box center [635, 431] width 86 height 10
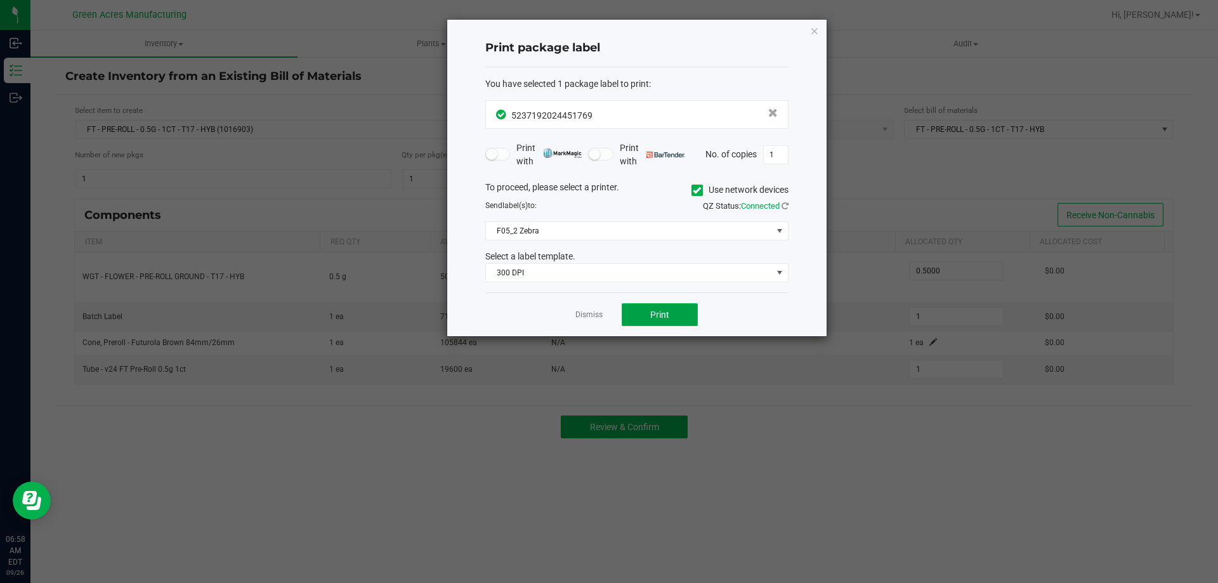
click at [650, 321] on button "Print" at bounding box center [660, 314] width 76 height 23
click at [810, 30] on icon "button" at bounding box center [814, 30] width 9 height 15
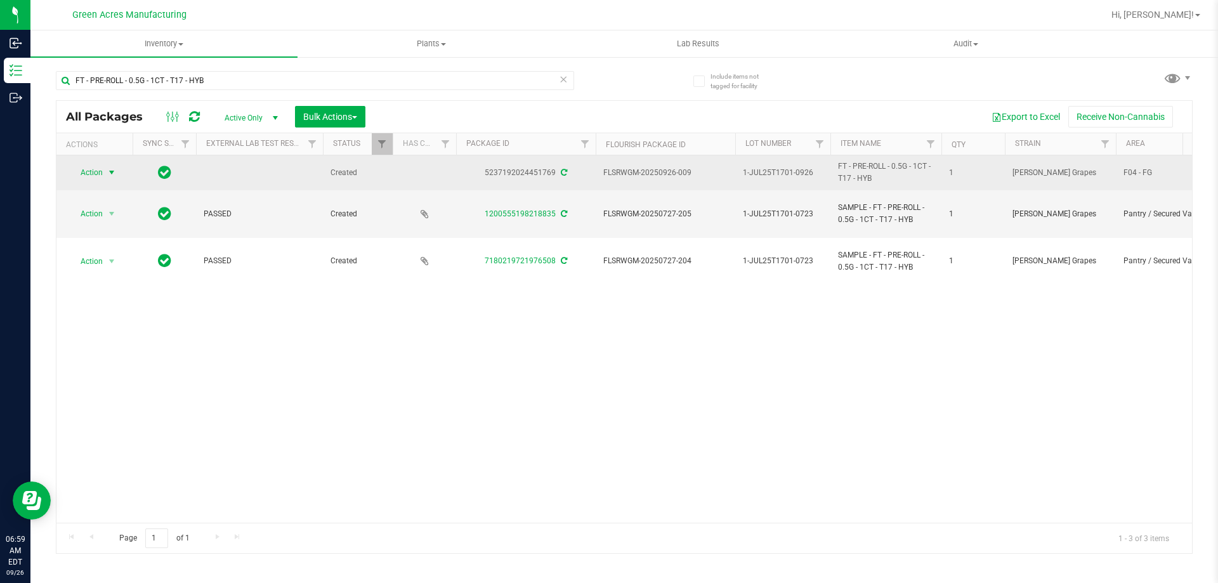
click at [95, 169] on span "Action" at bounding box center [86, 173] width 34 height 18
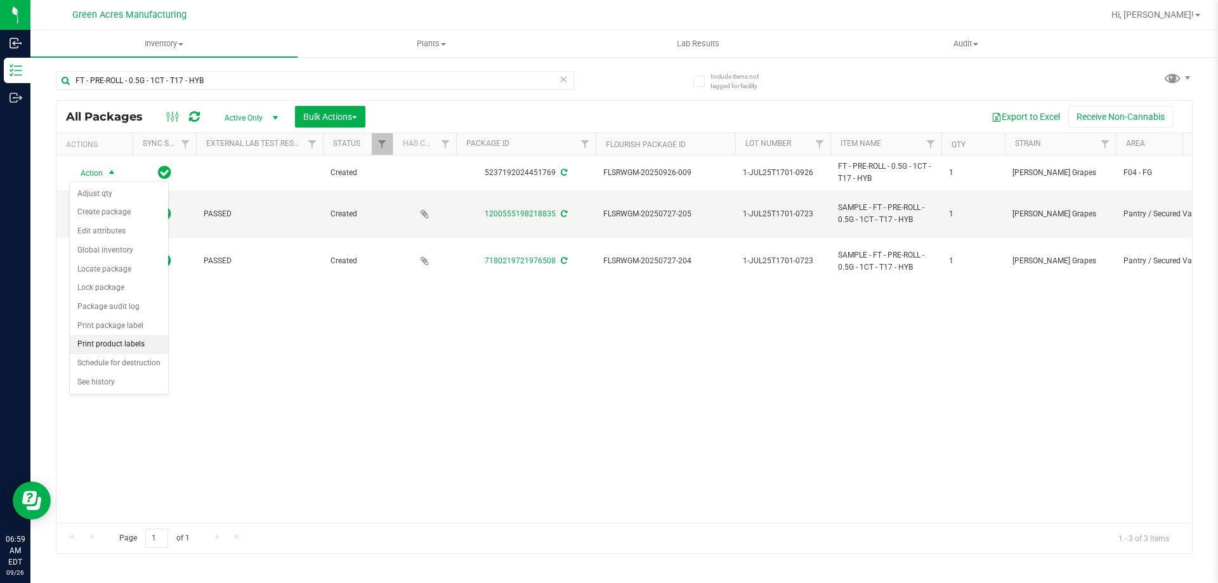
click at [134, 341] on li "Print product labels" at bounding box center [119, 344] width 98 height 19
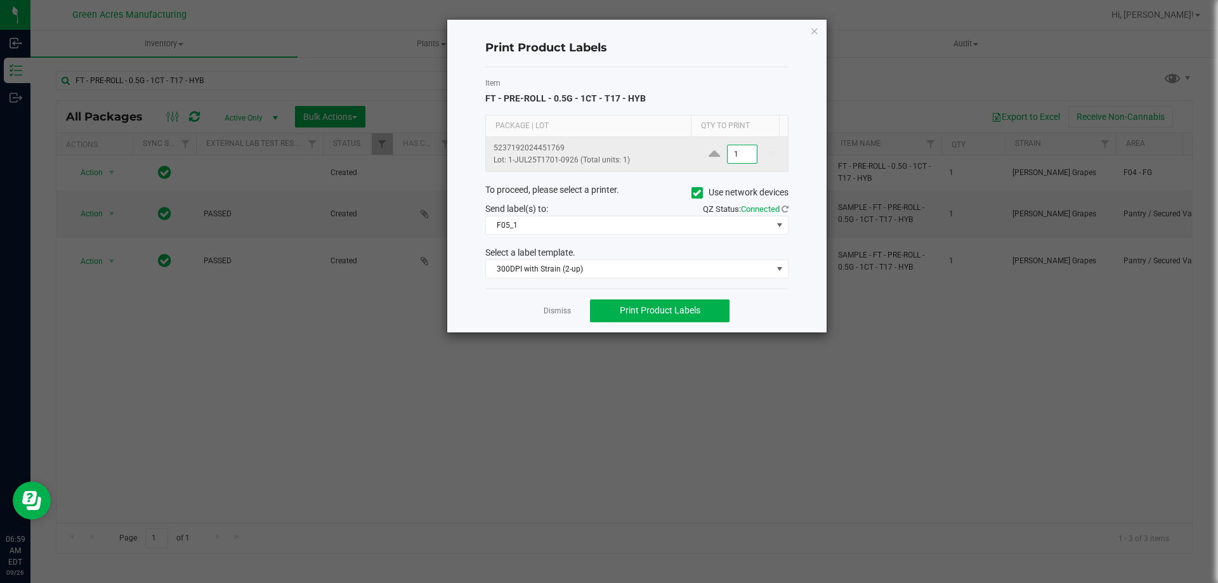
click at [737, 151] on input "1" at bounding box center [742, 154] width 29 height 18
type input "4"
click at [717, 313] on button "Print Product Labels" at bounding box center [660, 310] width 140 height 23
click at [742, 157] on input "4" at bounding box center [742, 154] width 29 height 18
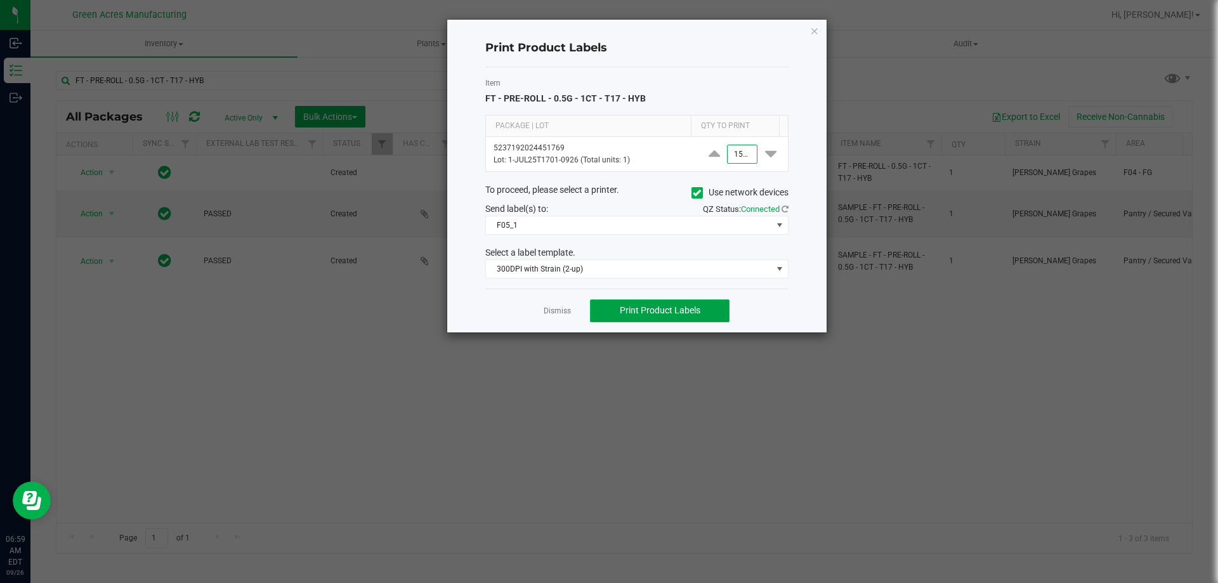
type input "1,500"
click at [701, 317] on button "Print Product Labels" at bounding box center [660, 310] width 140 height 23
click at [810, 28] on icon "button" at bounding box center [814, 30] width 9 height 15
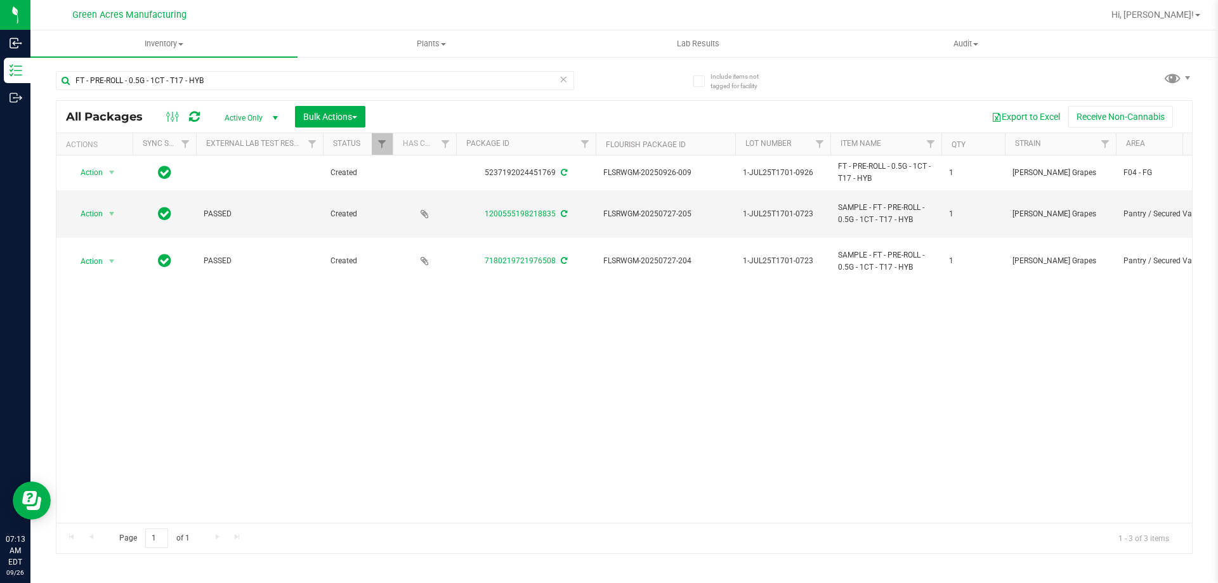
click at [1011, 6] on div at bounding box center [665, 15] width 876 height 25
click at [181, 55] on uib-tab-heading "Inventory All packages All inventory Waste log Create inventory" at bounding box center [163, 43] width 267 height 27
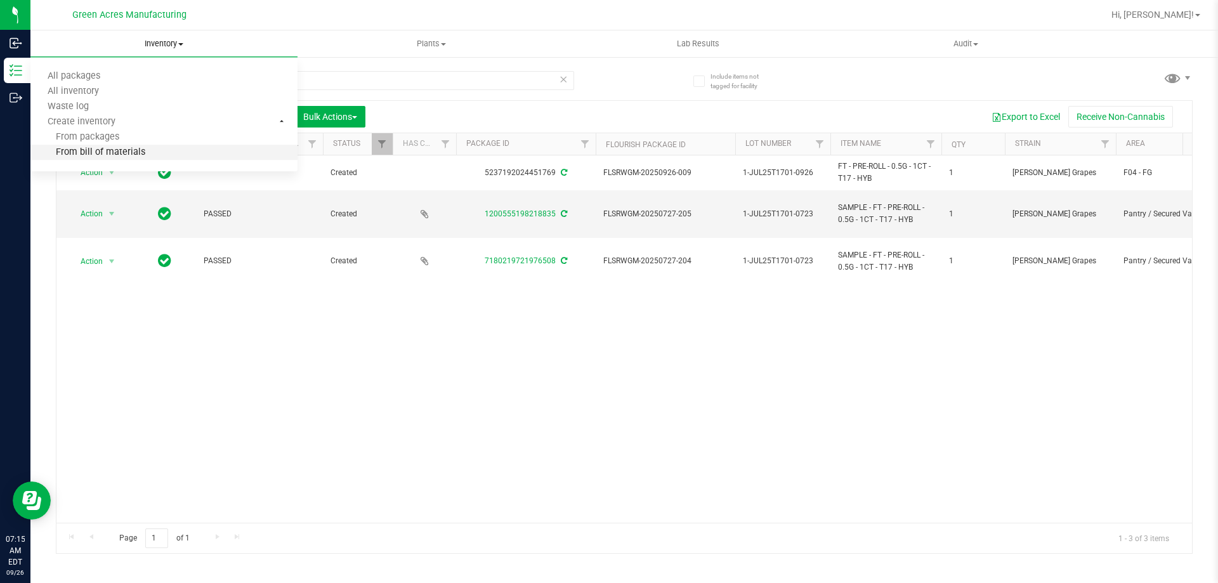
click at [129, 154] on span "From bill of materials" at bounding box center [87, 152] width 115 height 11
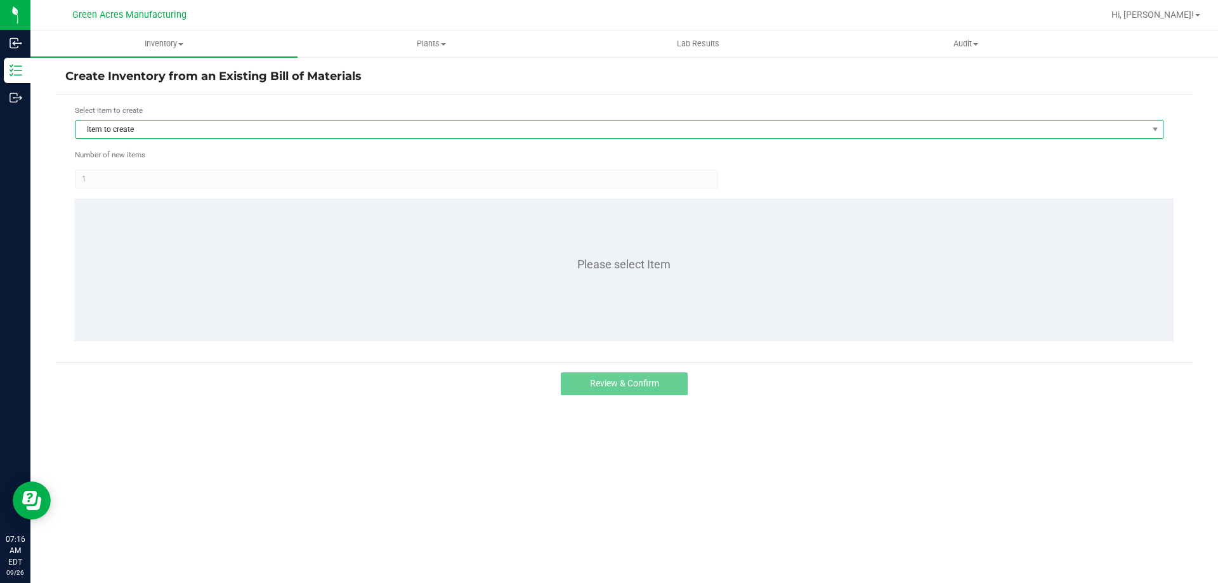
click at [186, 128] on span "Item to create" at bounding box center [611, 130] width 1071 height 18
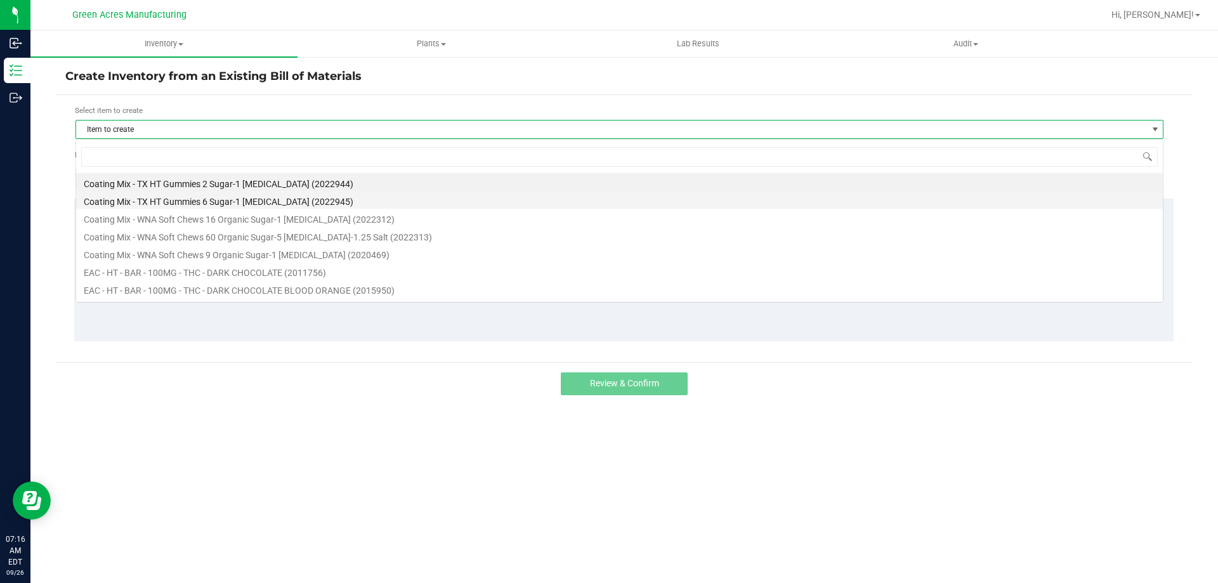
scroll to position [19, 1088]
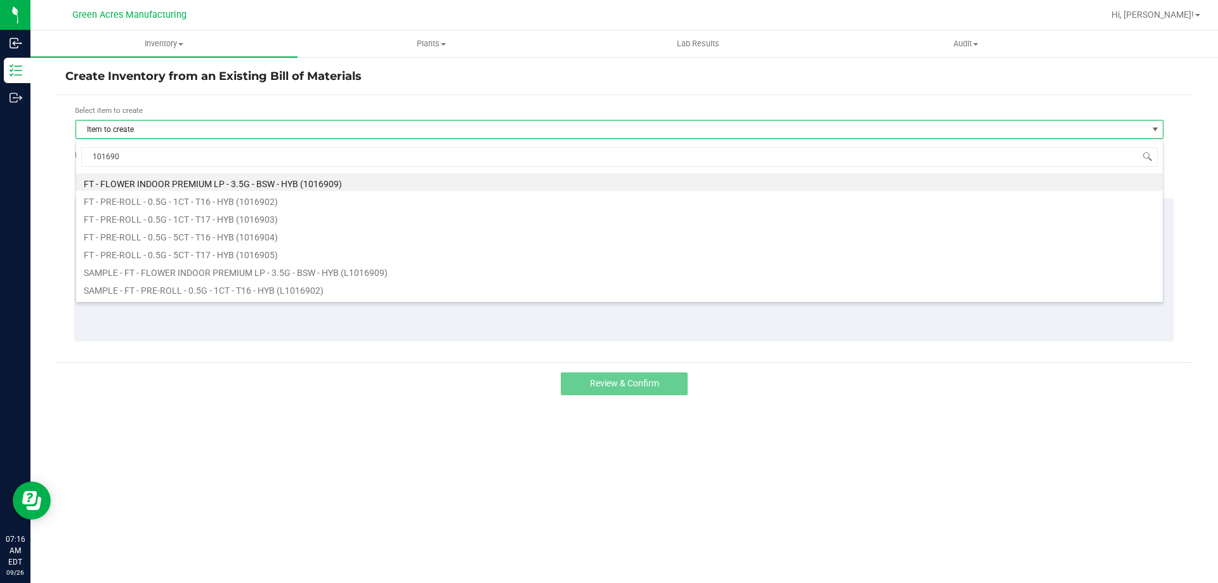
type input "1016905"
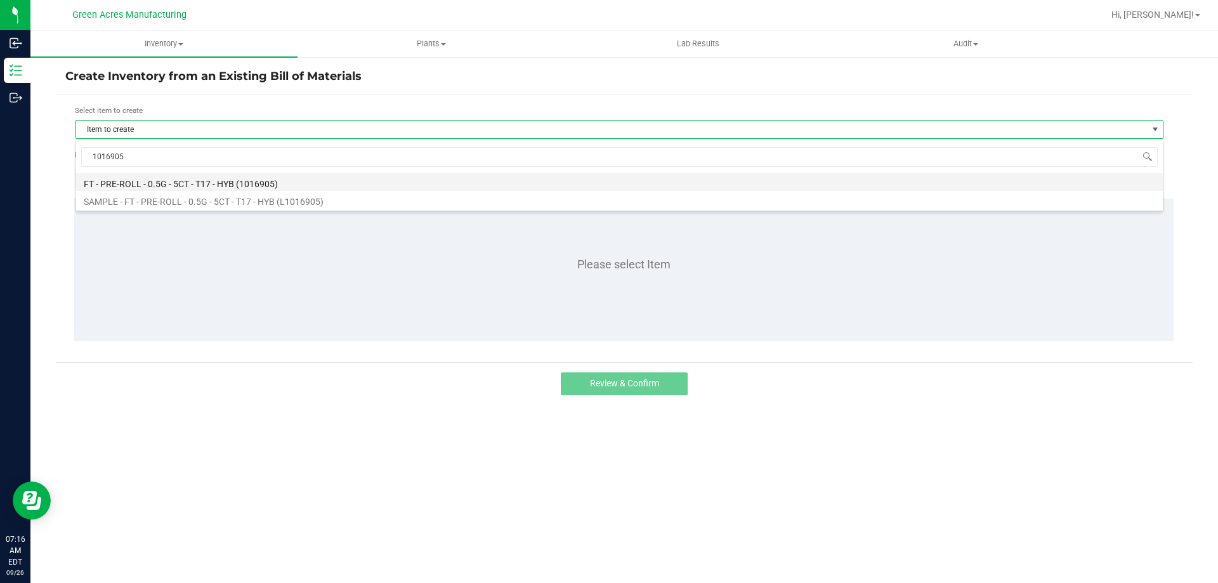
click at [199, 183] on li "FT - PRE-ROLL - 0.5G - 5CT - T17 - HYB (1016905)" at bounding box center [619, 182] width 1087 height 18
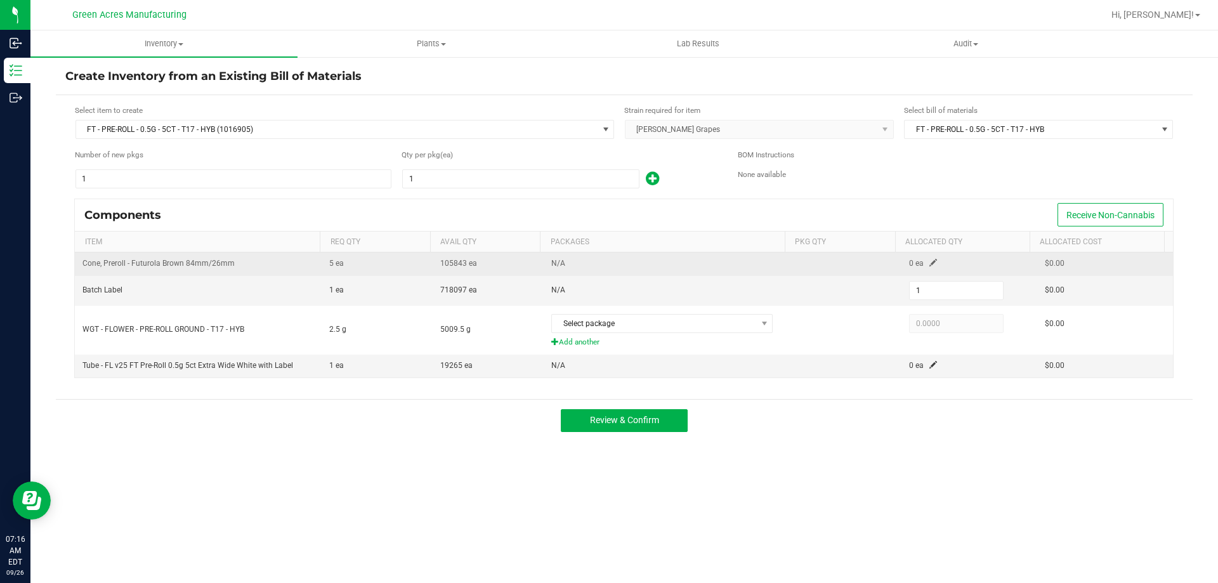
click at [930, 264] on span at bounding box center [934, 263] width 8 height 8
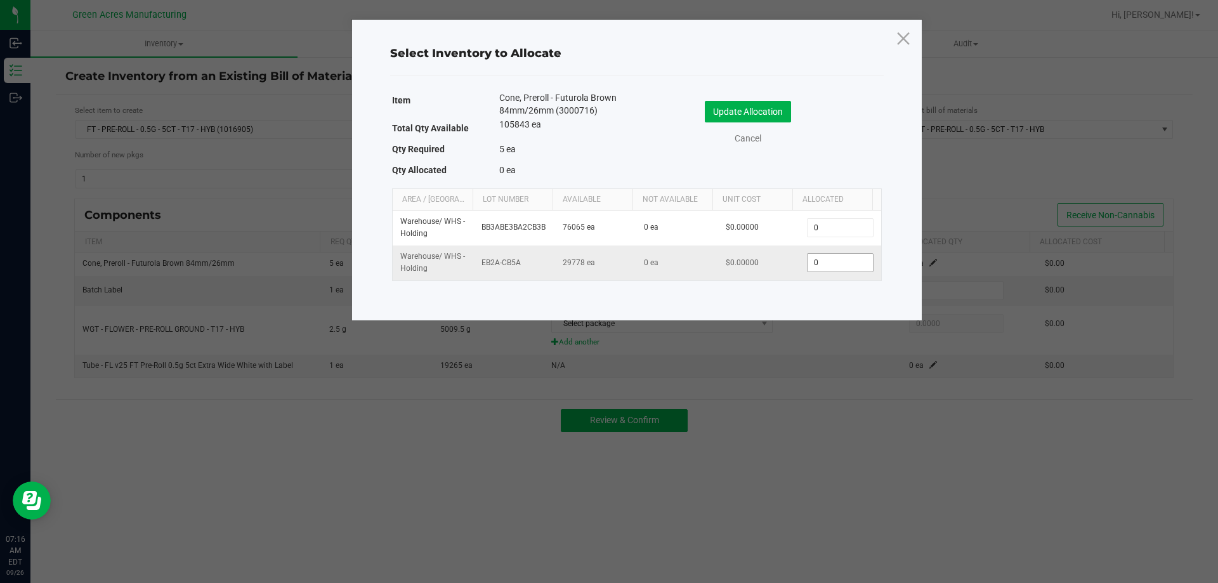
click at [829, 265] on input "0" at bounding box center [840, 263] width 65 height 18
type input "1"
type input "5"
click at [768, 118] on button "Update Allocation" at bounding box center [748, 112] width 86 height 22
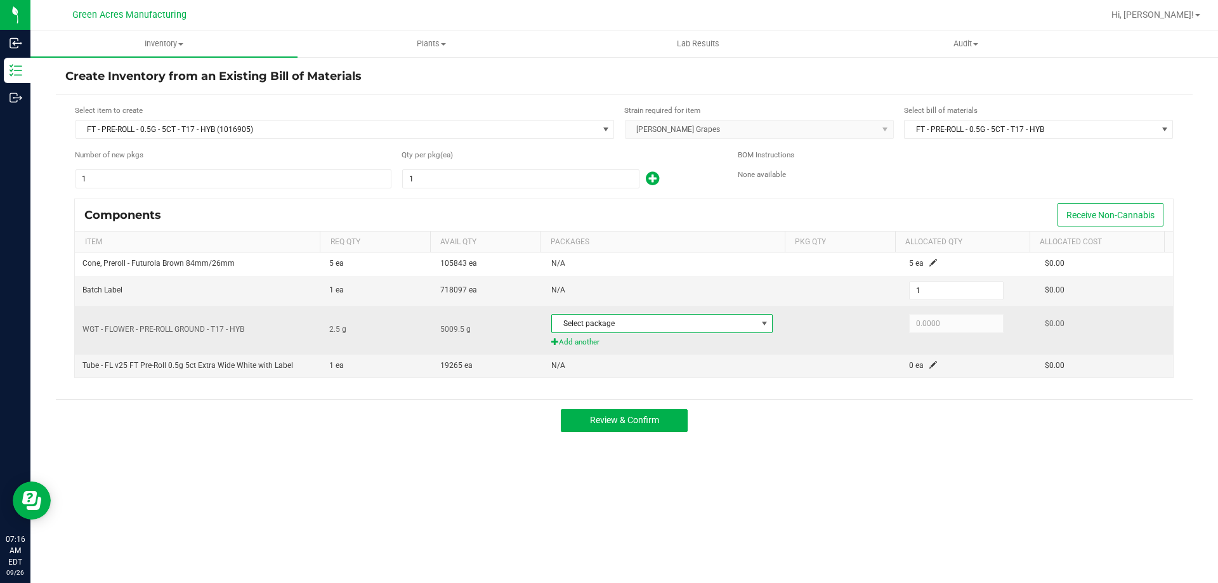
click at [718, 321] on span "Select package" at bounding box center [654, 324] width 204 height 18
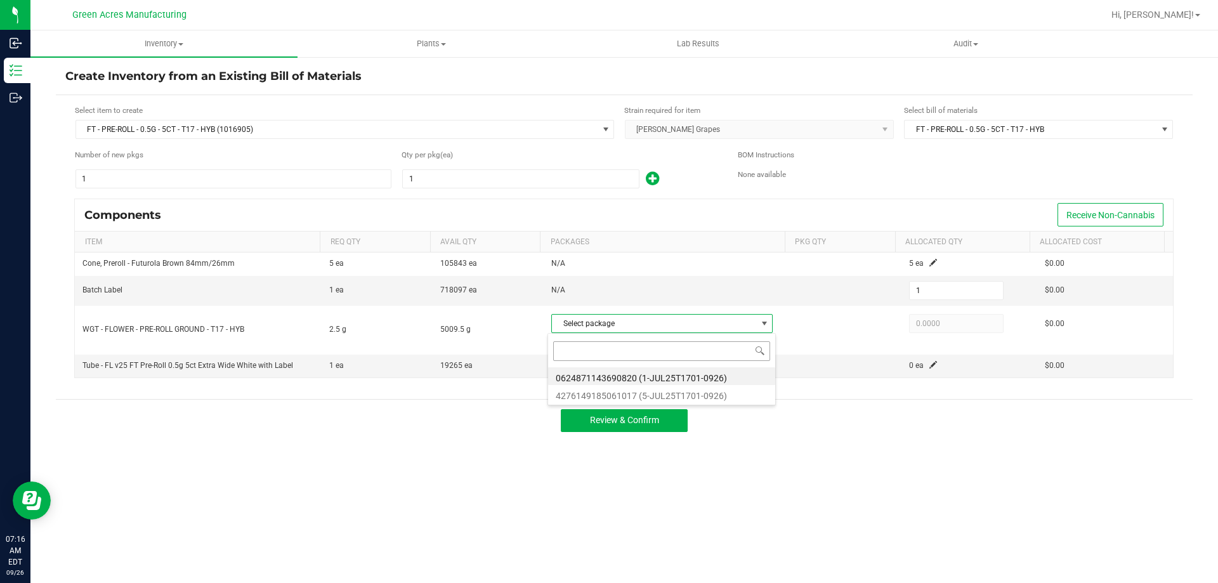
scroll to position [19, 219]
click at [716, 400] on li "4276149185061017 (5-JUL25T1701-0926)" at bounding box center [661, 394] width 227 height 18
type input "2.5000"
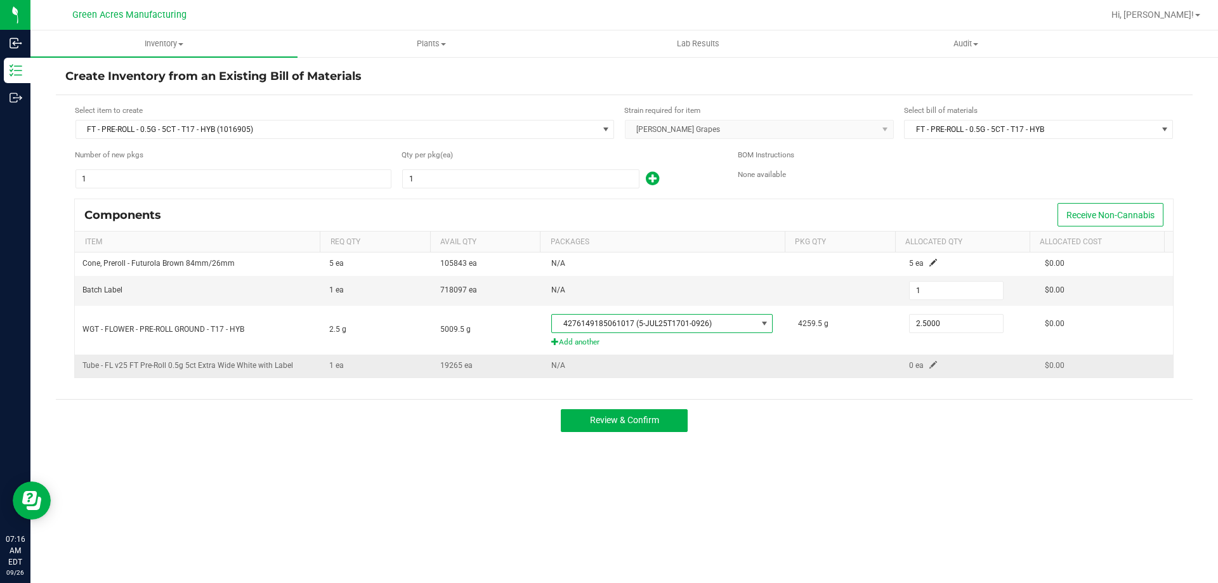
click at [930, 366] on span at bounding box center [934, 365] width 8 height 8
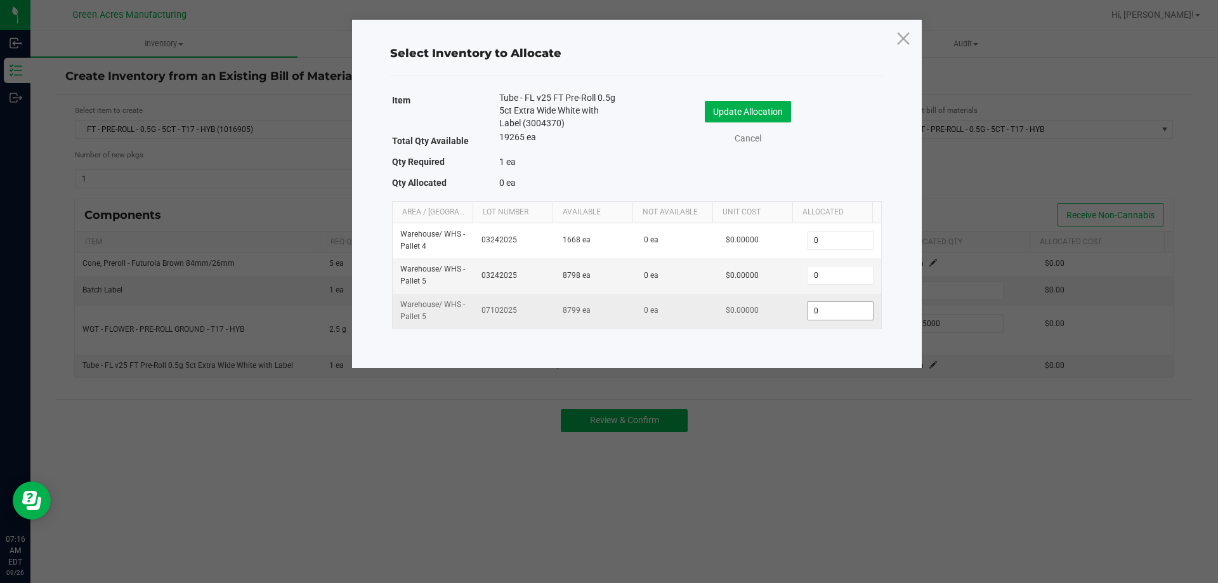
click at [833, 315] on input "0" at bounding box center [840, 311] width 65 height 18
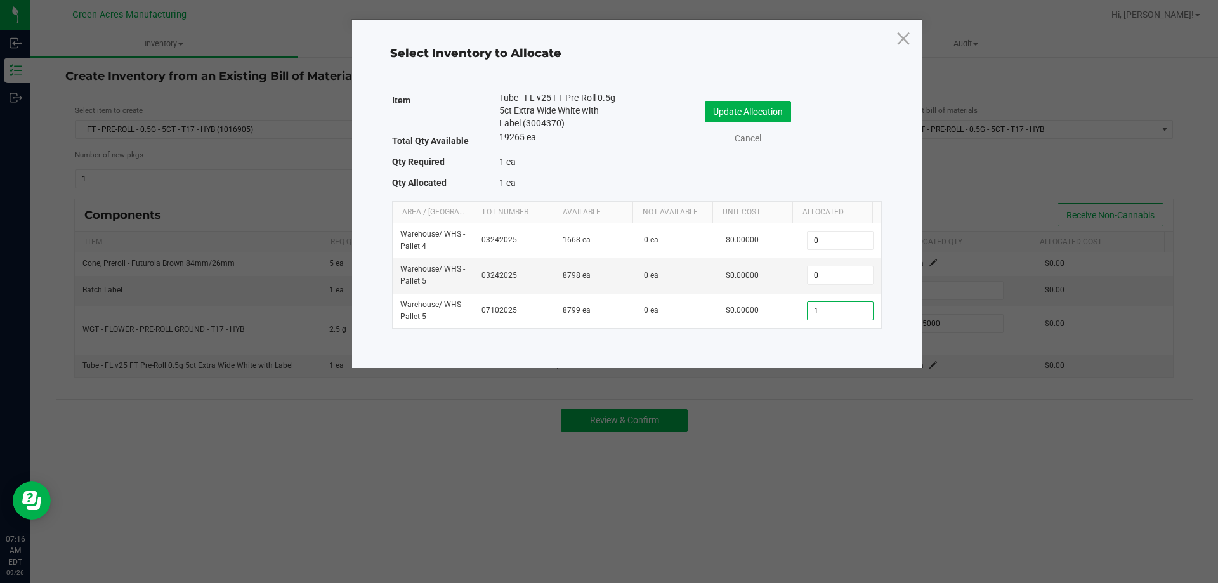
type input "1"
click at [742, 122] on div "Update Allocation Cancel" at bounding box center [760, 123] width 226 height 44
click at [744, 102] on button "Update Allocation" at bounding box center [748, 112] width 86 height 22
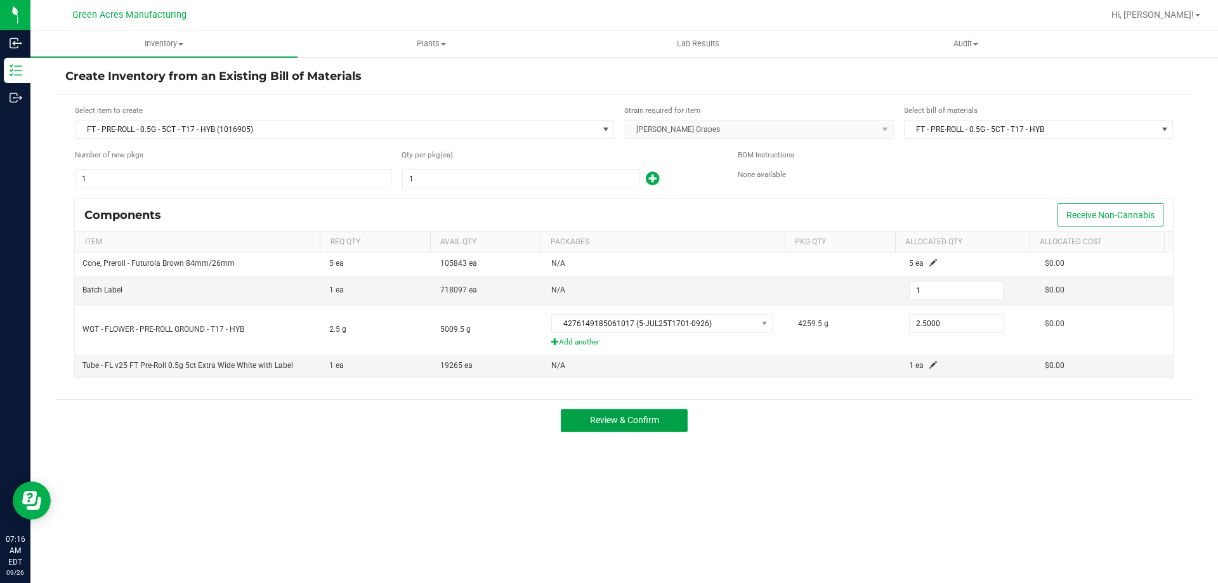
click at [642, 425] on span "Review & Confirm" at bounding box center [624, 420] width 69 height 10
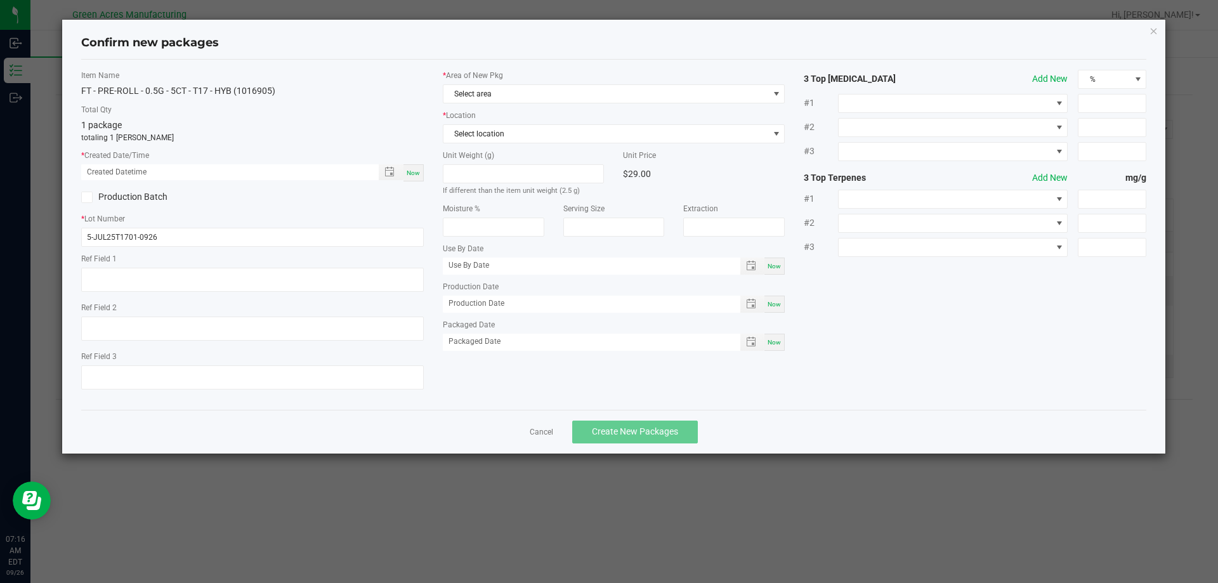
click at [411, 176] on span "Now" at bounding box center [413, 172] width 13 height 7
type input "[DATE] 07:16 AM"
click at [494, 100] on span "Select area" at bounding box center [605, 94] width 325 height 18
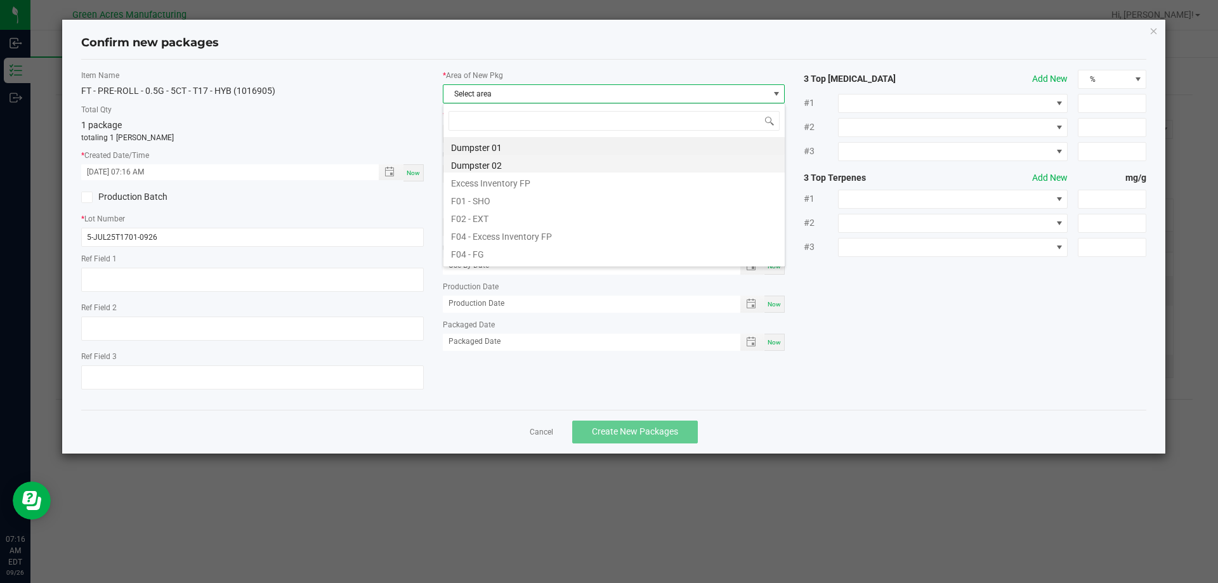
scroll to position [19, 343]
click at [485, 250] on li "F04 - FG" at bounding box center [613, 253] width 341 height 18
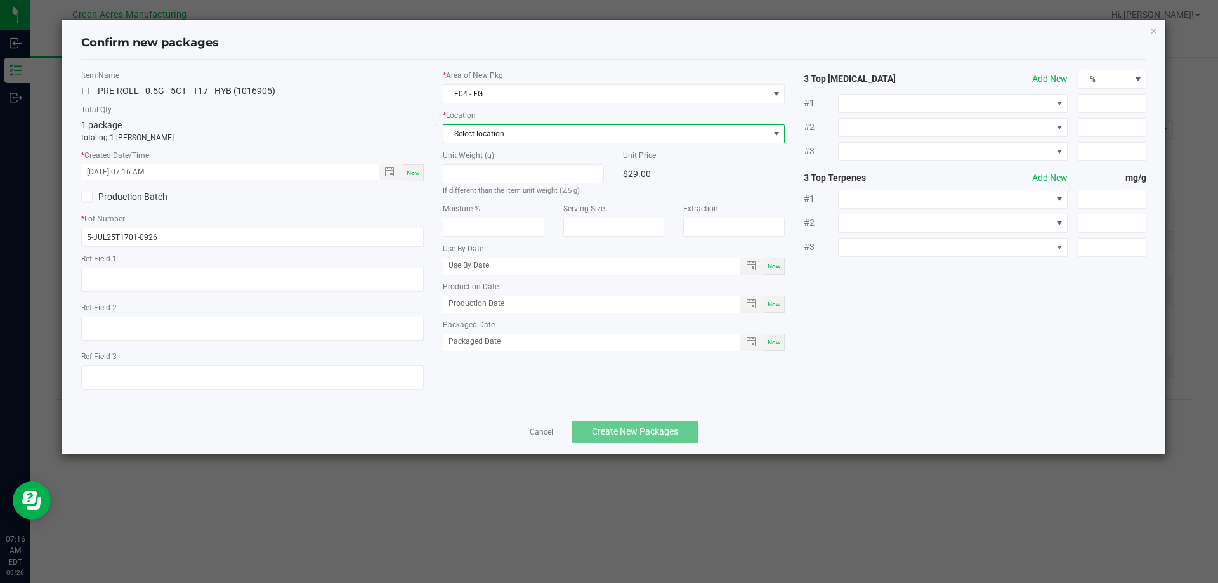
click at [491, 136] on span "Select location" at bounding box center [605, 134] width 325 height 18
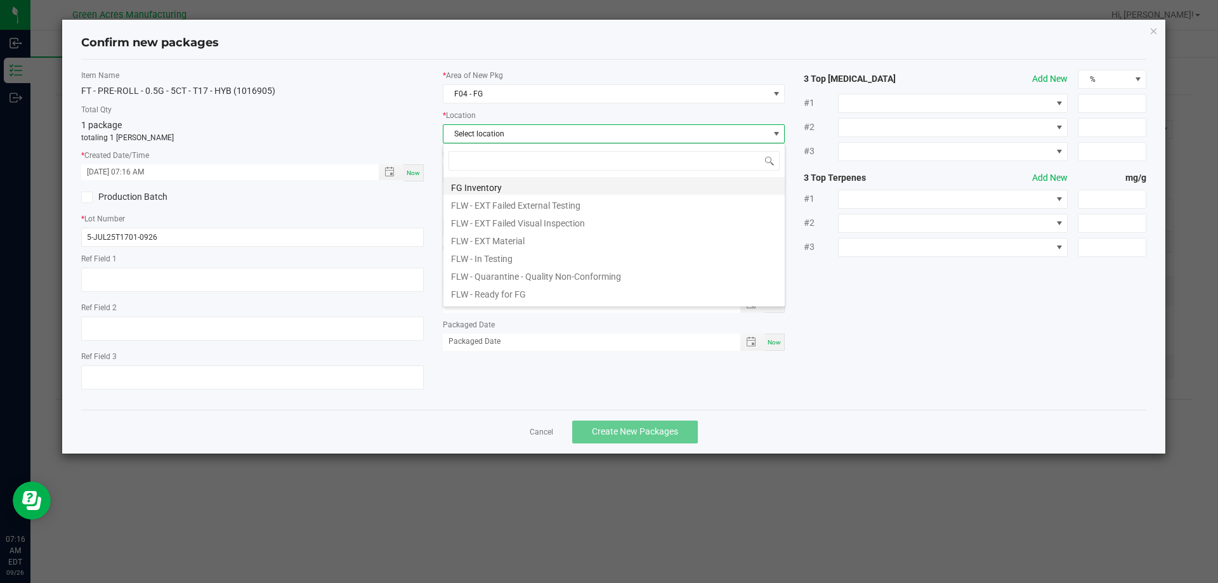
click at [490, 188] on li "FG Inventory" at bounding box center [613, 186] width 341 height 18
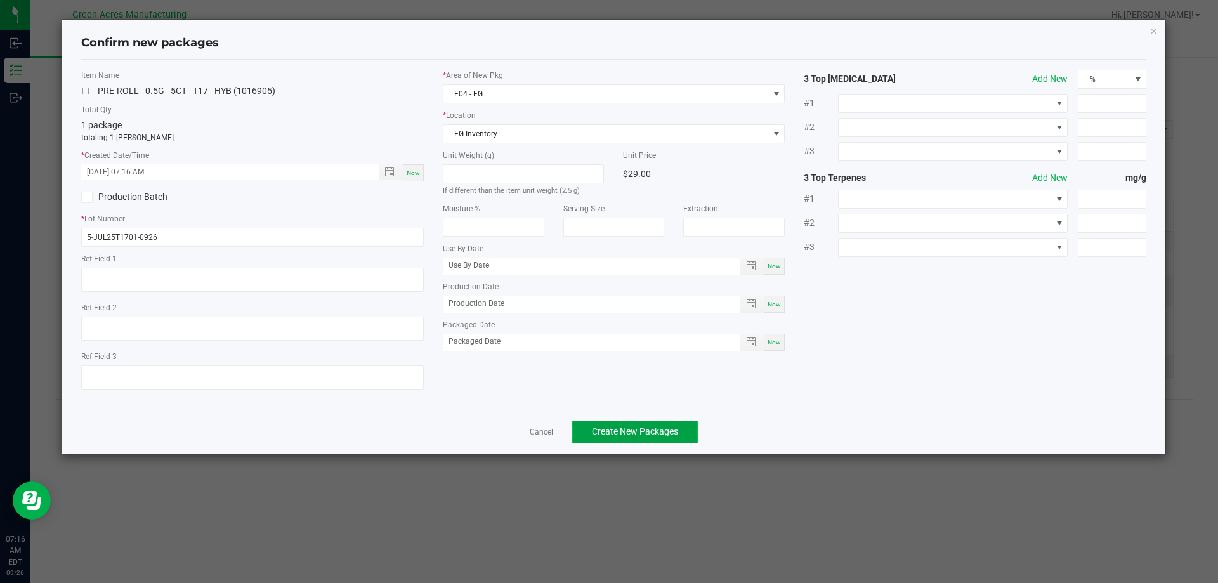
click at [628, 430] on span "Create New Packages" at bounding box center [635, 431] width 86 height 10
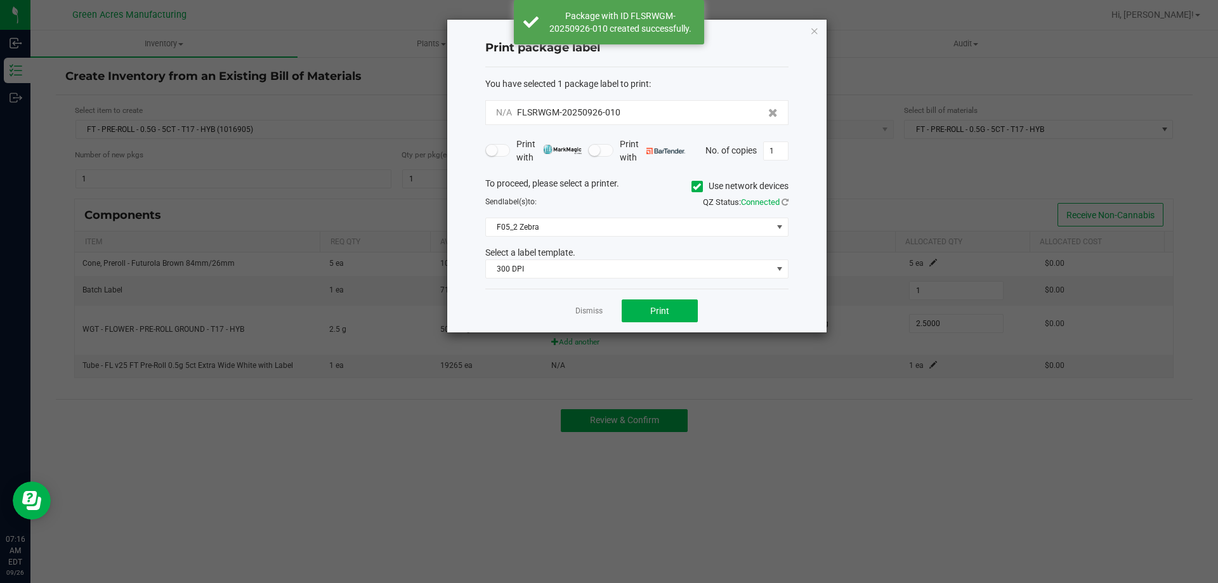
click at [780, 200] on span "QZ Status: Connected" at bounding box center [746, 202] width 86 height 10
click at [785, 204] on icon at bounding box center [785, 202] width 7 height 8
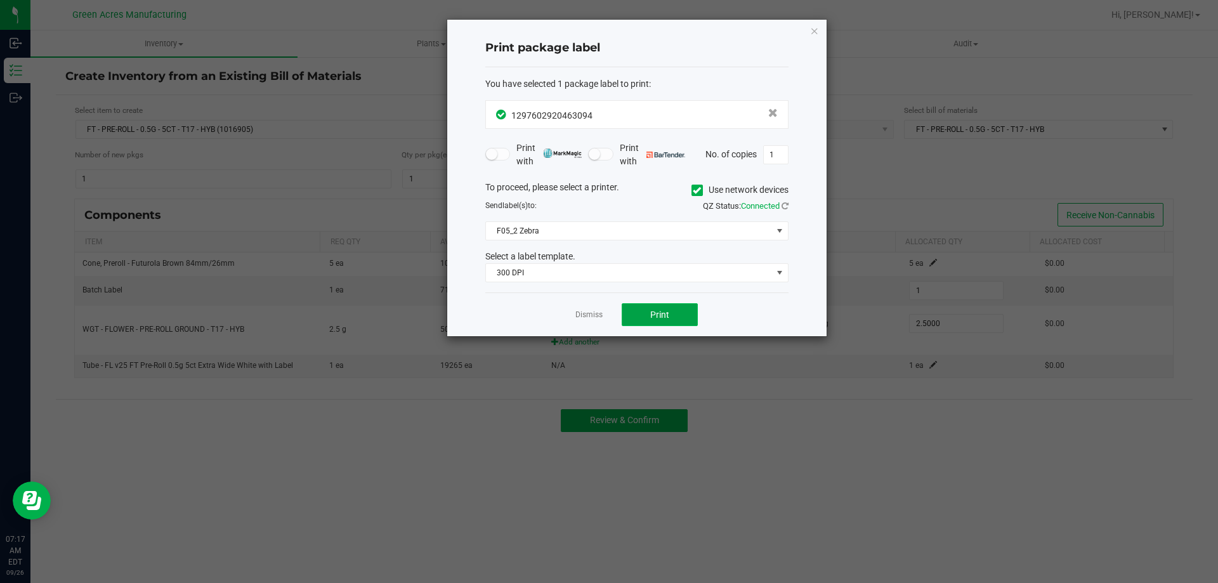
click at [676, 313] on button "Print" at bounding box center [660, 314] width 76 height 23
click at [815, 32] on icon "button" at bounding box center [814, 30] width 9 height 15
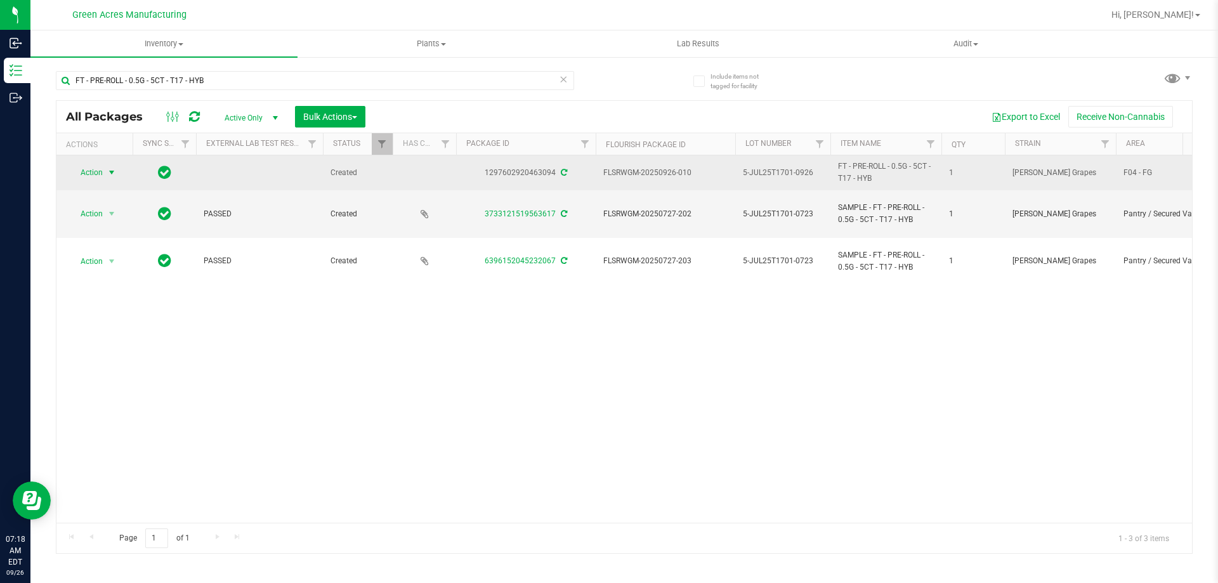
click at [108, 173] on span "select" at bounding box center [112, 173] width 10 height 10
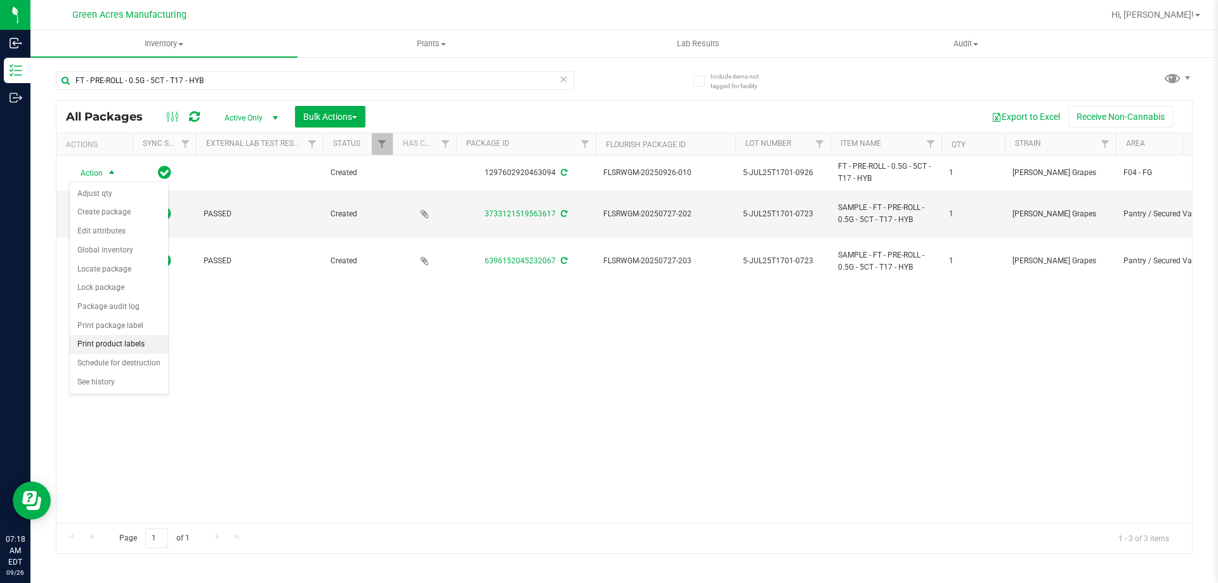
click at [145, 348] on li "Print product labels" at bounding box center [119, 344] width 98 height 19
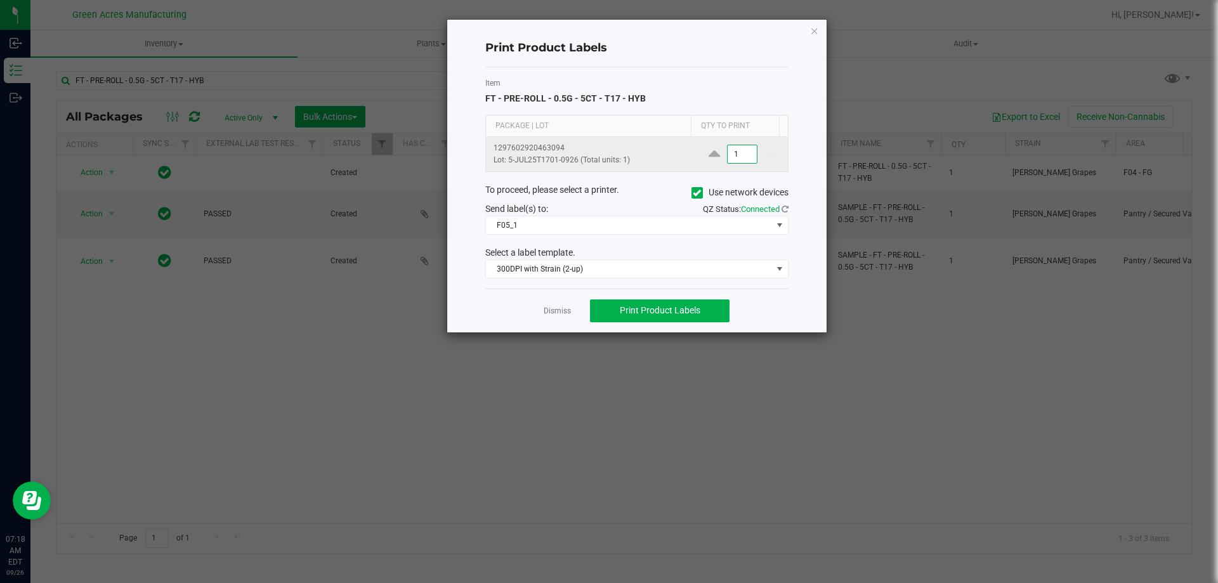
click at [736, 155] on input "1" at bounding box center [742, 154] width 29 height 18
click at [699, 315] on span "Print Product Labels" at bounding box center [660, 310] width 81 height 10
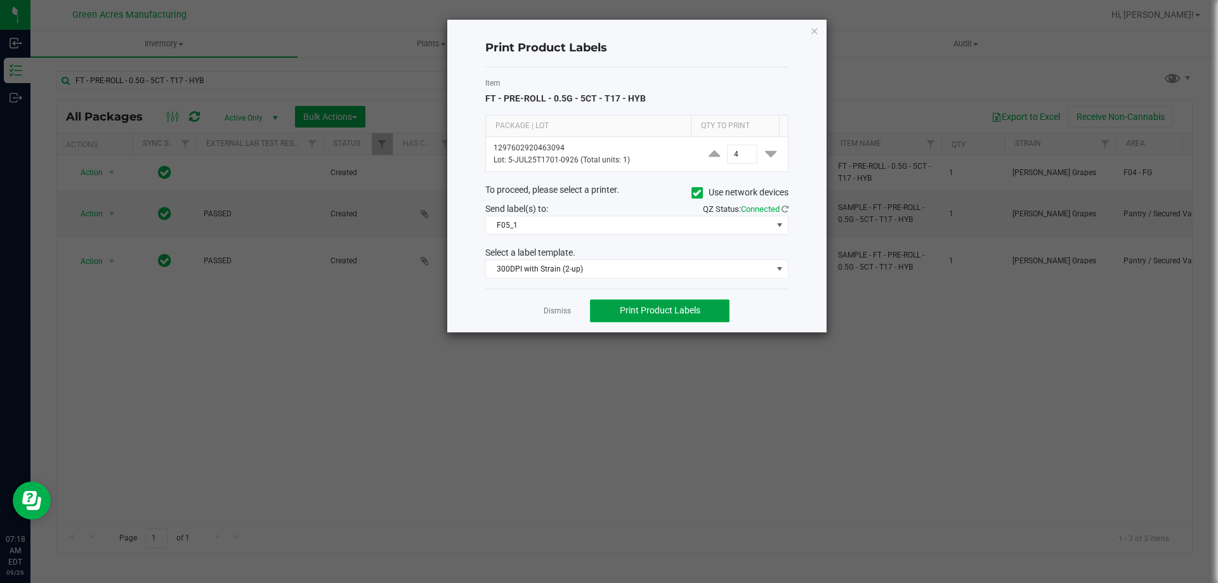
click at [718, 306] on button "Print Product Labels" at bounding box center [660, 310] width 140 height 23
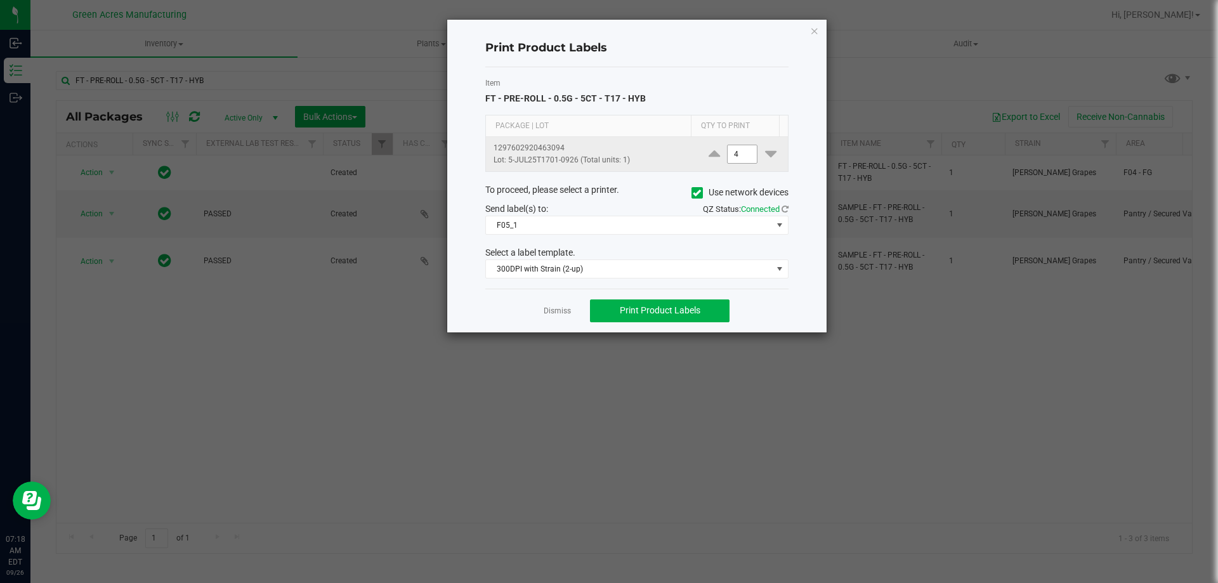
click at [735, 155] on input "4" at bounding box center [742, 154] width 29 height 18
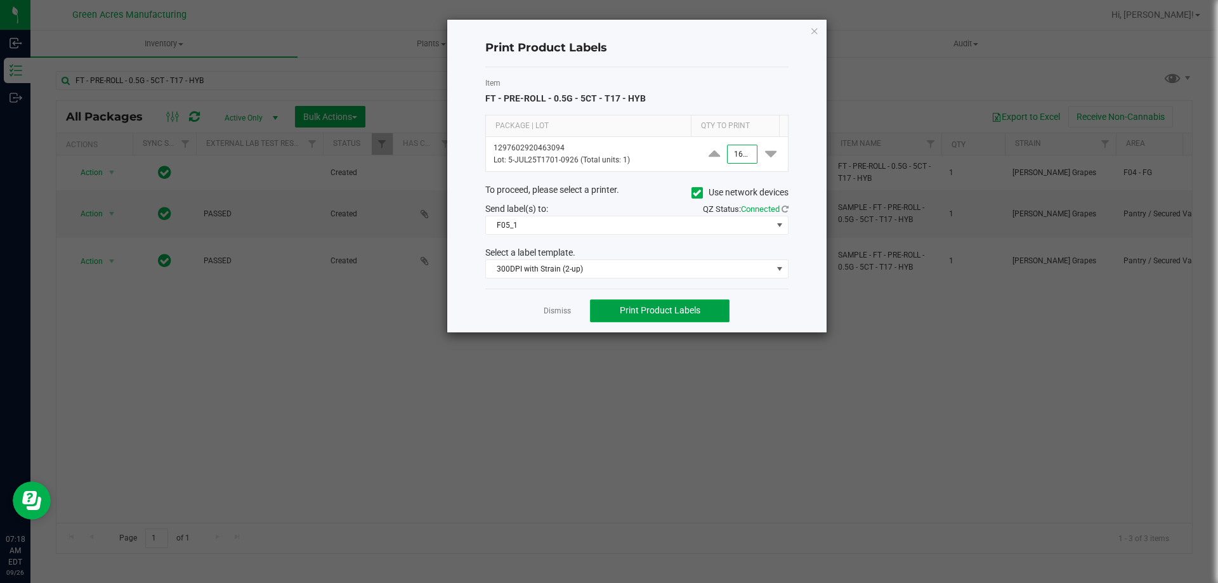
type input "1,650"
click at [704, 317] on button "Print Product Labels" at bounding box center [660, 310] width 140 height 23
click at [817, 32] on icon "button" at bounding box center [814, 30] width 9 height 15
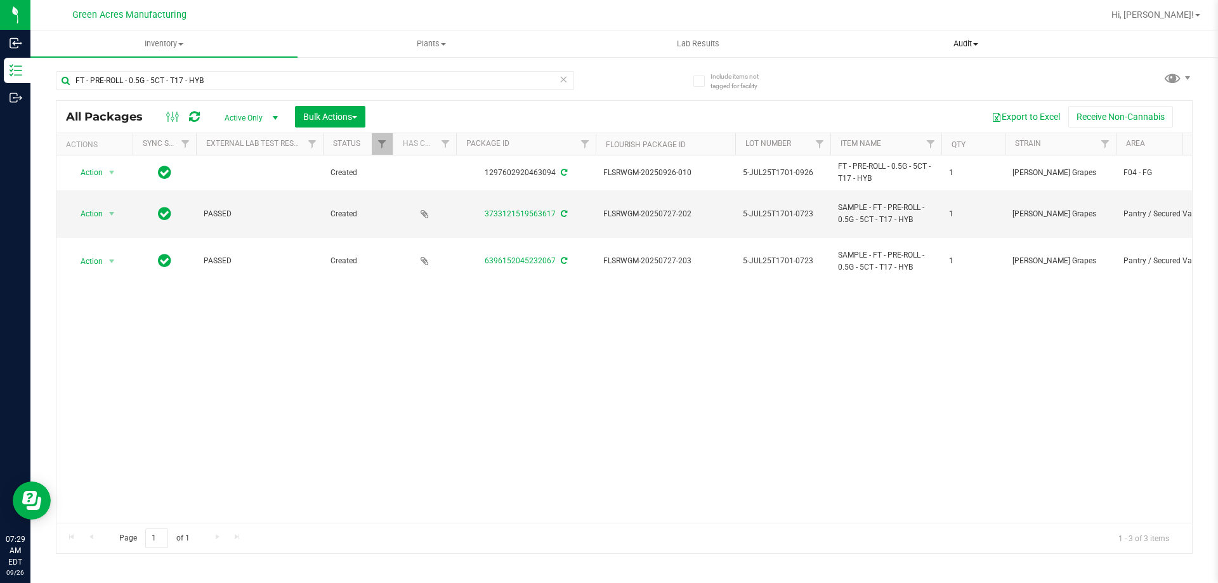
click at [1039, 44] on span "Audit" at bounding box center [966, 43] width 266 height 11
click at [168, 45] on span "Inventory" at bounding box center [164, 43] width 266 height 11
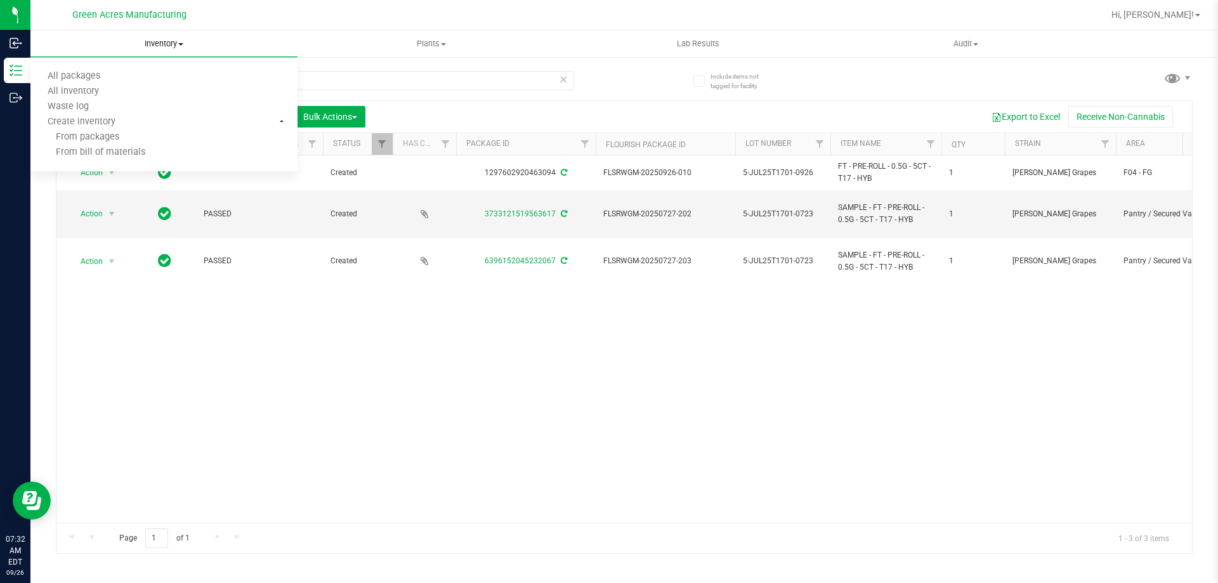
click at [136, 157] on span "From bill of materials" at bounding box center [87, 152] width 115 height 11
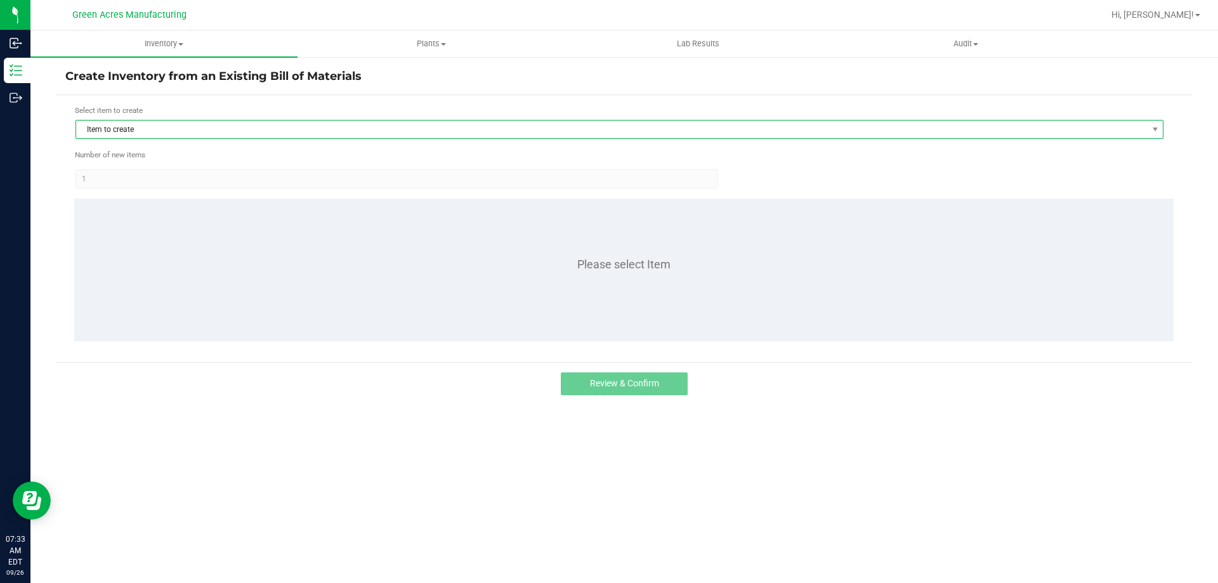
click at [172, 125] on span "Item to create" at bounding box center [611, 130] width 1071 height 18
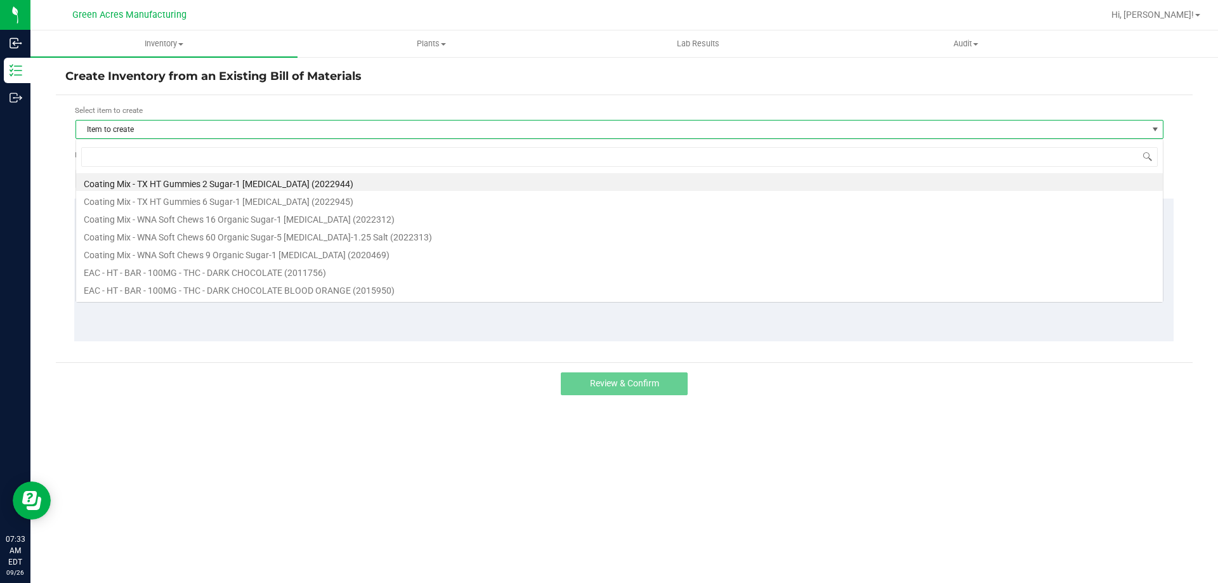
scroll to position [19, 1088]
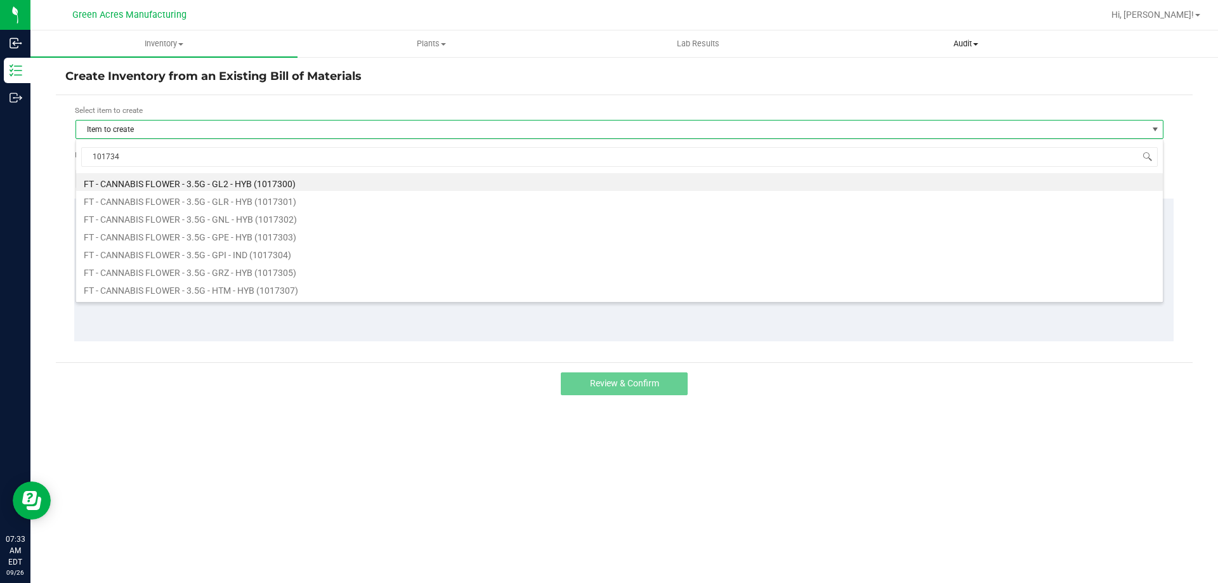
type input "1017341"
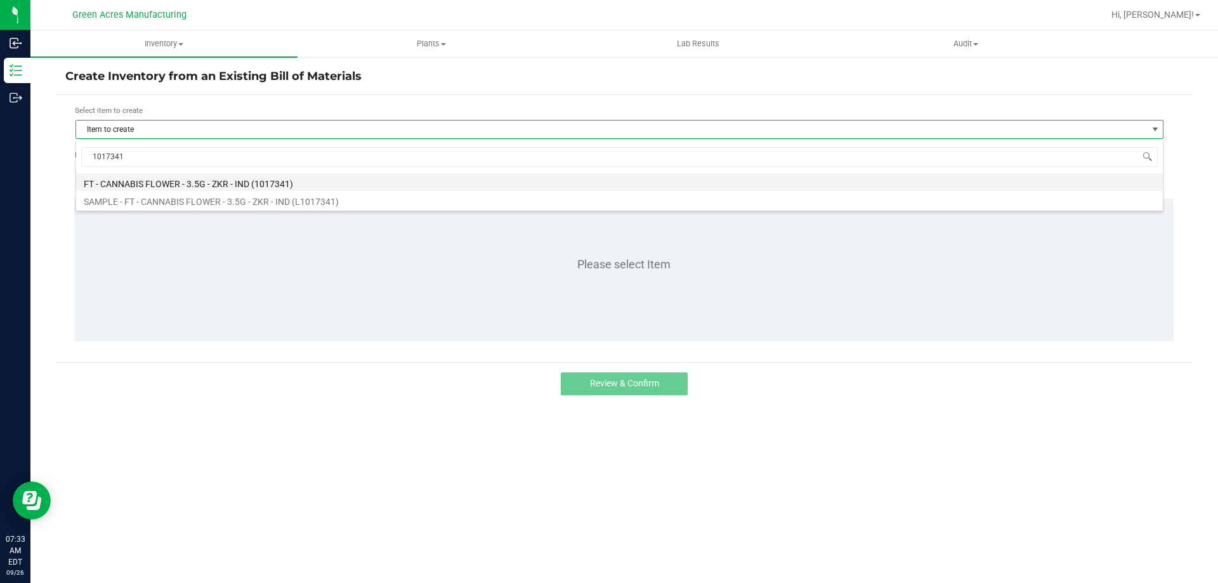
click at [221, 181] on li "FT - CANNABIS FLOWER - 3.5G - ZKR - IND (1017341)" at bounding box center [619, 182] width 1087 height 18
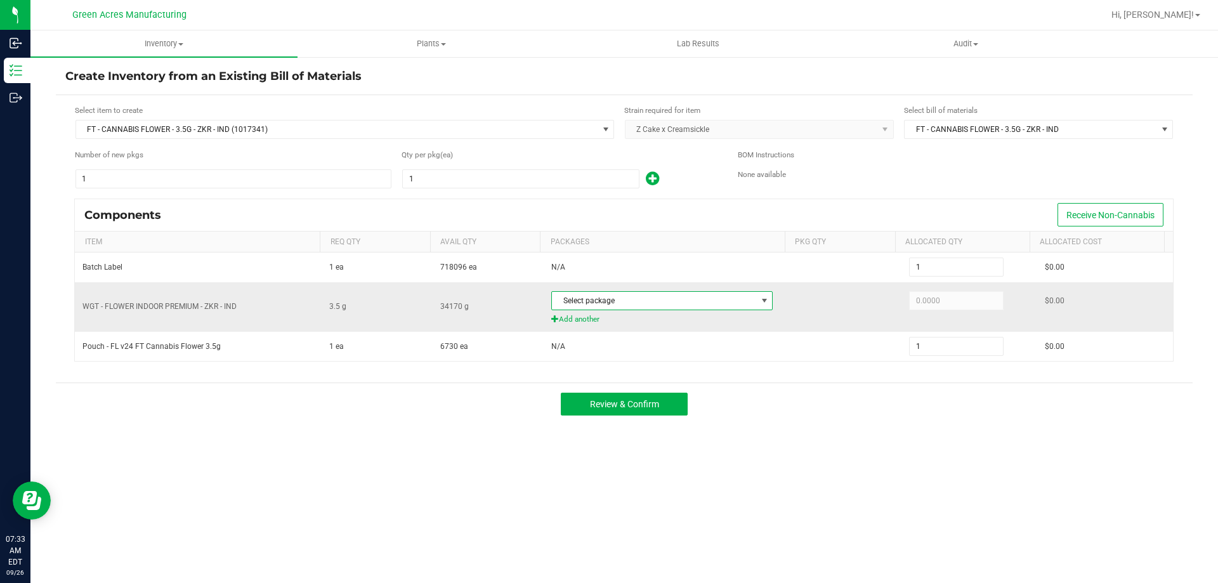
click at [759, 299] on span at bounding box center [764, 301] width 10 height 10
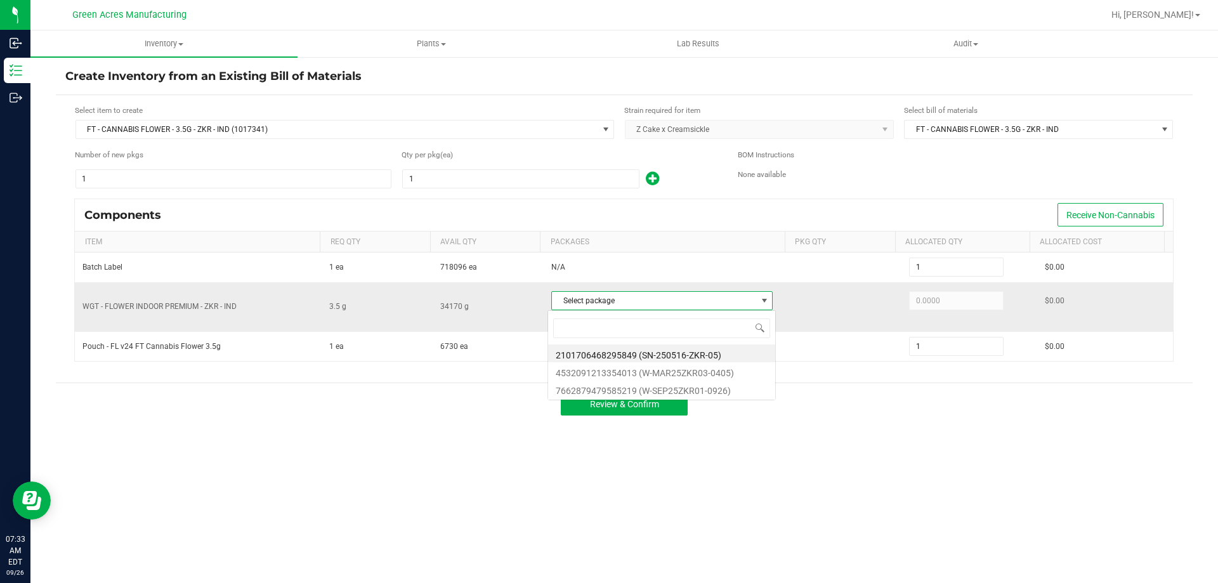
scroll to position [19, 219]
type input "7662879479585219"
click at [723, 364] on div "7662879479585219 7662879479585219 (W-SEP25ZKR01-0926)" at bounding box center [662, 337] width 228 height 55
click at [692, 360] on li "7662879479585219 (W-SEP25ZKR01-0926)" at bounding box center [661, 354] width 227 height 18
type input "3.5000"
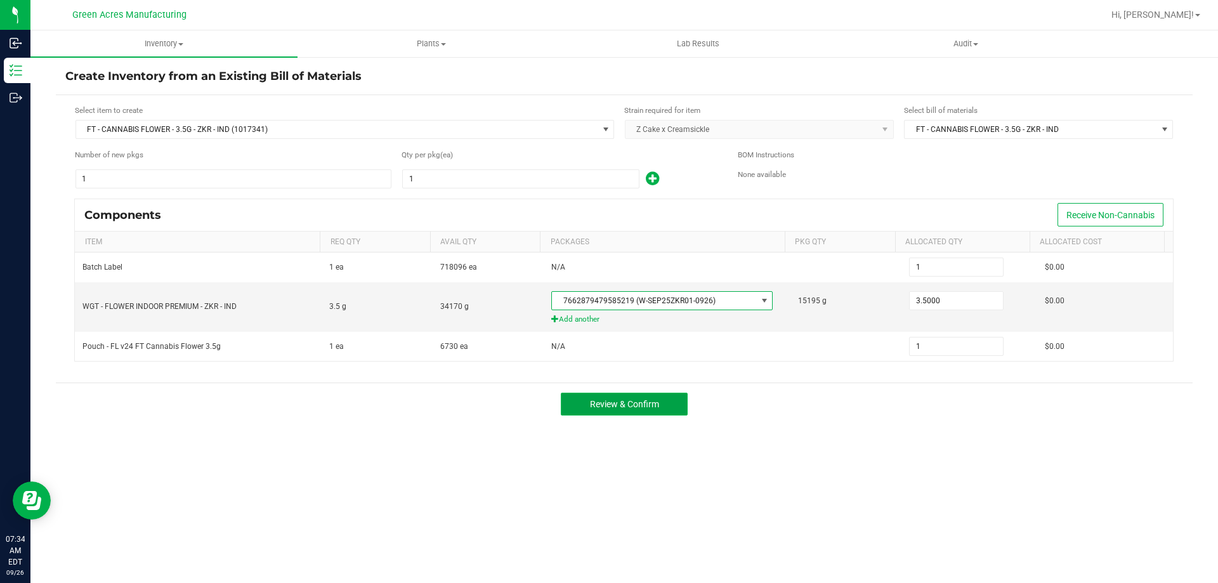
click at [669, 414] on button "Review & Confirm" at bounding box center [624, 404] width 127 height 23
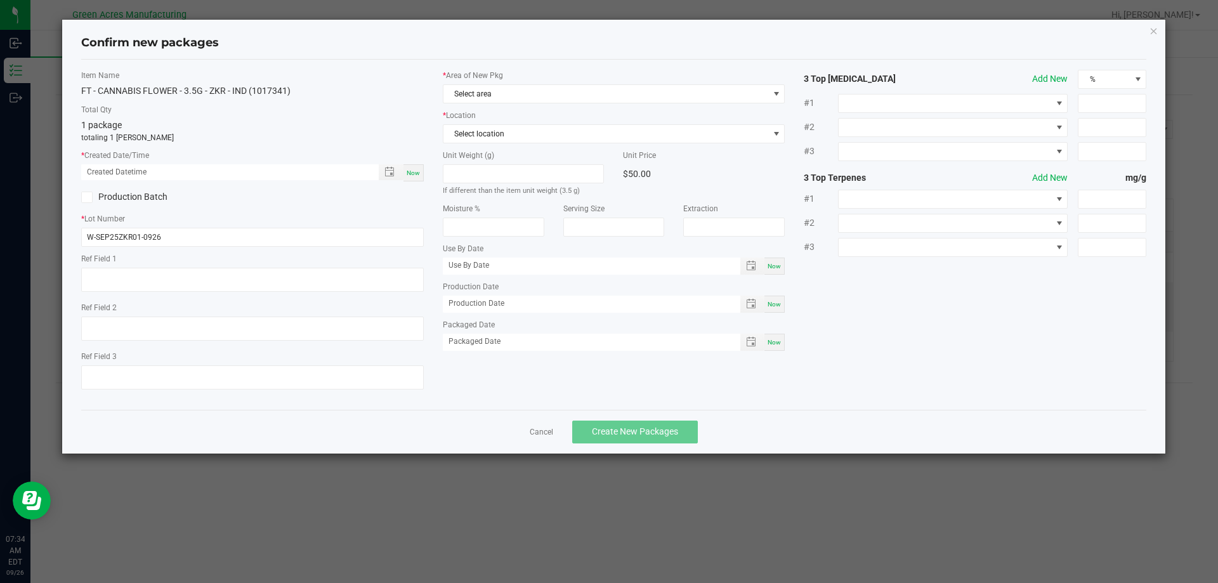
click at [414, 178] on div "Now" at bounding box center [414, 172] width 20 height 17
type input "[DATE] 07:34 AM"
click at [510, 94] on span "Select area" at bounding box center [605, 94] width 325 height 18
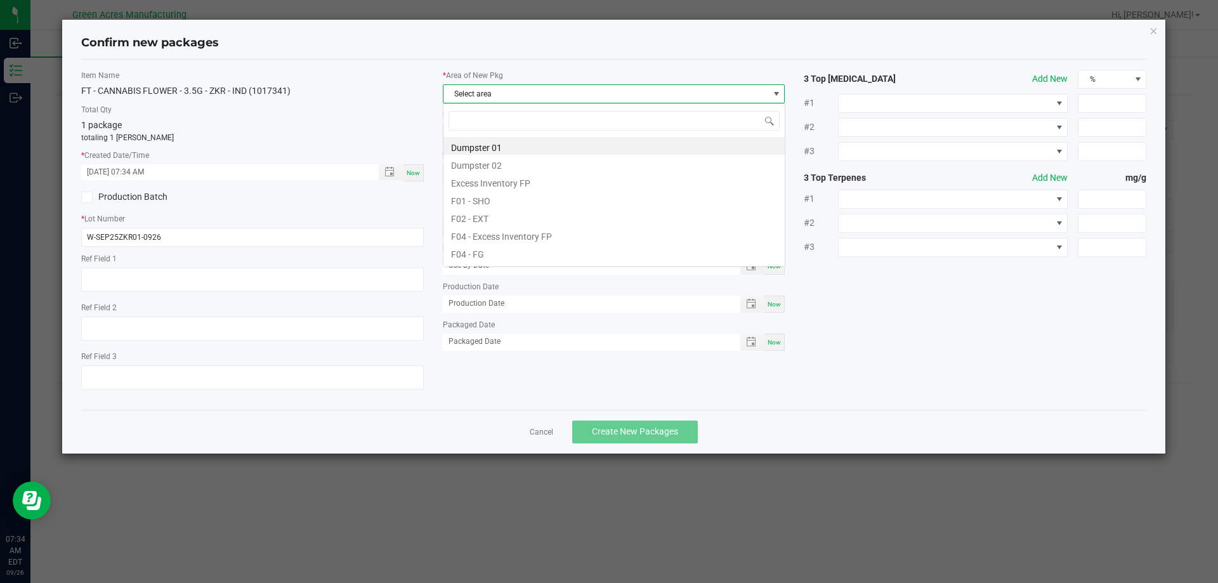
scroll to position [19, 343]
click at [494, 258] on li "F04 - FG" at bounding box center [613, 253] width 341 height 18
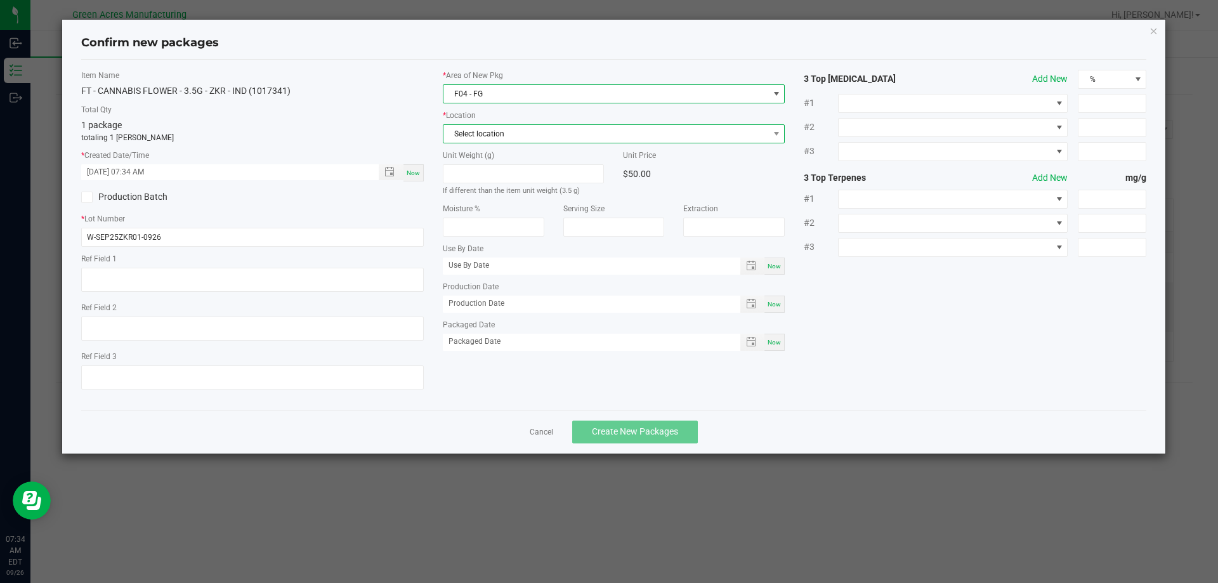
click at [533, 136] on span "Select location" at bounding box center [605, 134] width 325 height 18
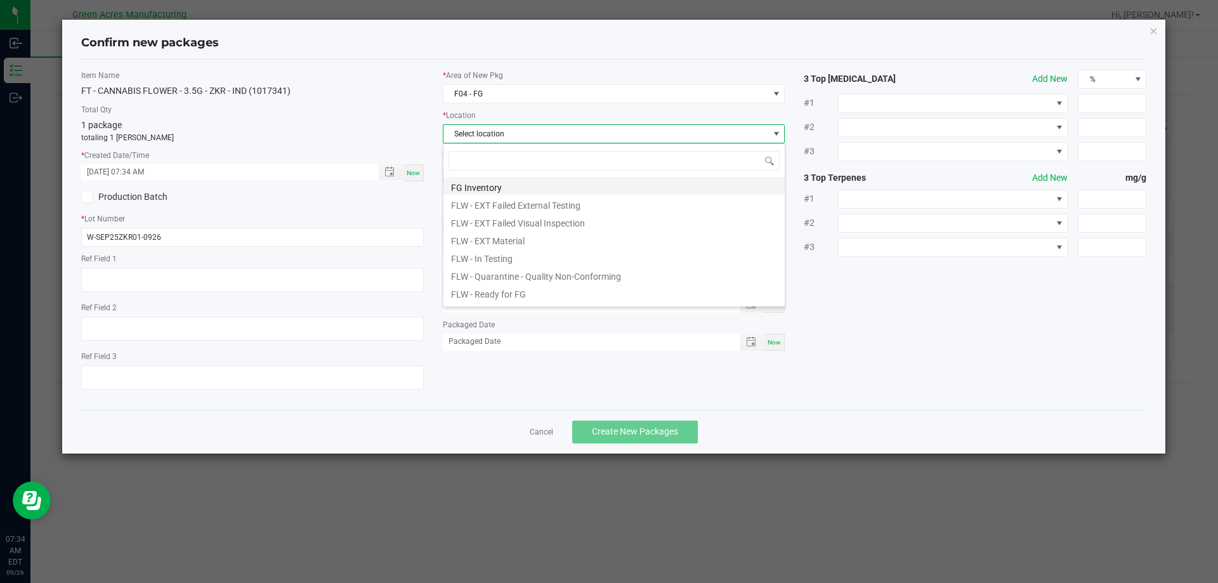
click at [497, 186] on li "FG Inventory" at bounding box center [613, 186] width 341 height 18
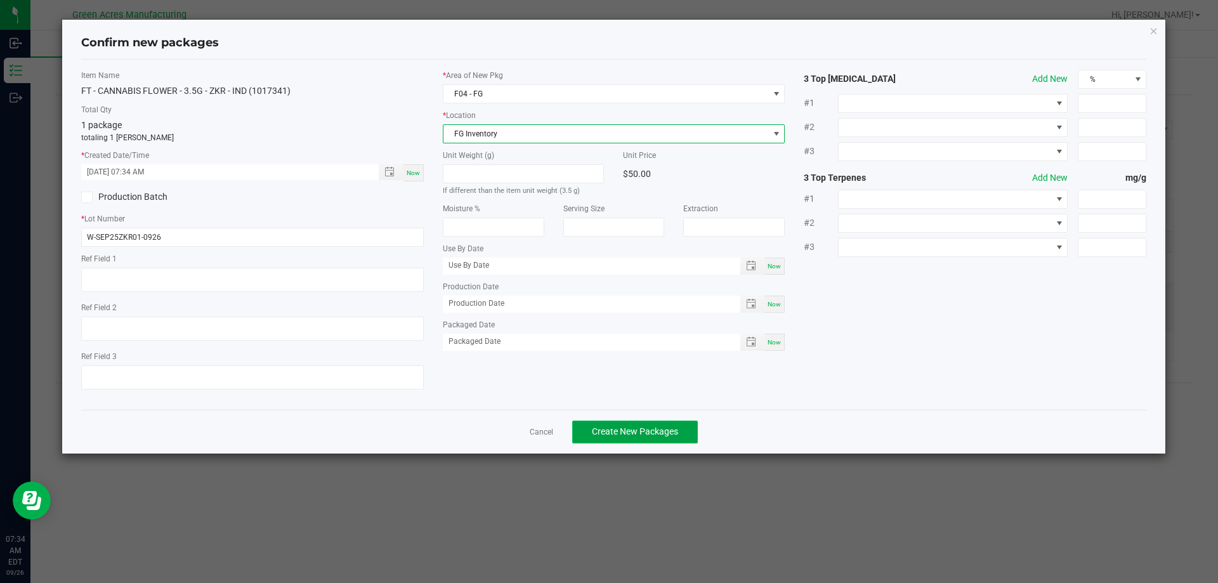
click at [642, 442] on button "Create New Packages" at bounding box center [635, 432] width 126 height 23
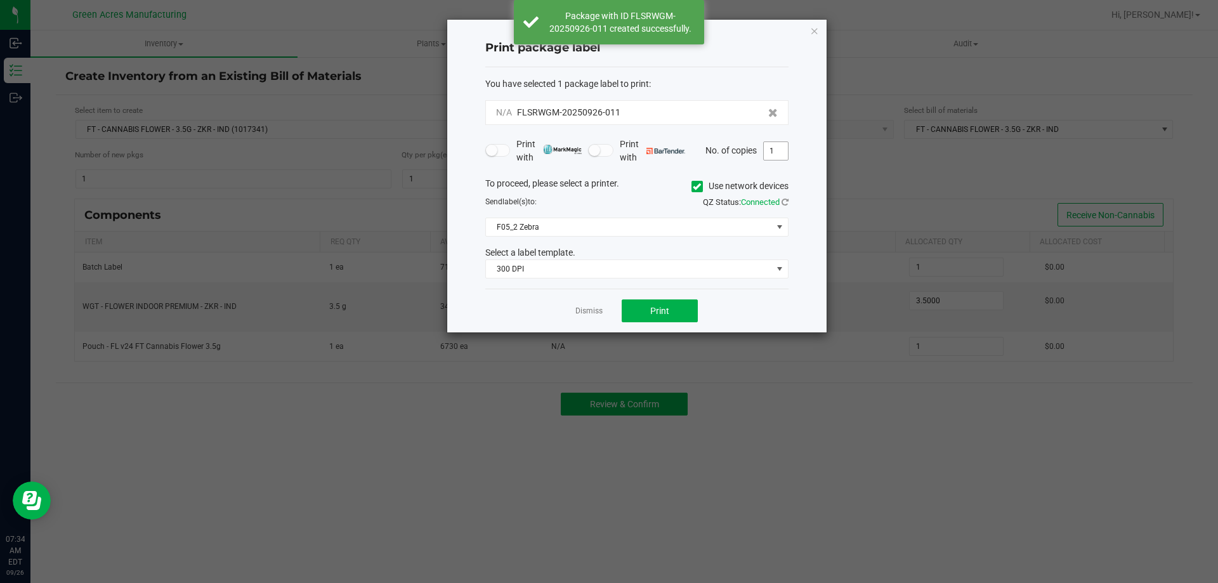
click at [775, 148] on input "1" at bounding box center [776, 151] width 24 height 18
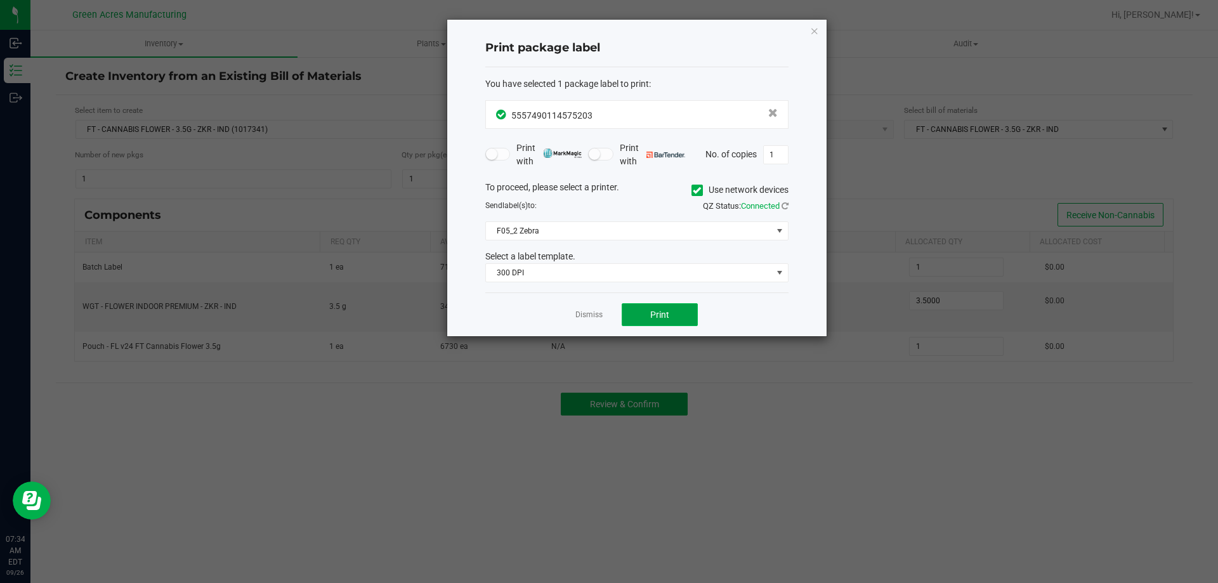
click at [652, 305] on button "Print" at bounding box center [660, 314] width 76 height 23
click at [813, 30] on icon "button" at bounding box center [814, 30] width 9 height 15
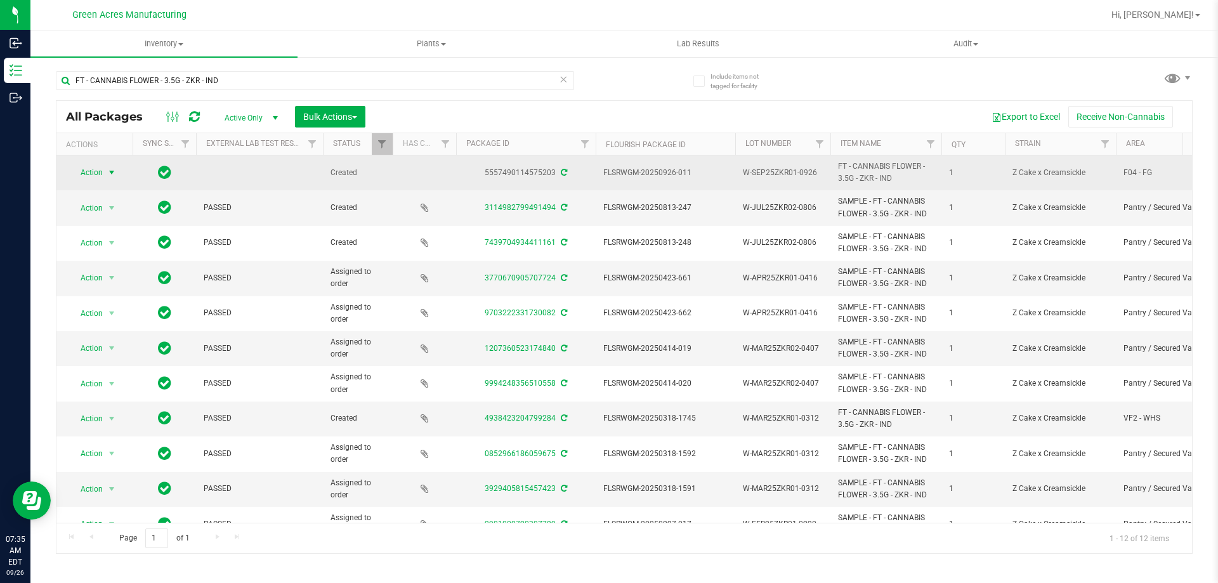
click at [107, 168] on span "select" at bounding box center [112, 173] width 10 height 10
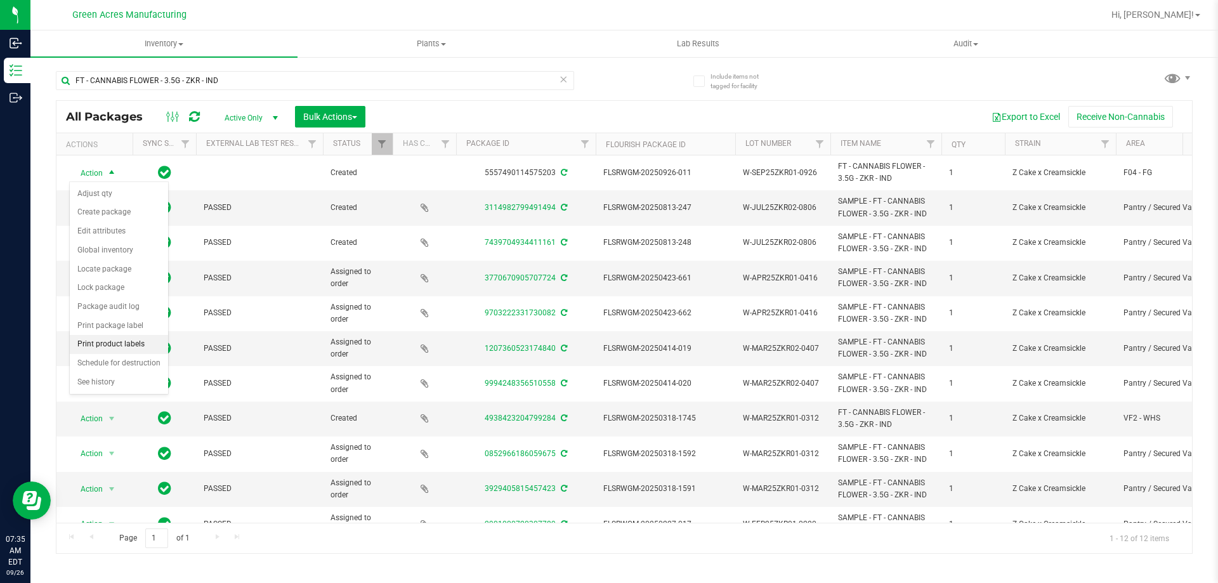
click at [119, 342] on li "Print product labels" at bounding box center [119, 344] width 98 height 19
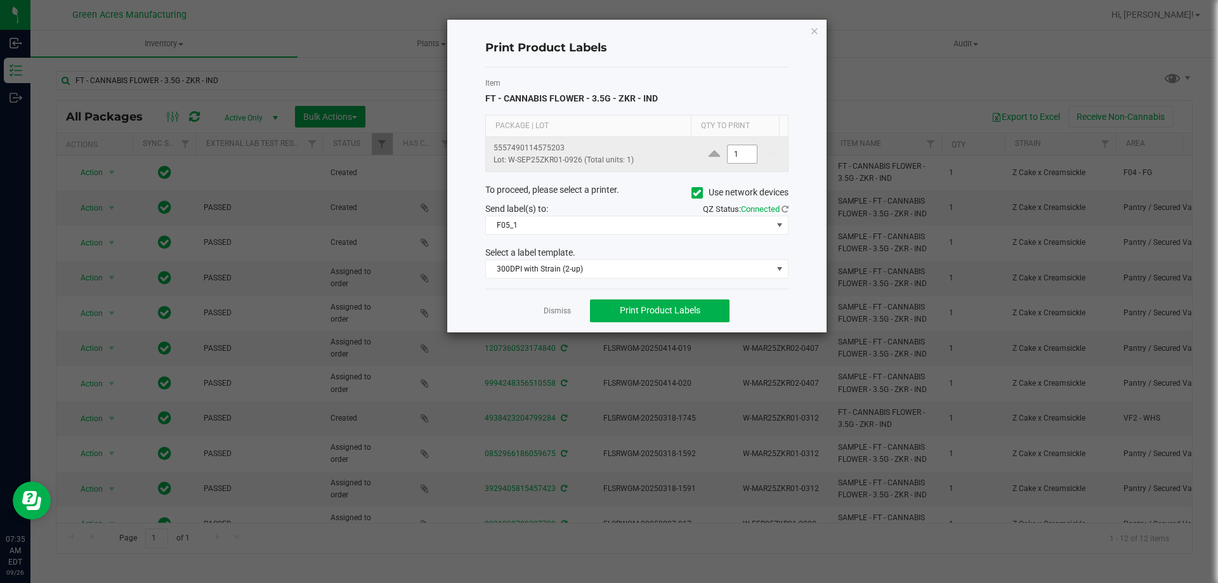
click at [728, 156] on input "1" at bounding box center [742, 154] width 29 height 18
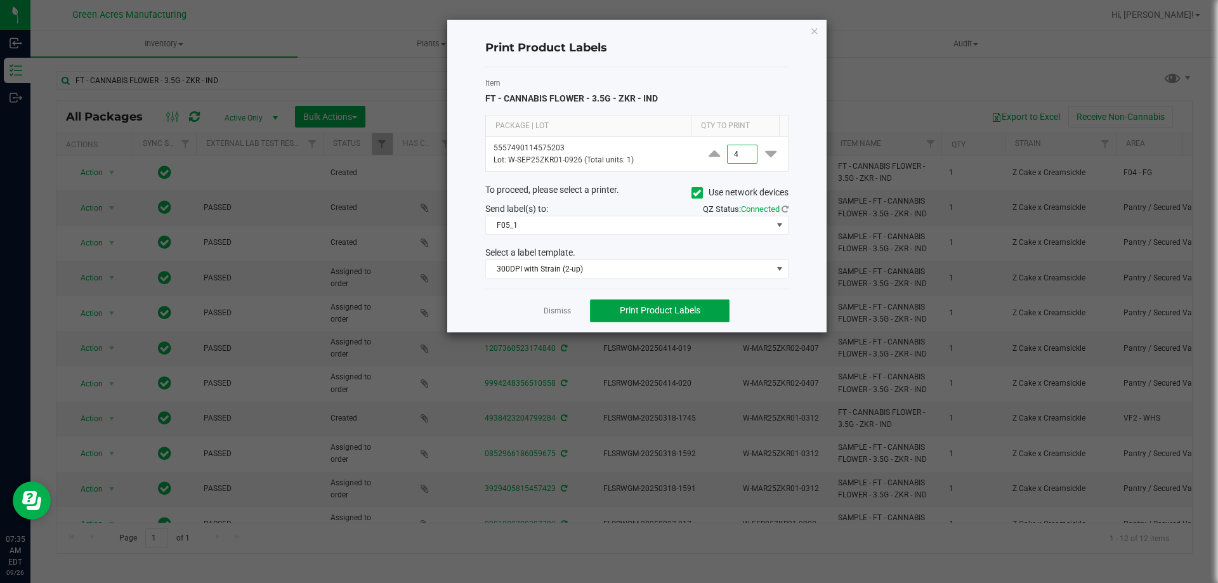
click at [688, 317] on button "Print Product Labels" at bounding box center [660, 310] width 140 height 23
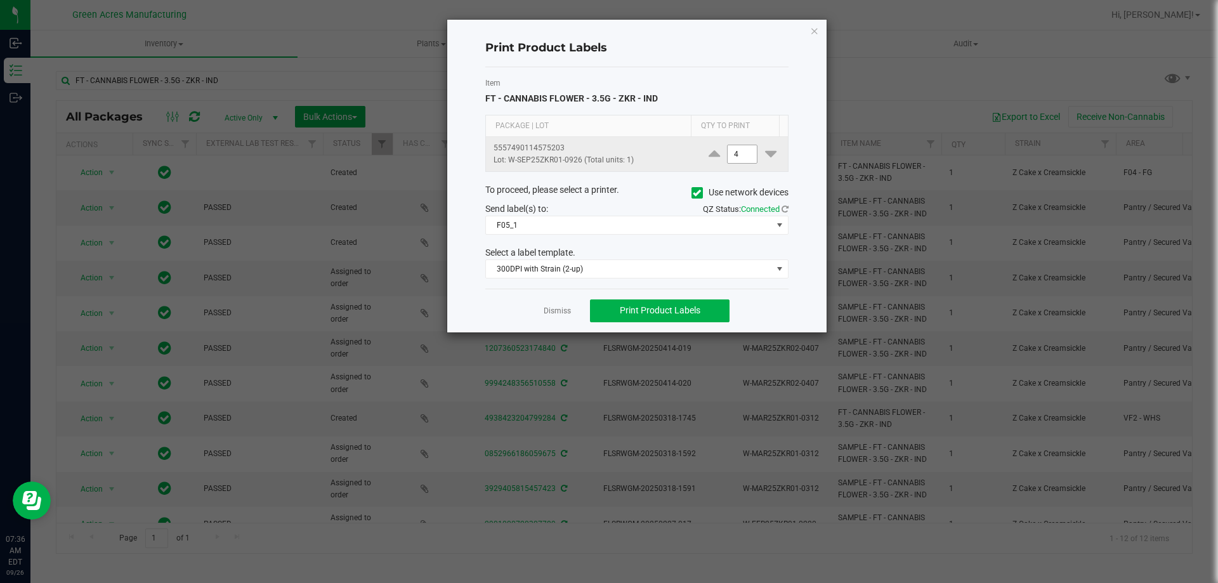
click at [737, 157] on input "4" at bounding box center [742, 154] width 29 height 18
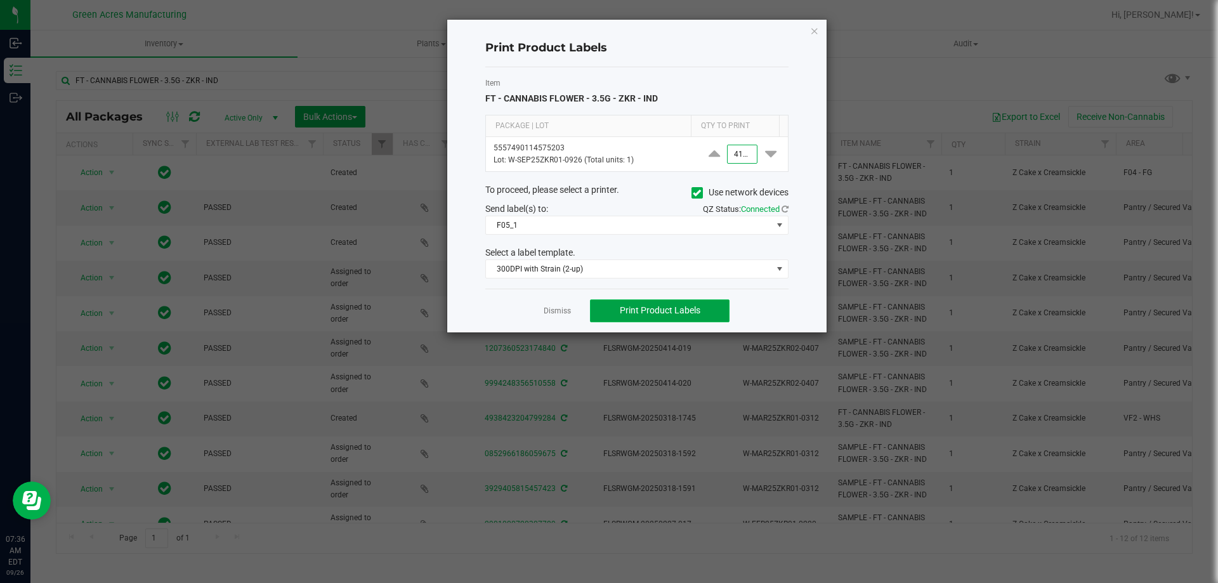
click at [670, 312] on span "Print Product Labels" at bounding box center [660, 310] width 81 height 10
type input "4,125"
click at [818, 28] on icon "button" at bounding box center [814, 30] width 9 height 15
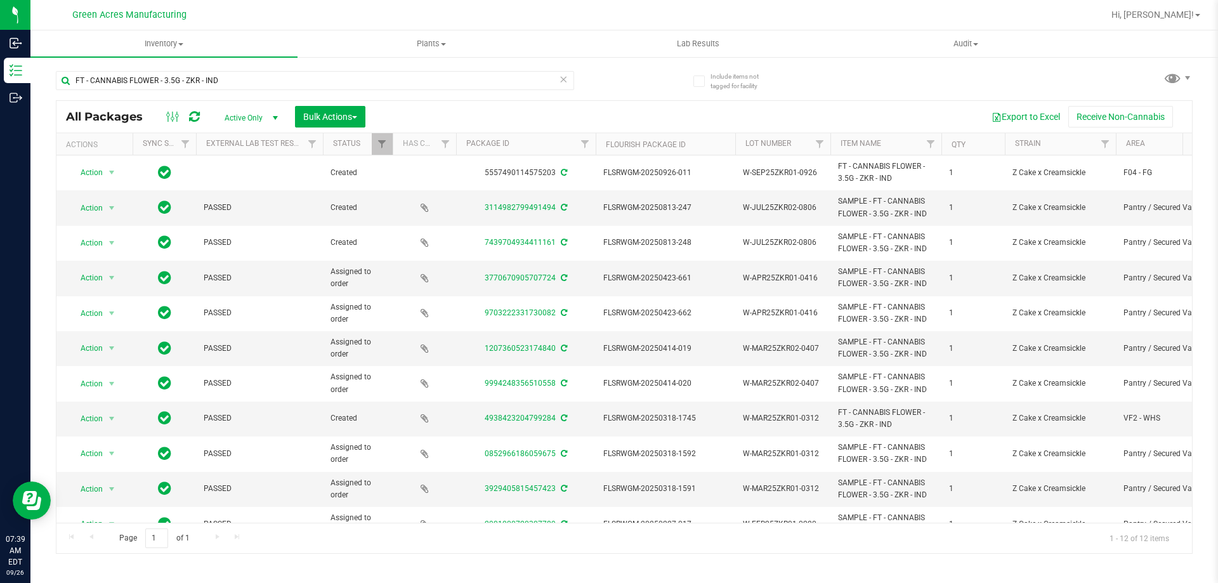
click at [675, 535] on div "Page 1 of 1 1 - 12 of 12 items" at bounding box center [624, 538] width 1136 height 30
